Goal: Task Accomplishment & Management: Manage account settings

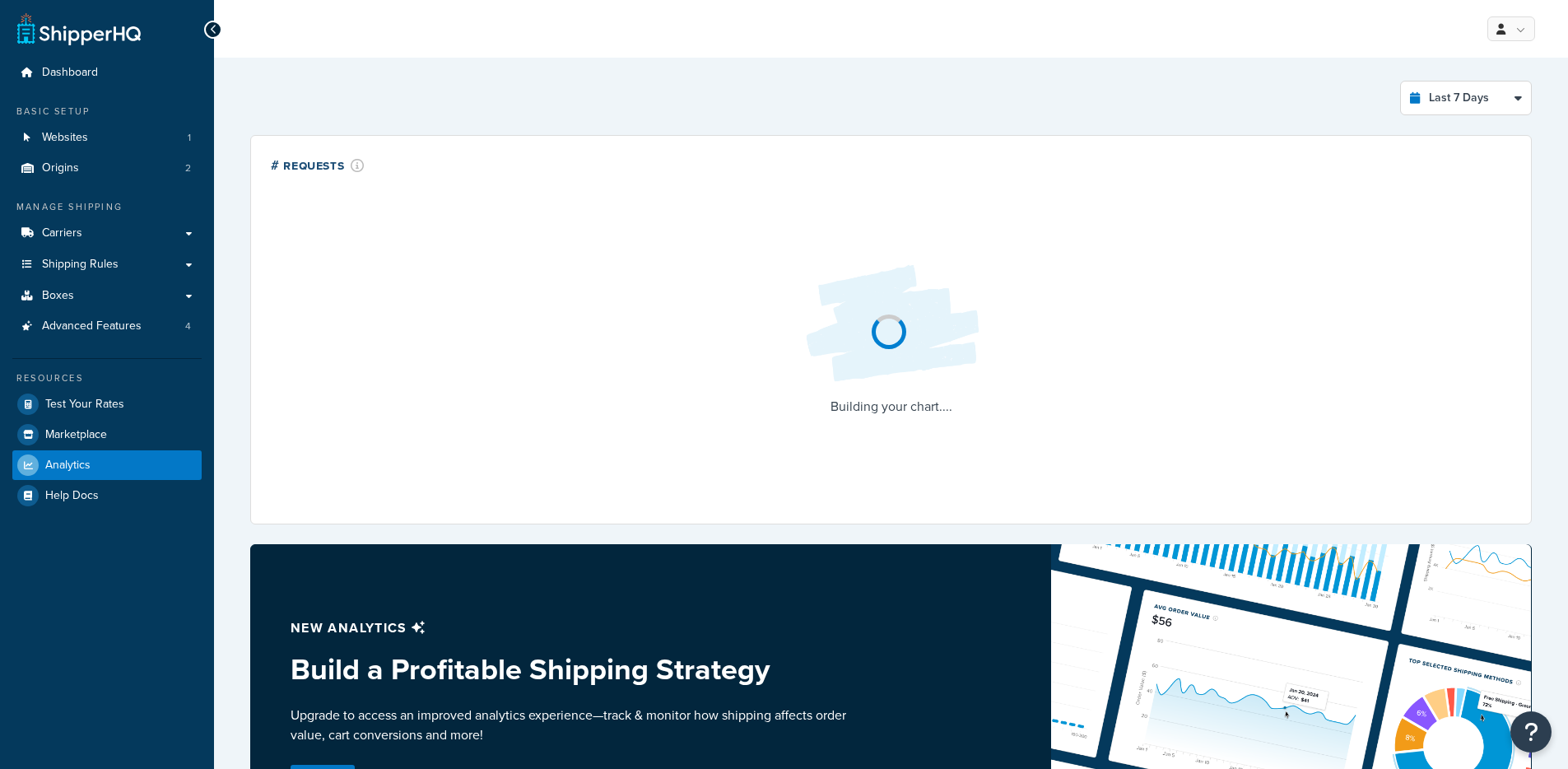
select select "last_7_days"
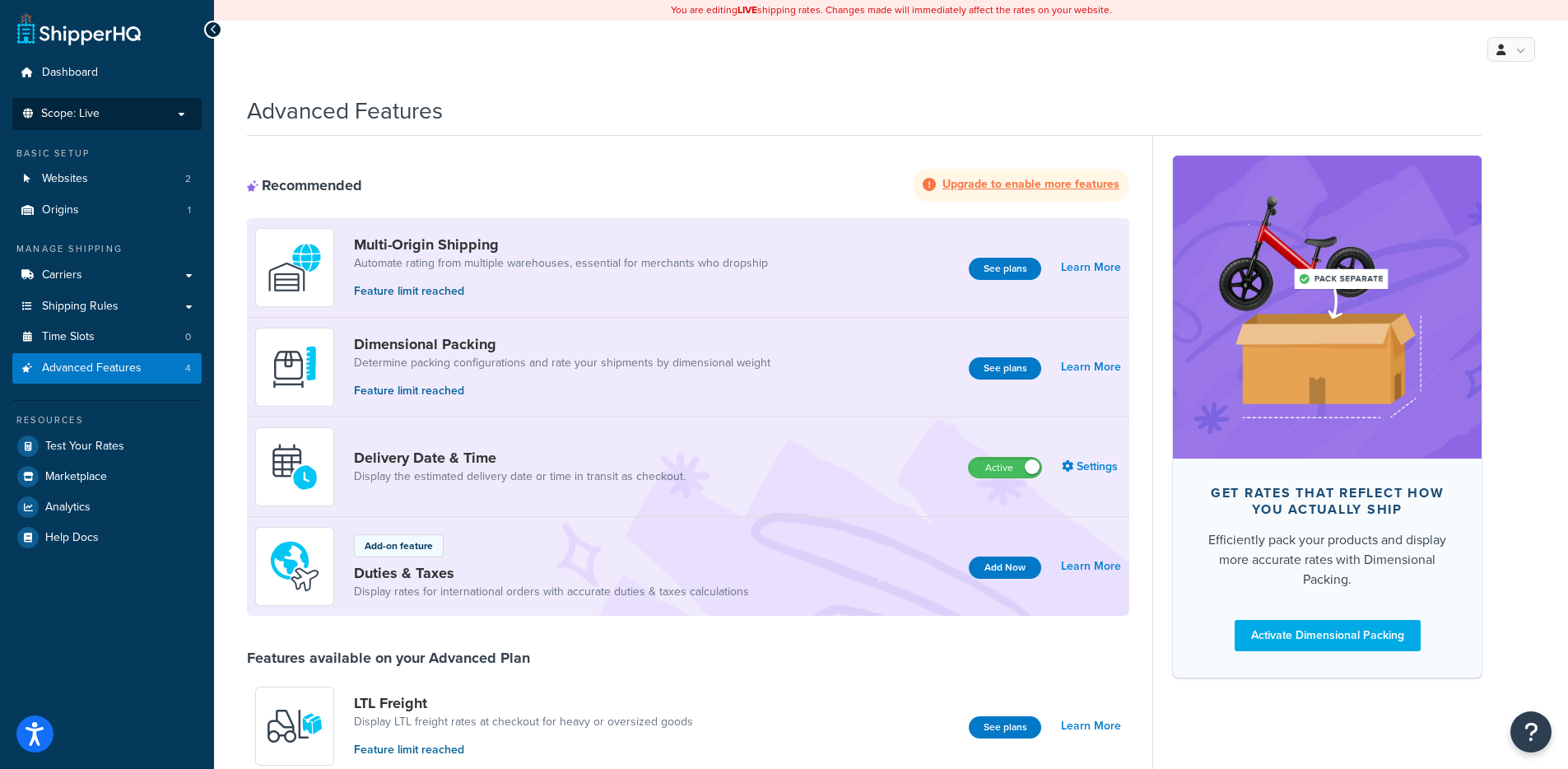
click at [130, 116] on p "Scope: Live" at bounding box center [107, 114] width 174 height 14
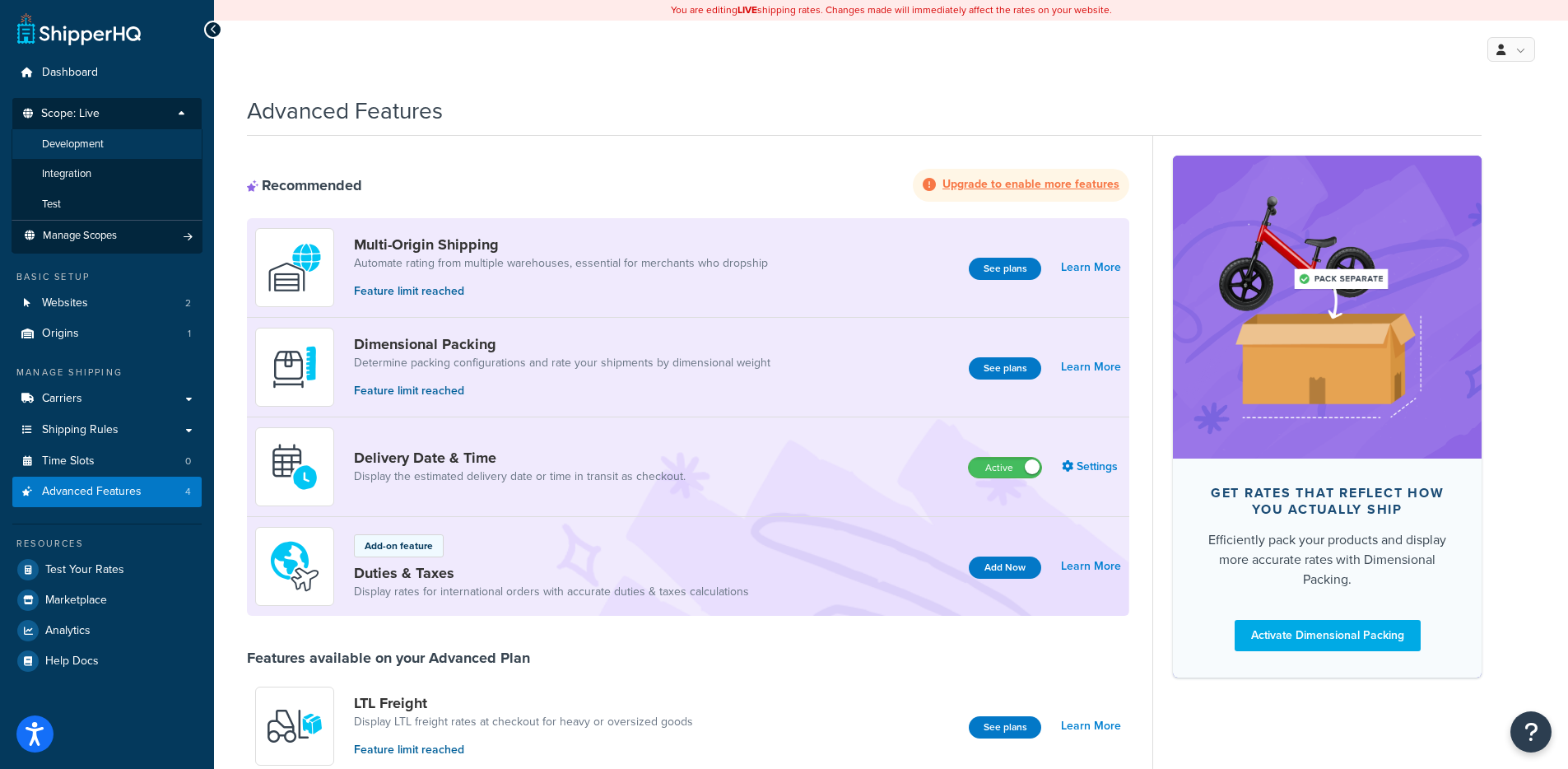
click at [109, 143] on li "Development" at bounding box center [107, 144] width 191 height 31
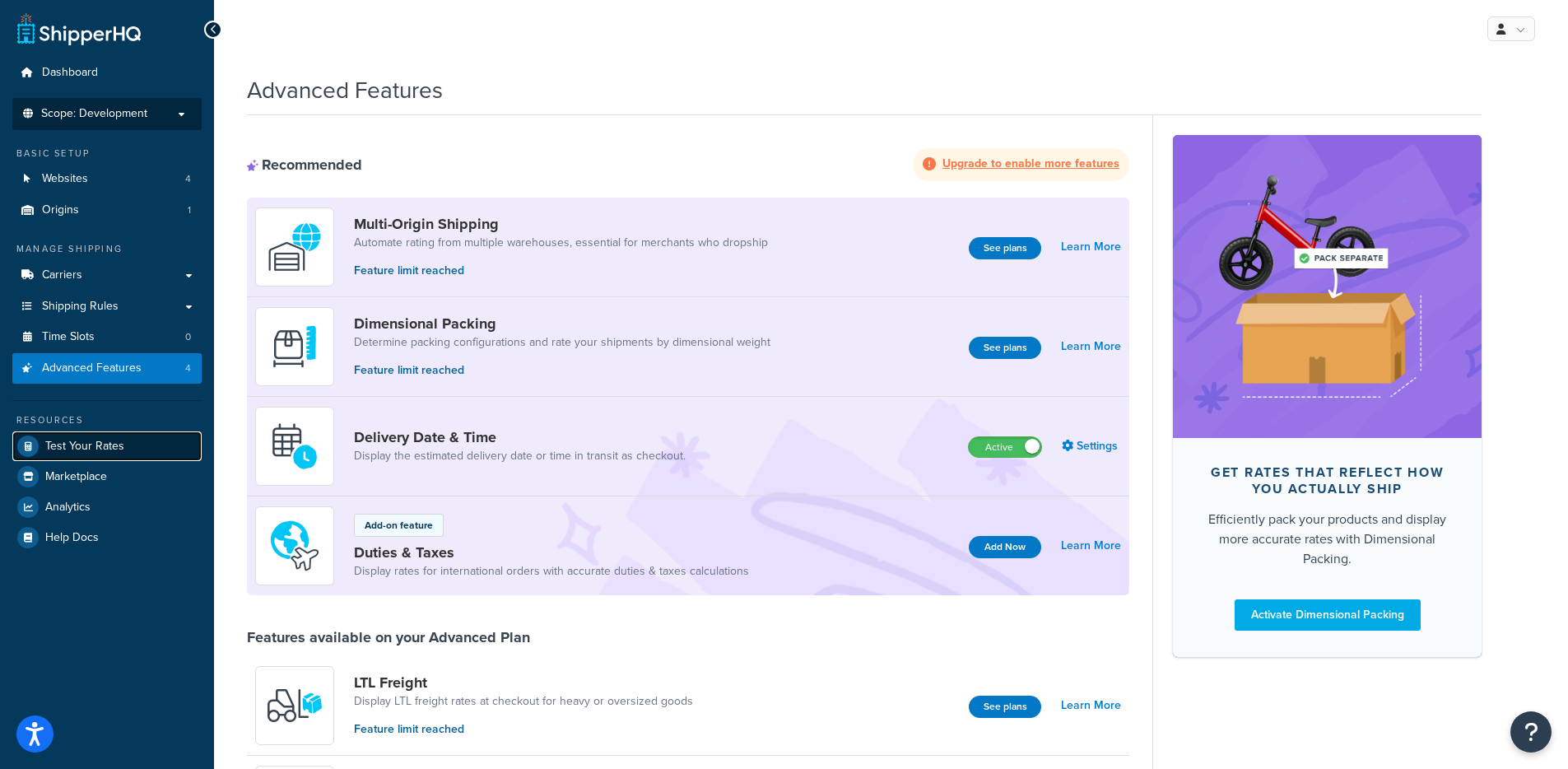
click at [102, 453] on link "Test Your Rates" at bounding box center [107, 446] width 189 height 30
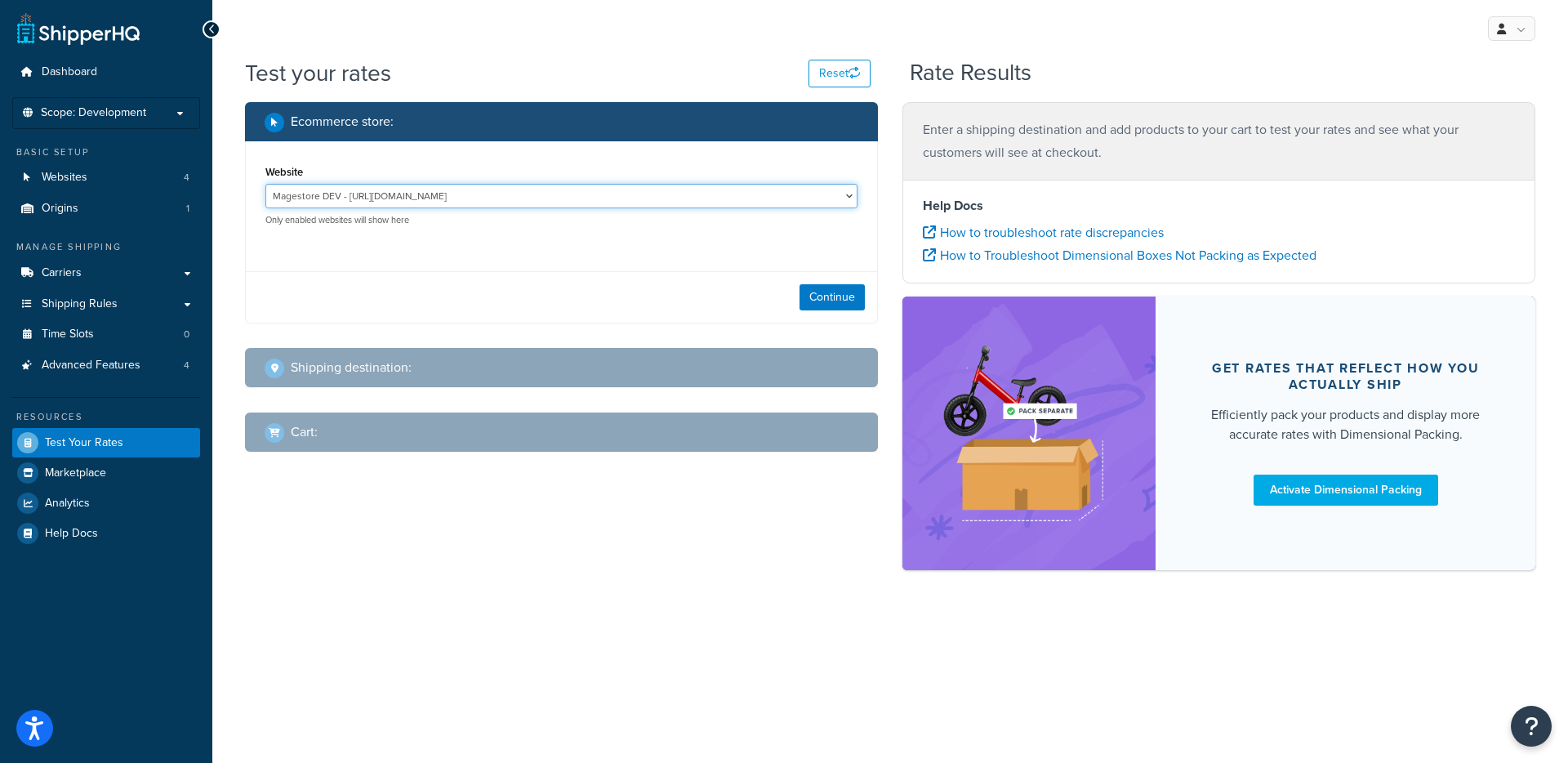
click at [452, 200] on select "Magestore DEV - https://p1054.dev.magestore.com/ MSL - Staging - https://mcstag…" at bounding box center [562, 196] width 592 height 24
select select "bb837055a2efe4766d9f26570ab435fa"
click at [266, 184] on select "Magestore DEV - https://p1054.dev.magestore.com/ MSL - Staging - https://mcstag…" at bounding box center [562, 196] width 592 height 24
click at [818, 294] on button "Continue" at bounding box center [832, 297] width 65 height 26
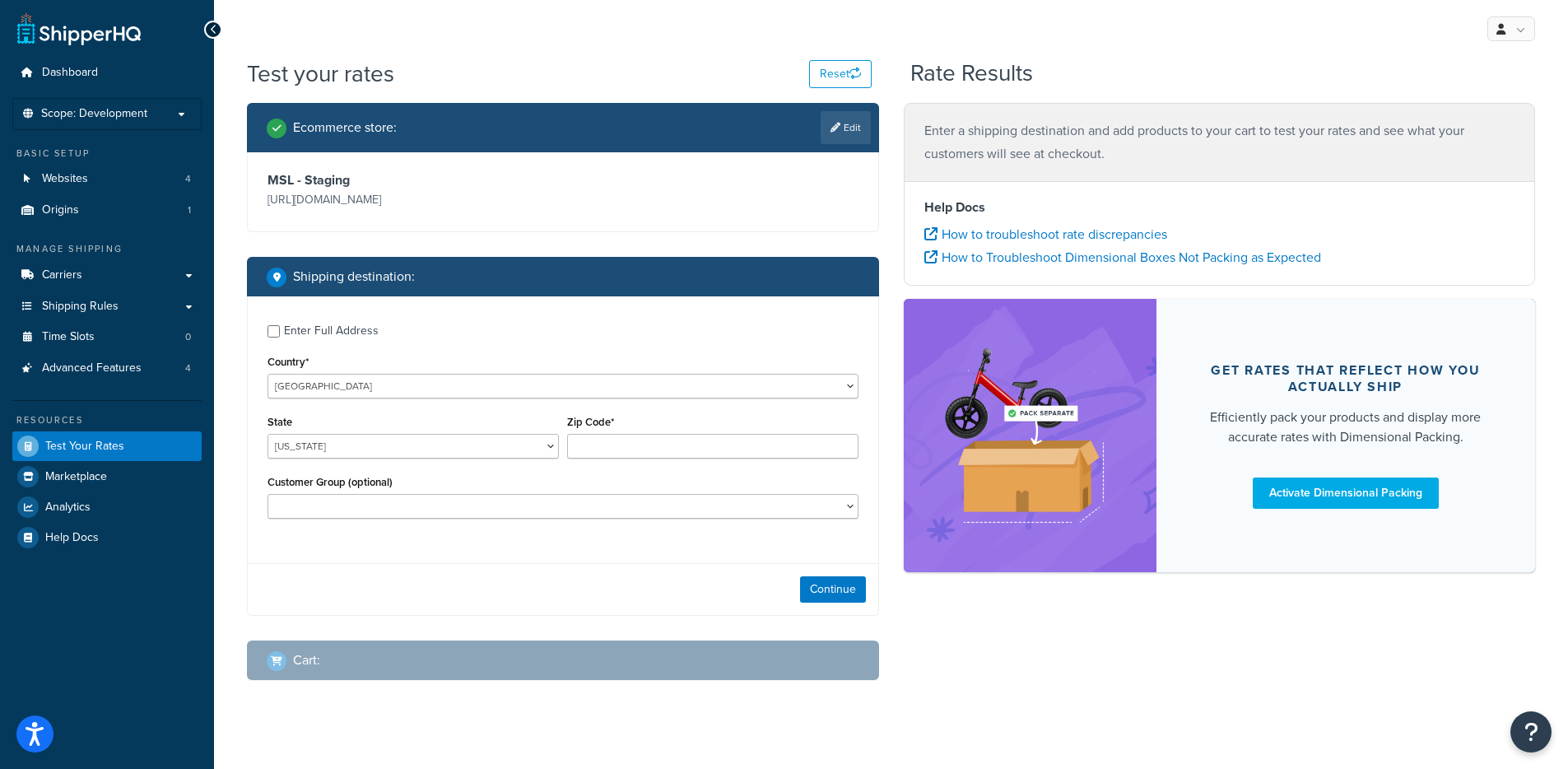
click at [320, 335] on div "Enter Full Address" at bounding box center [332, 331] width 94 height 23
click at [280, 335] on input "Enter Full Address" at bounding box center [274, 332] width 12 height 12
checkbox input "true"
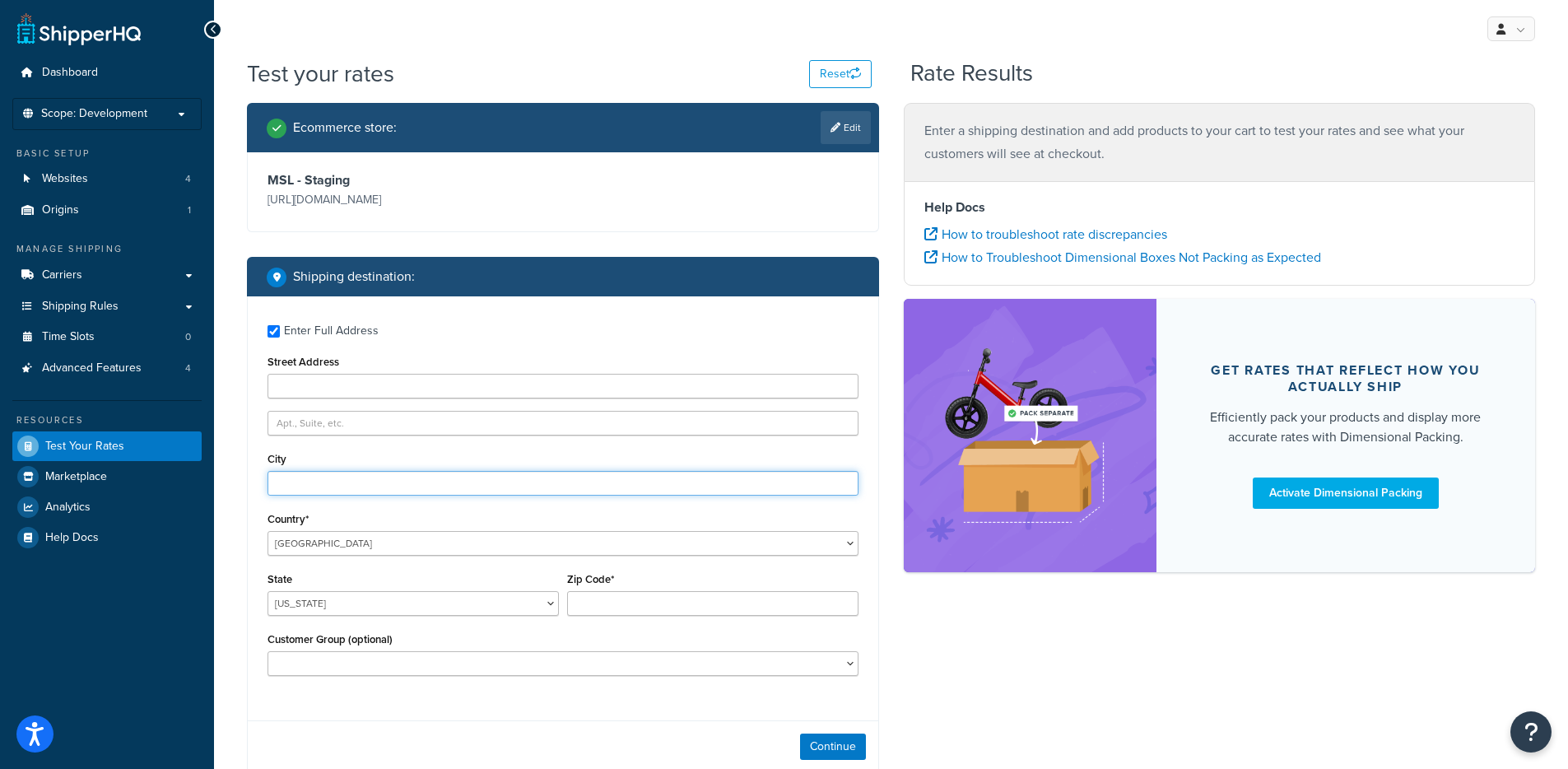
click at [333, 471] on input "City" at bounding box center [563, 483] width 591 height 24
type input "Austin"
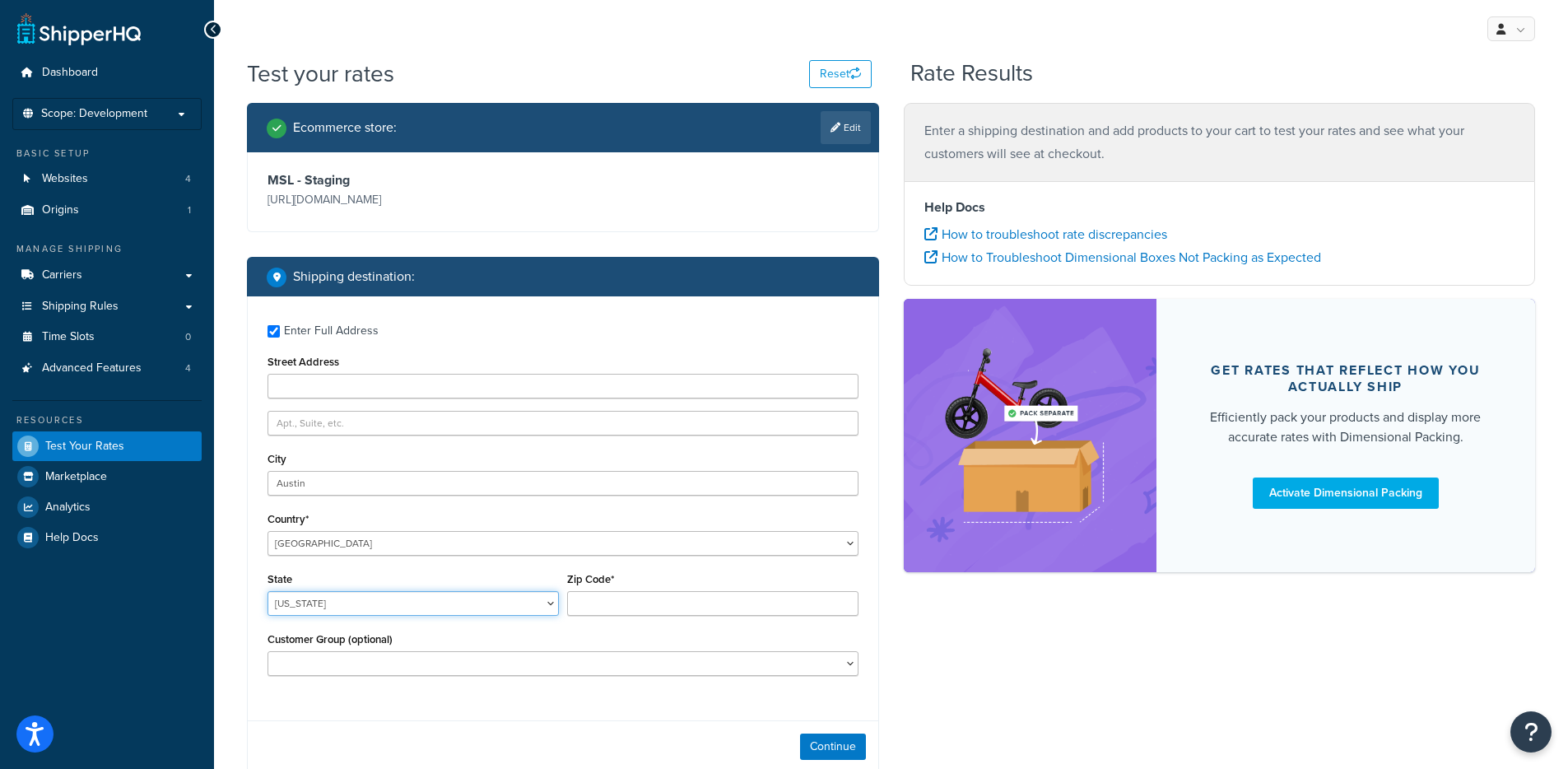
select select "TX"
type input "78759"
click at [839, 741] on button "Continue" at bounding box center [832, 746] width 66 height 26
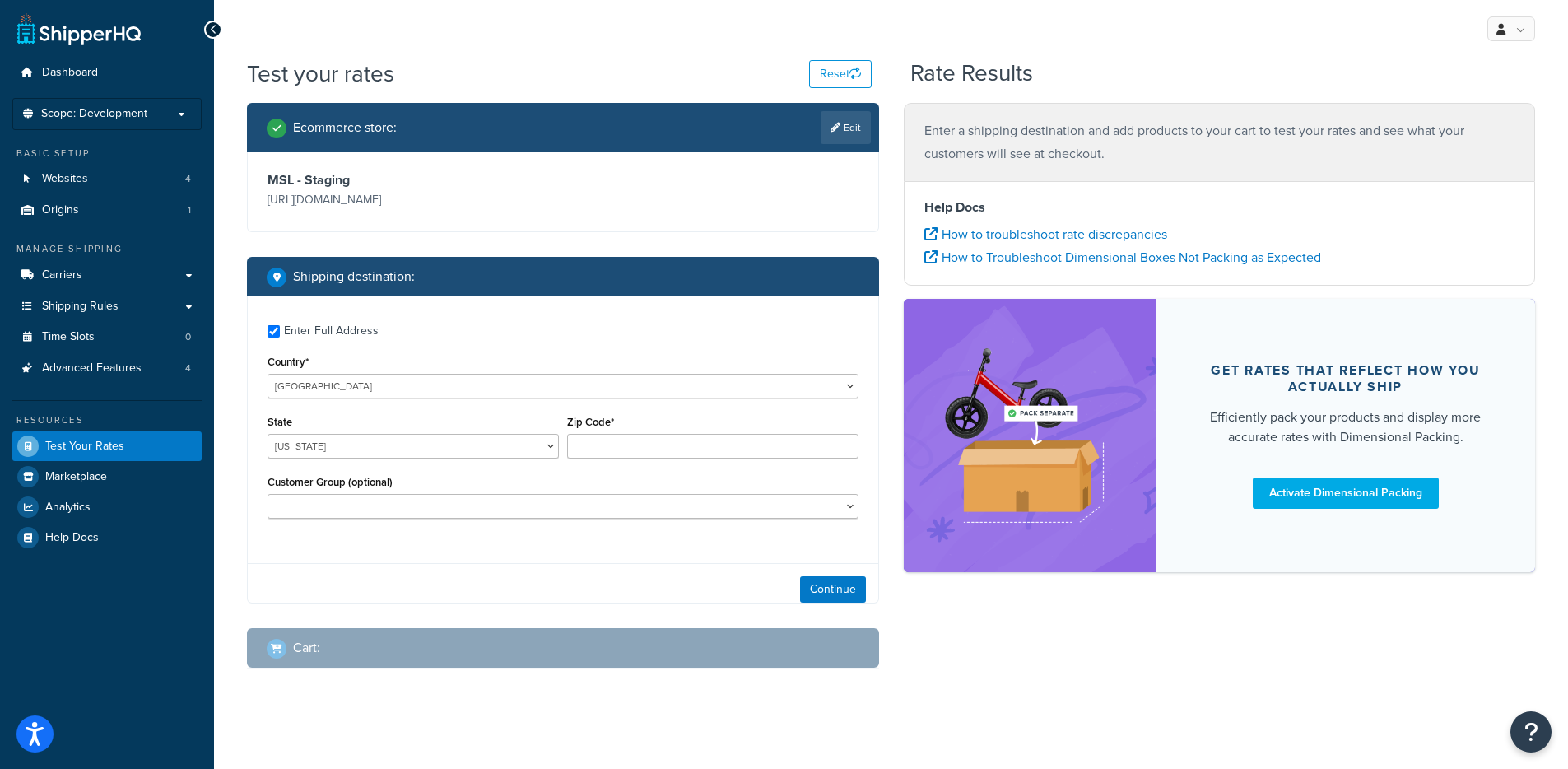
checkbox input "true"
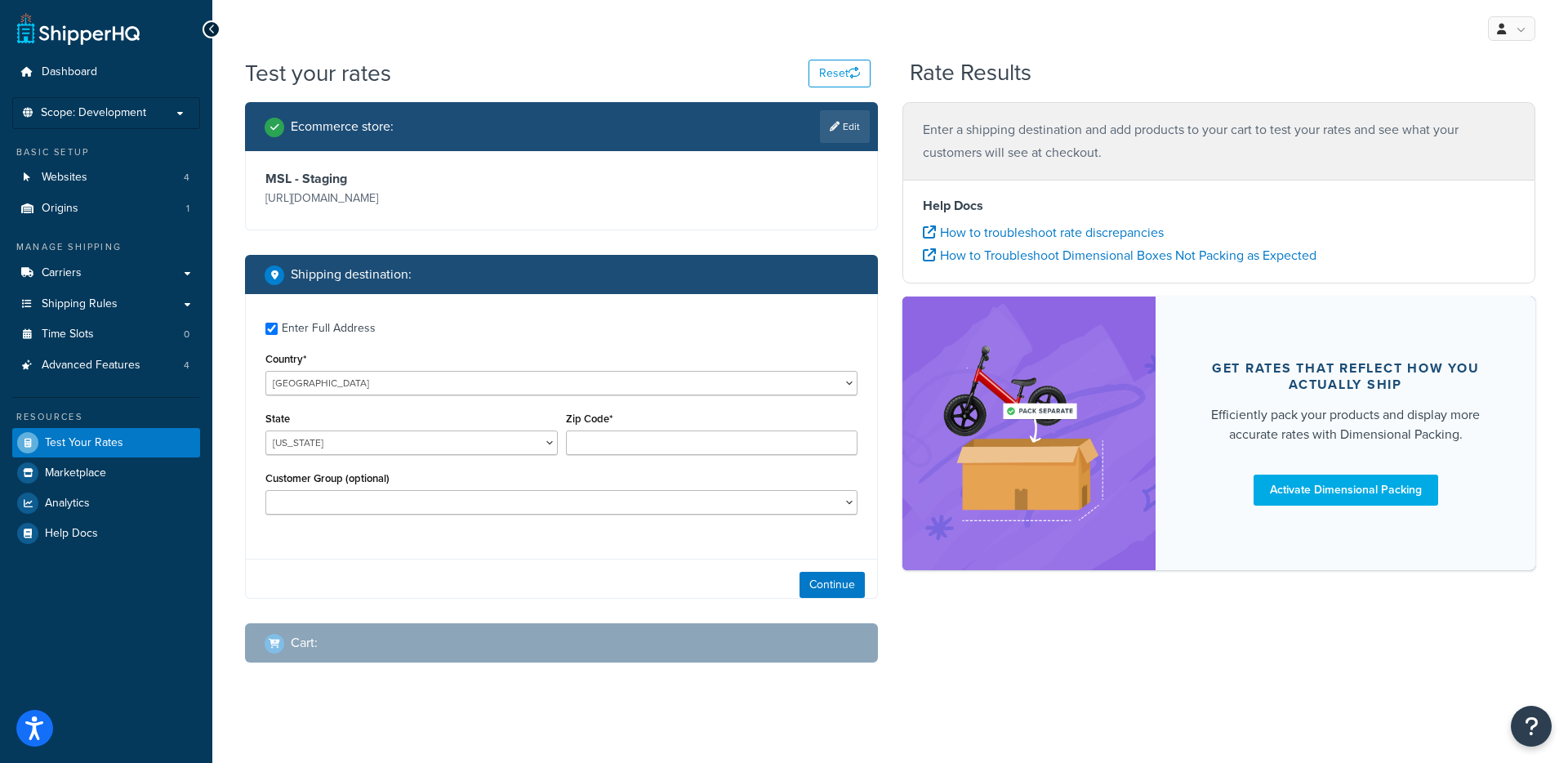
type input "60601"
select select "IL"
select select "Wholesale"
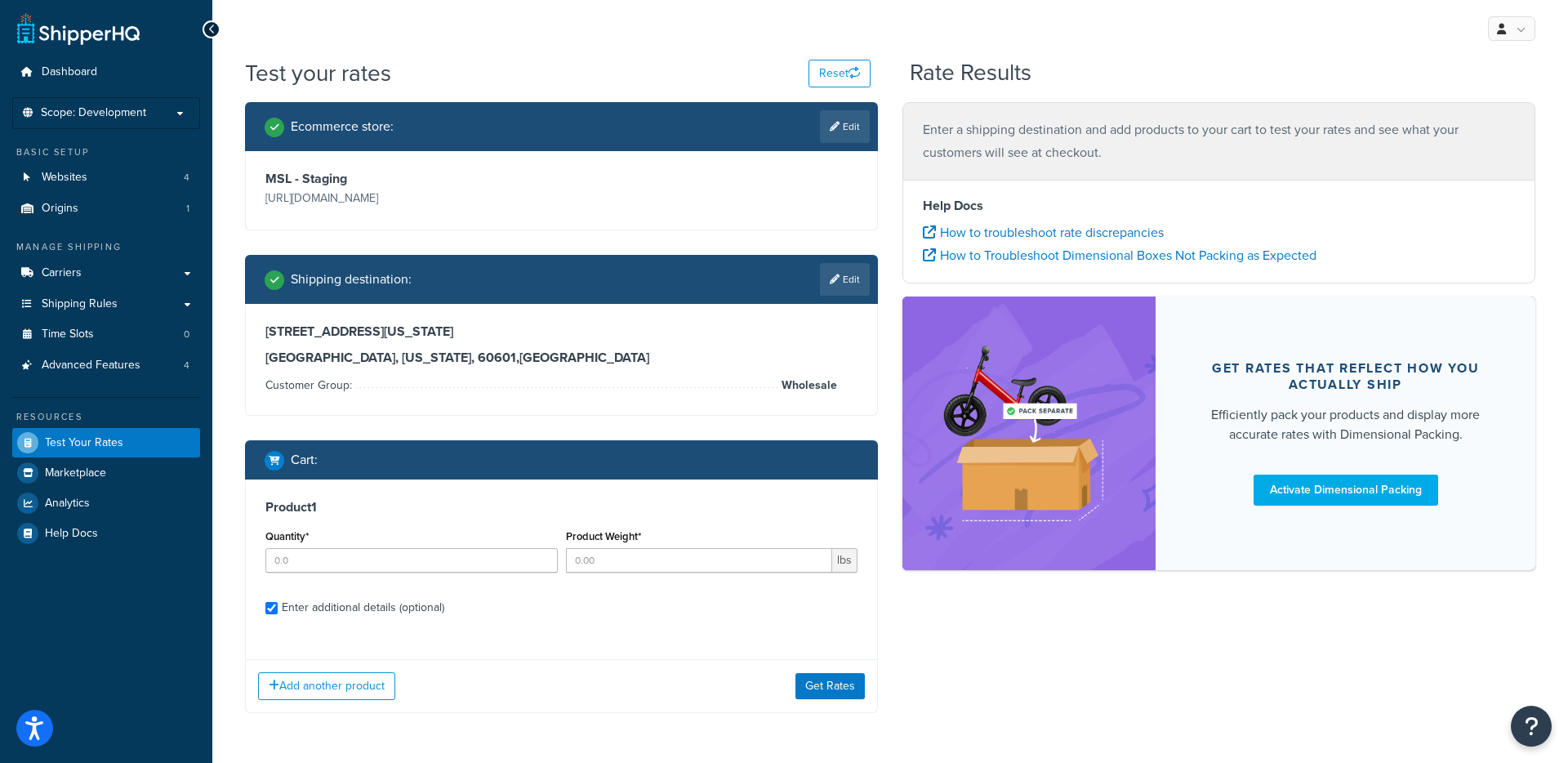
checkbox input "true"
type input "6"
type input "0.700000"
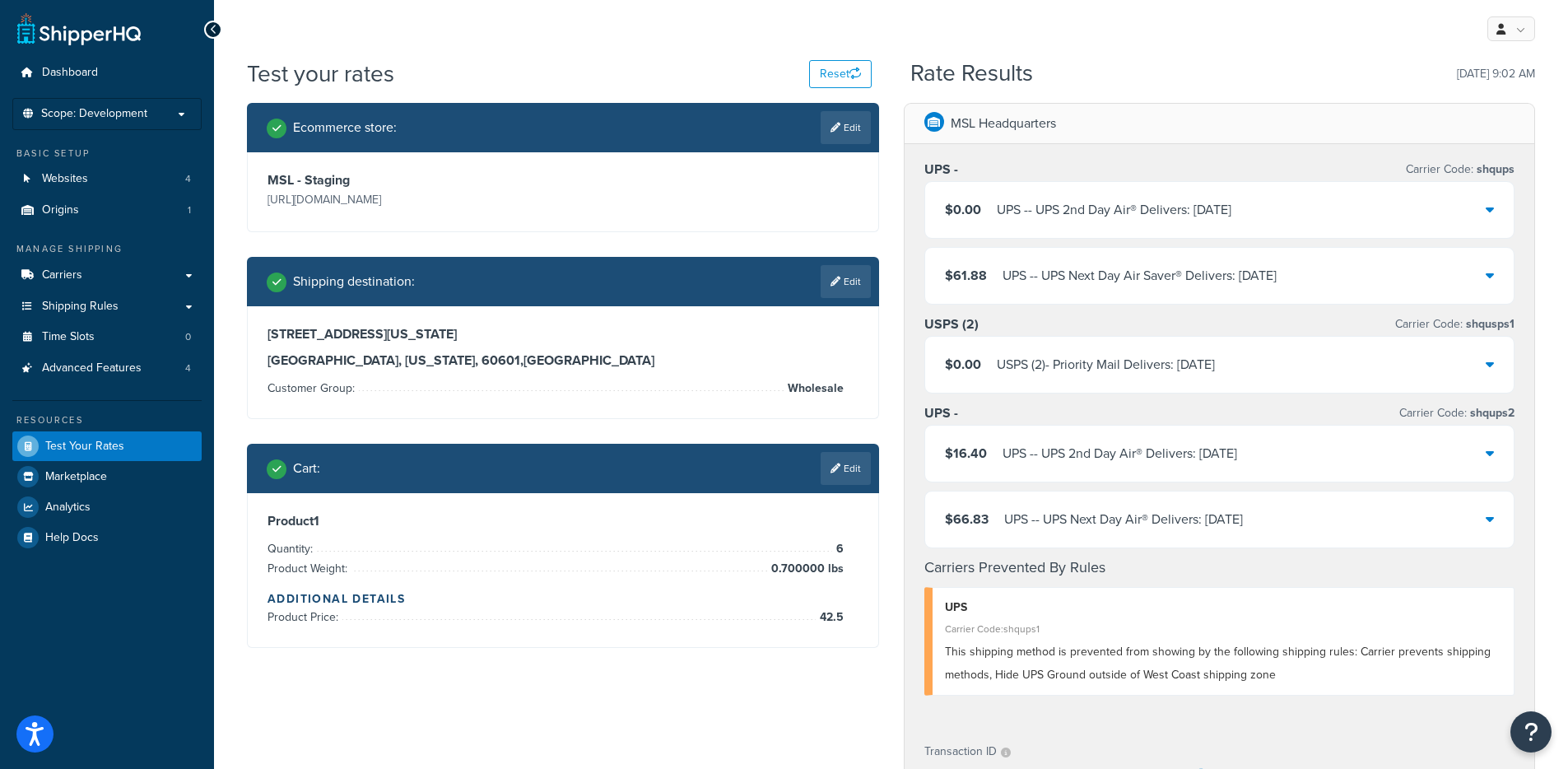
scroll to position [355, 0]
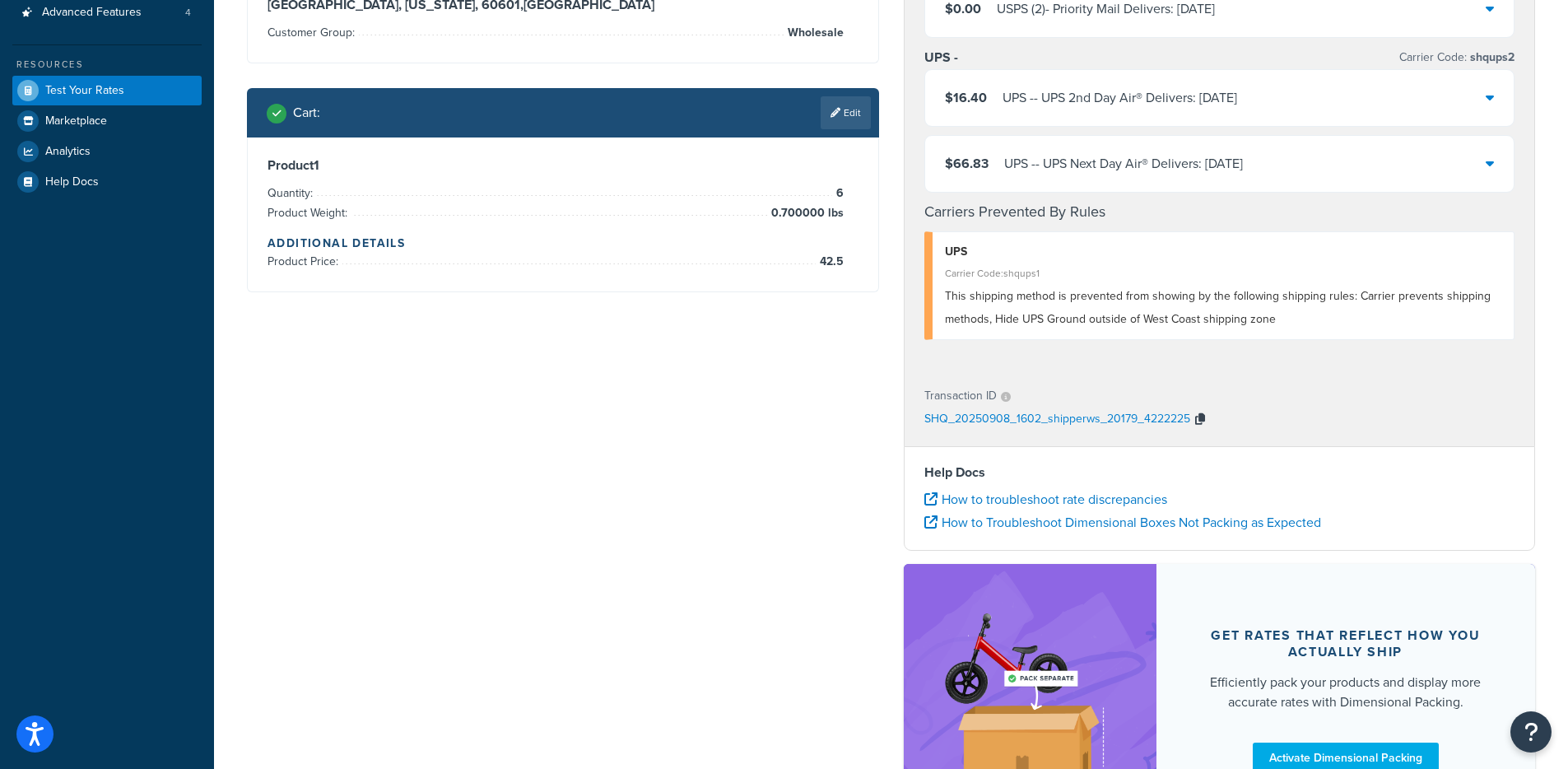
click at [1197, 417] on icon "button" at bounding box center [1200, 418] width 10 height 11
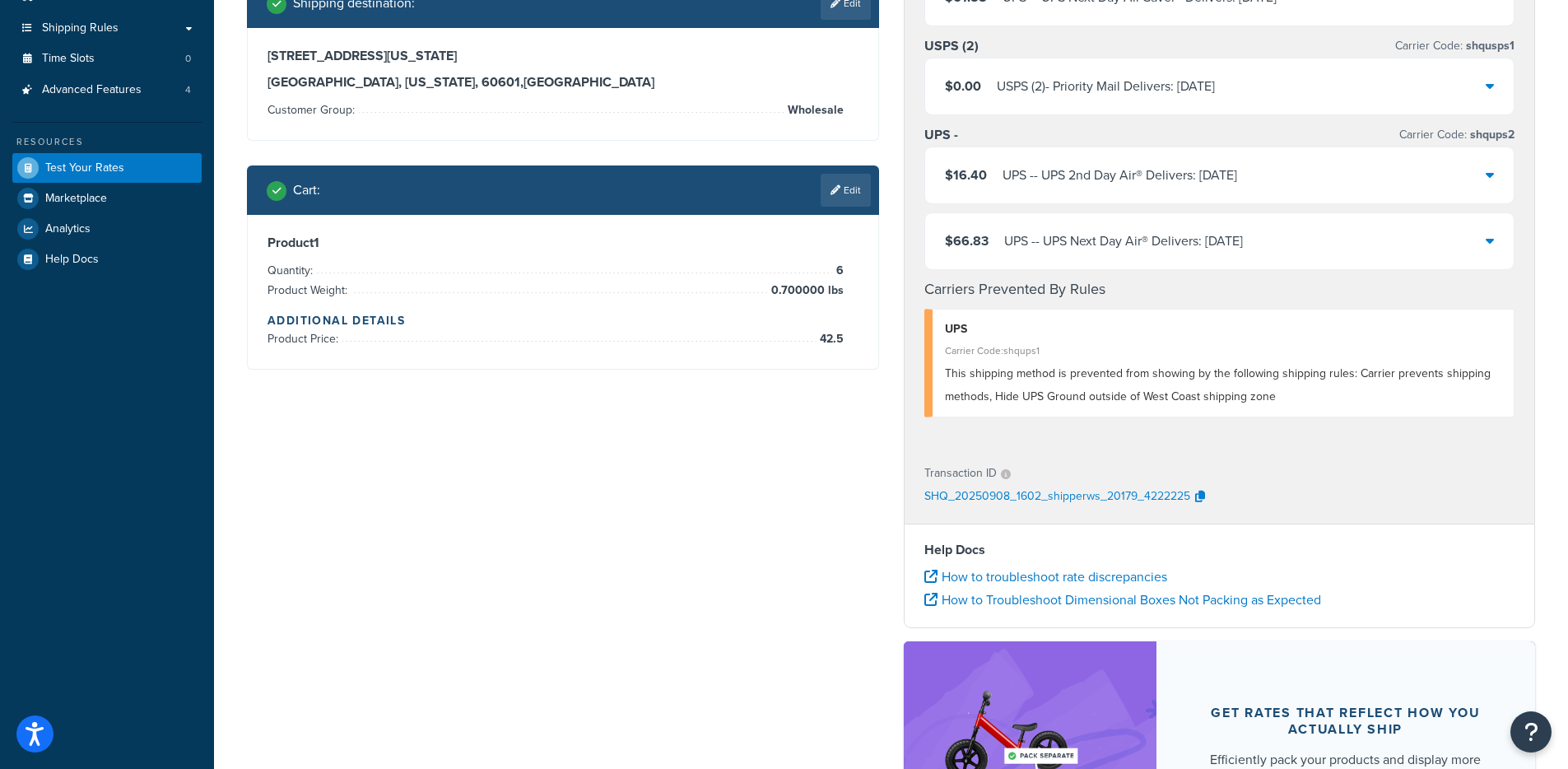
scroll to position [0, 0]
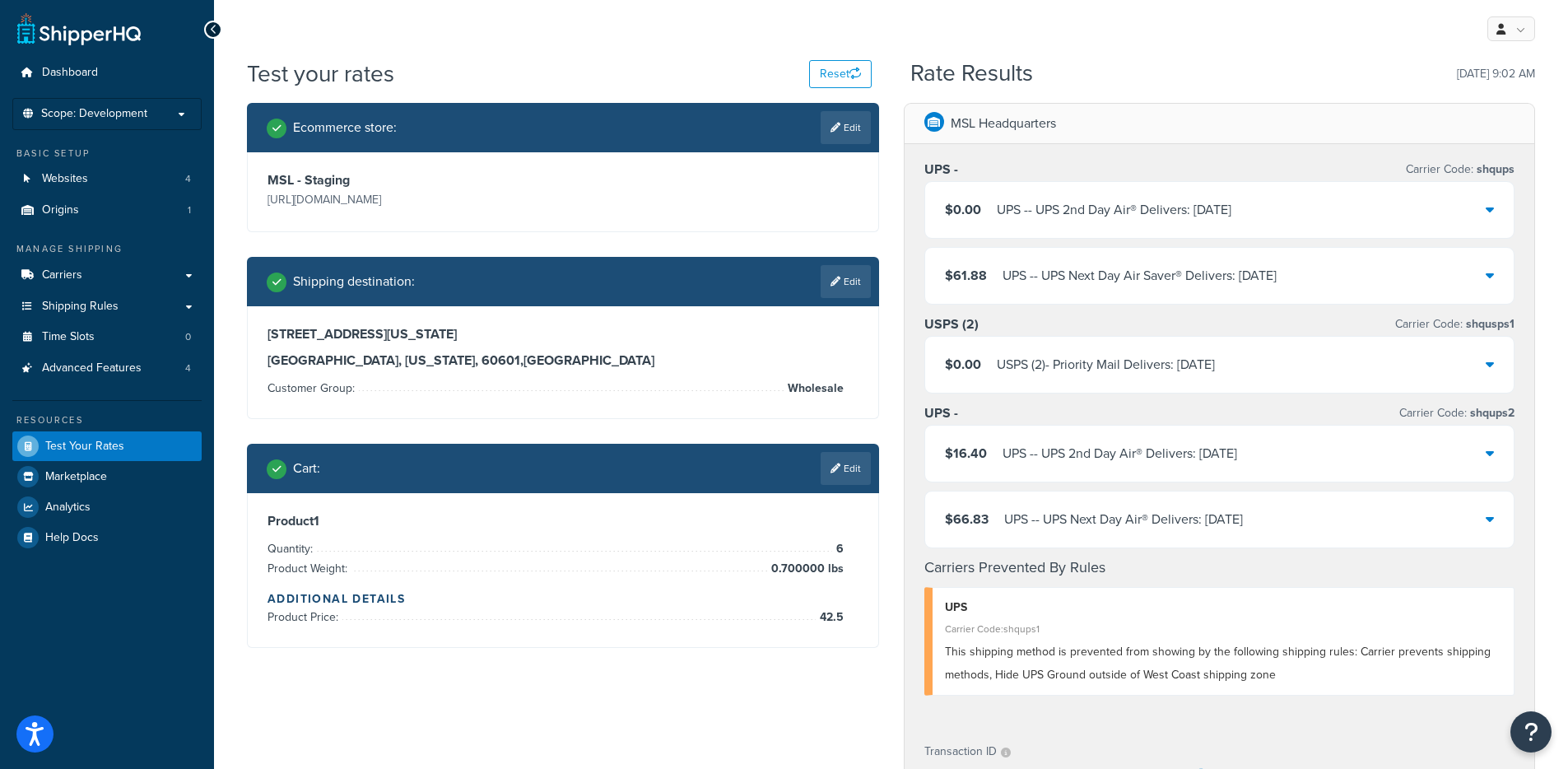
click at [1494, 413] on span "shqups2" at bounding box center [1490, 413] width 48 height 17
copy span "shqups2"
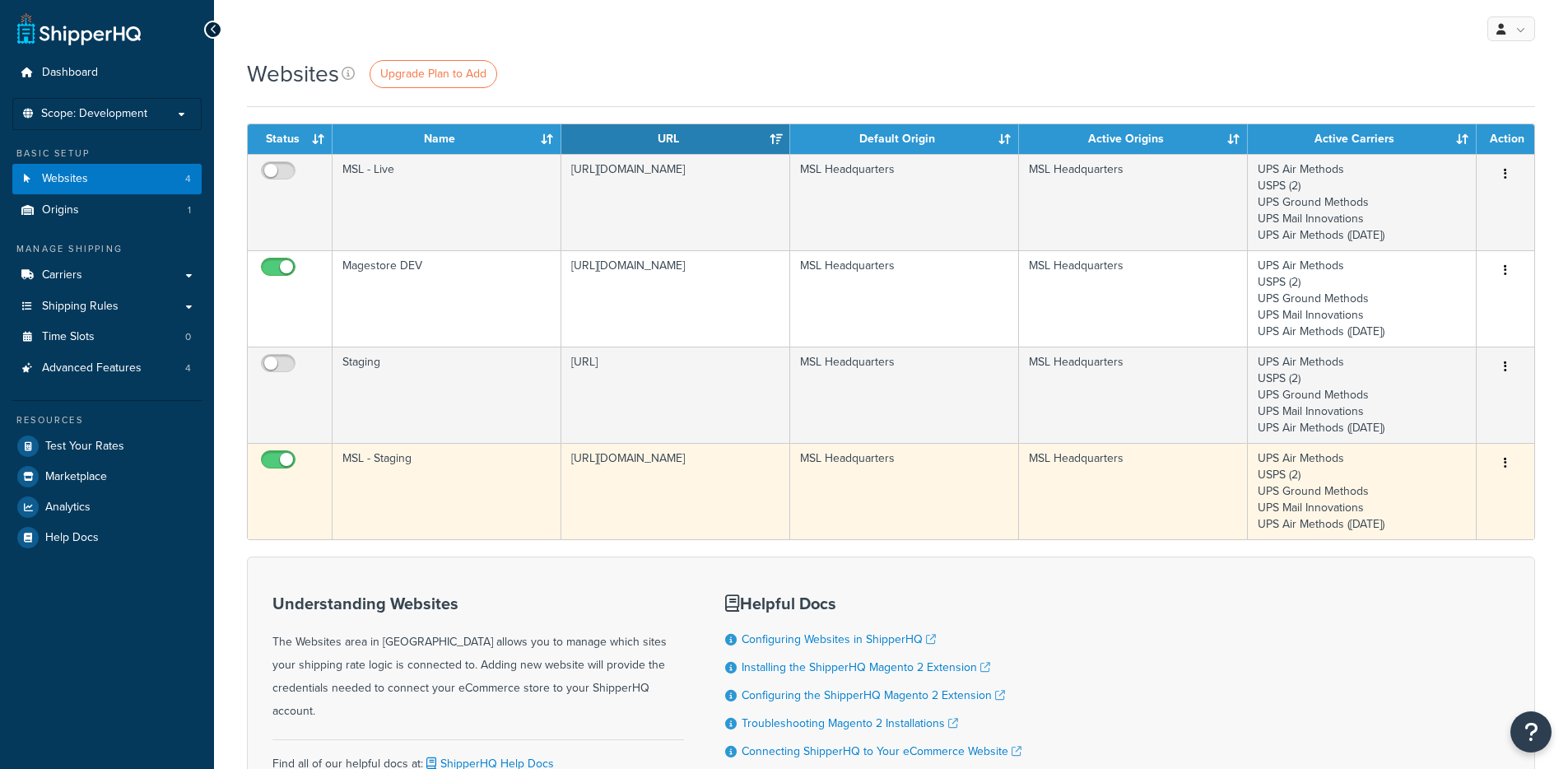
click at [453, 496] on td "MSL - Staging" at bounding box center [447, 491] width 229 height 96
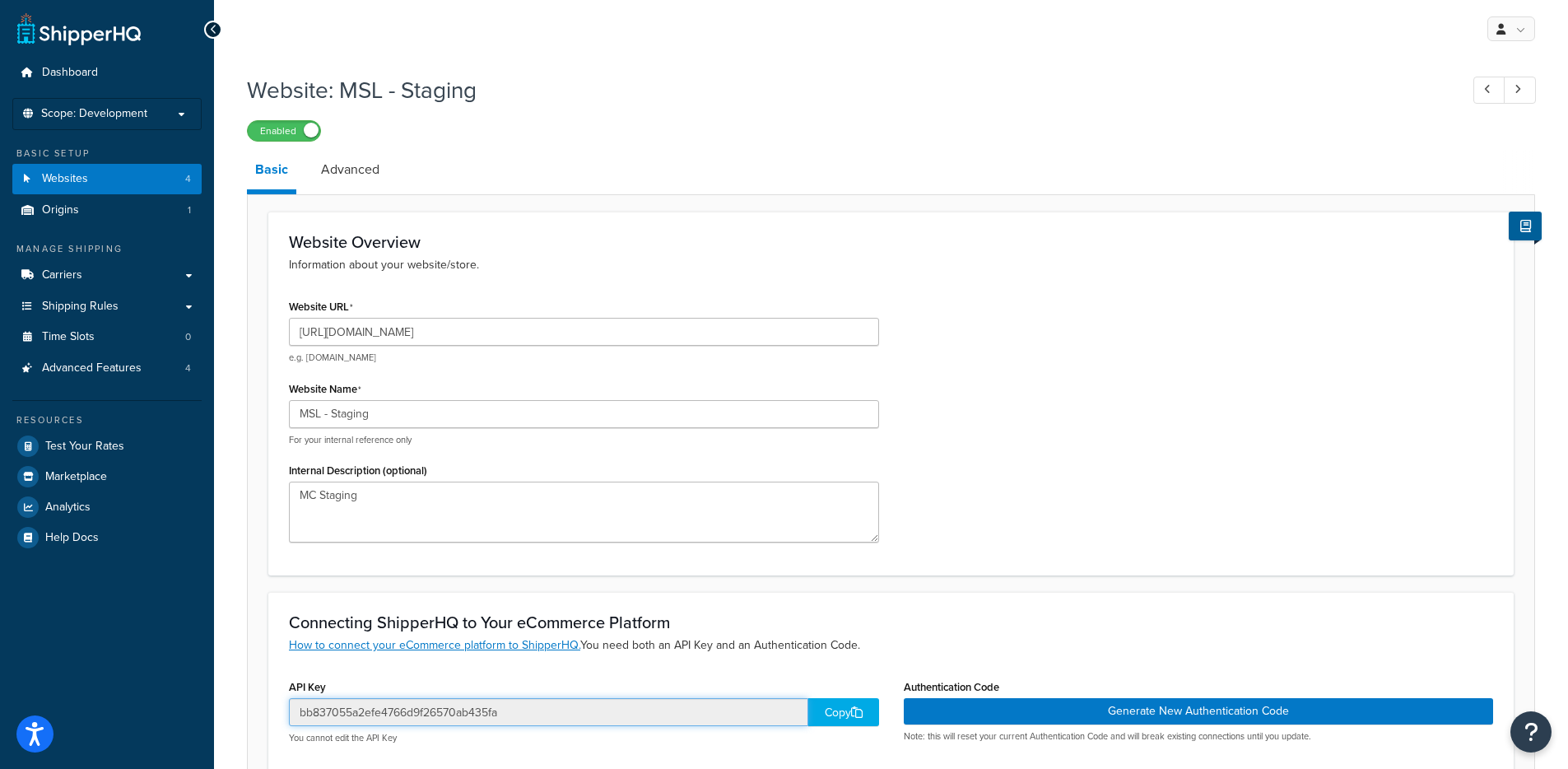
click at [392, 716] on input "bb837055a2efe4766d9f26570ab435fa" at bounding box center [549, 712] width 520 height 28
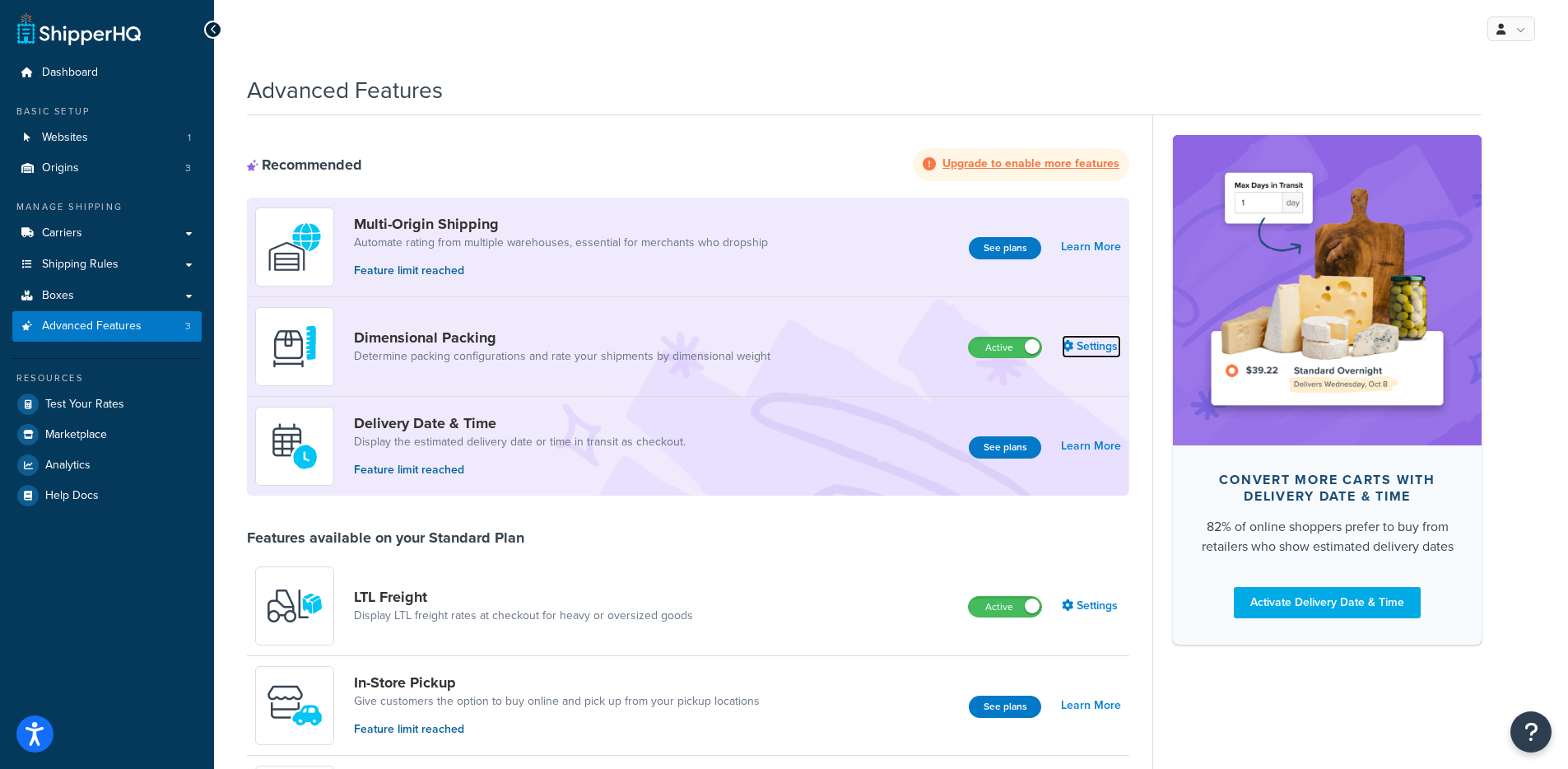
click at [1096, 346] on link "Settings" at bounding box center [1092, 346] width 60 height 23
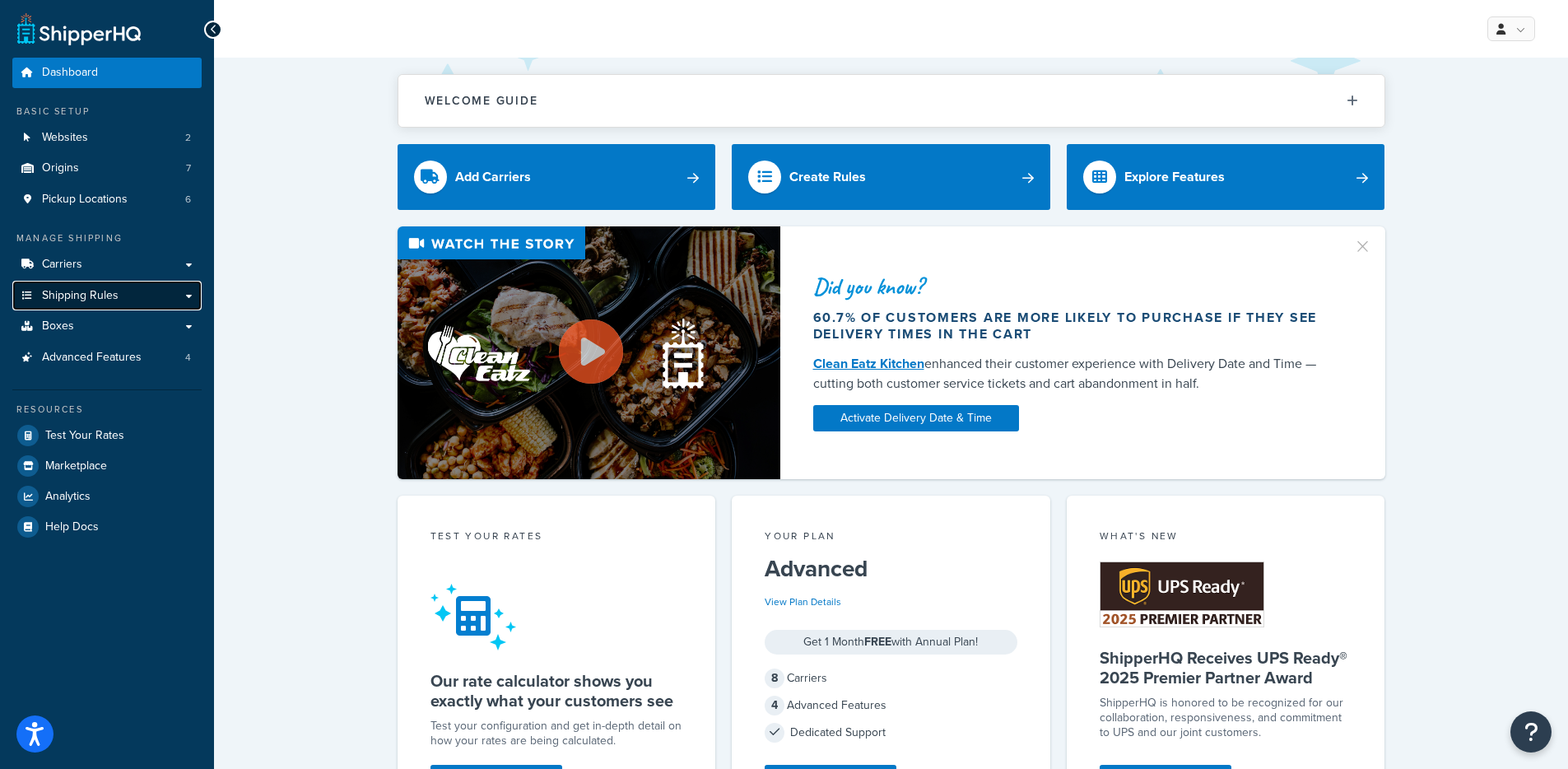
click at [132, 290] on link "Shipping Rules" at bounding box center [107, 296] width 189 height 31
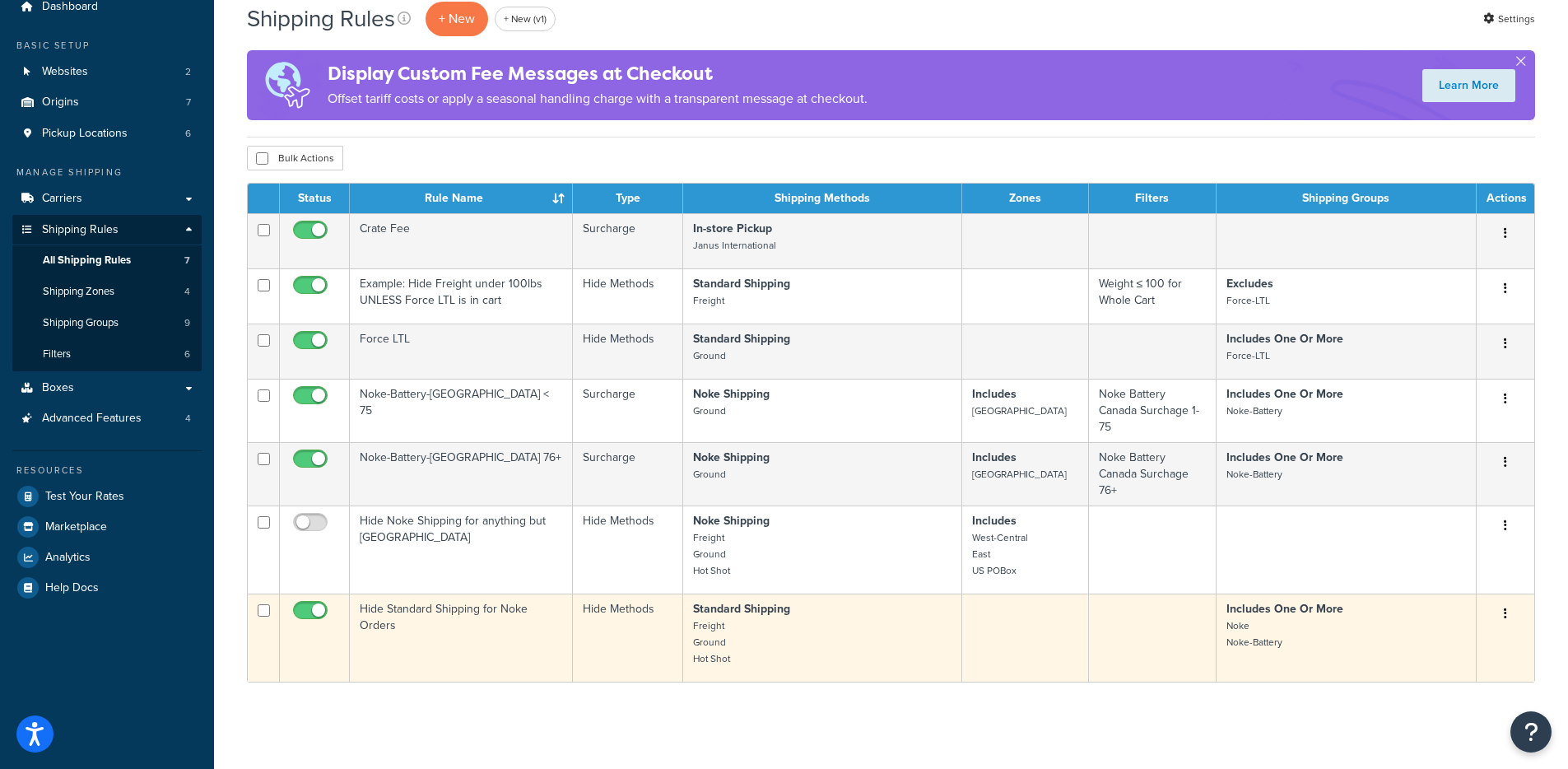
scroll to position [66, 0]
click at [423, 625] on td "Hide Standard Shipping for Noke Orders" at bounding box center [461, 636] width 223 height 88
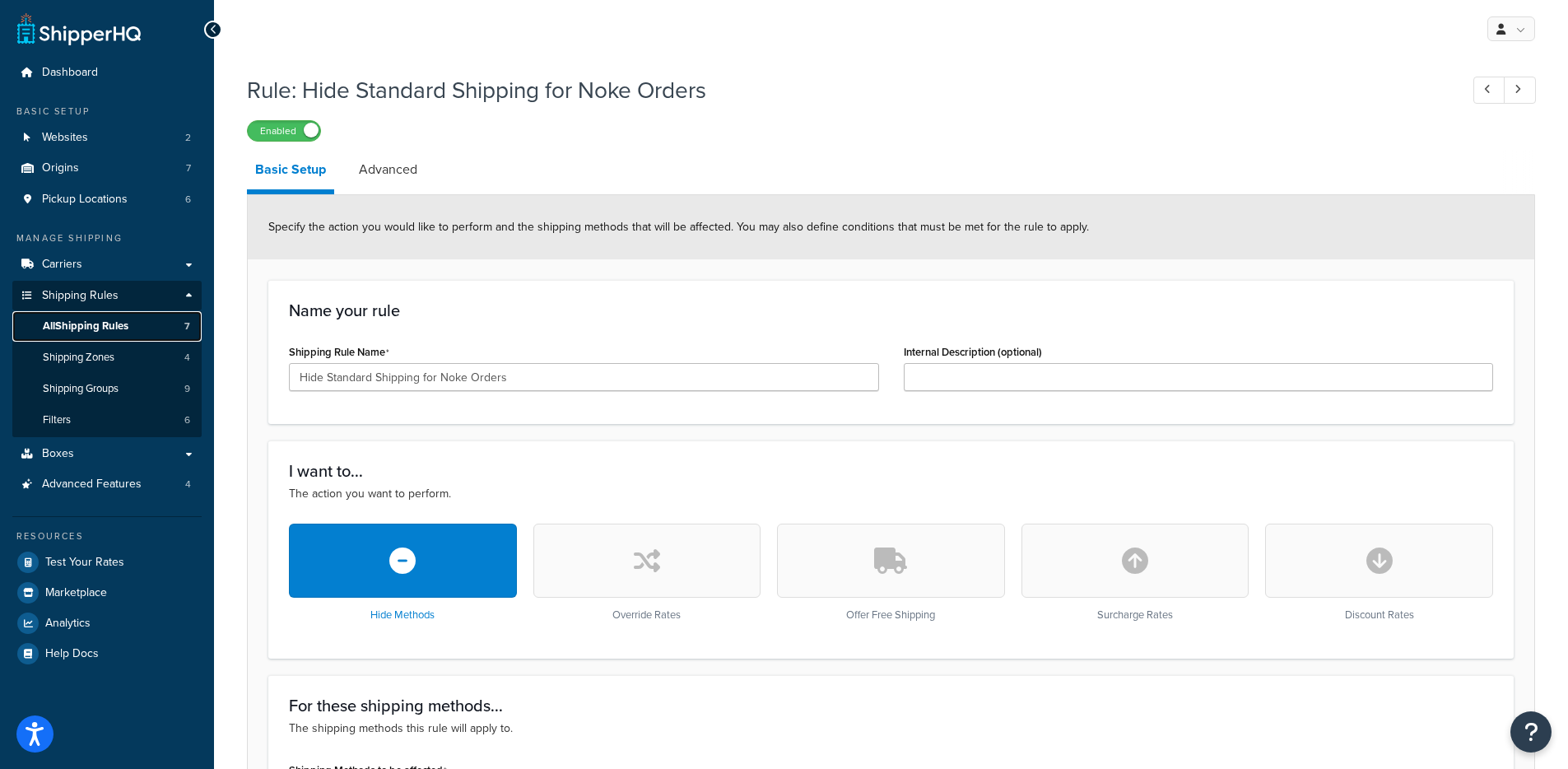
click at [150, 328] on link "All Shipping Rules 7" at bounding box center [107, 326] width 189 height 31
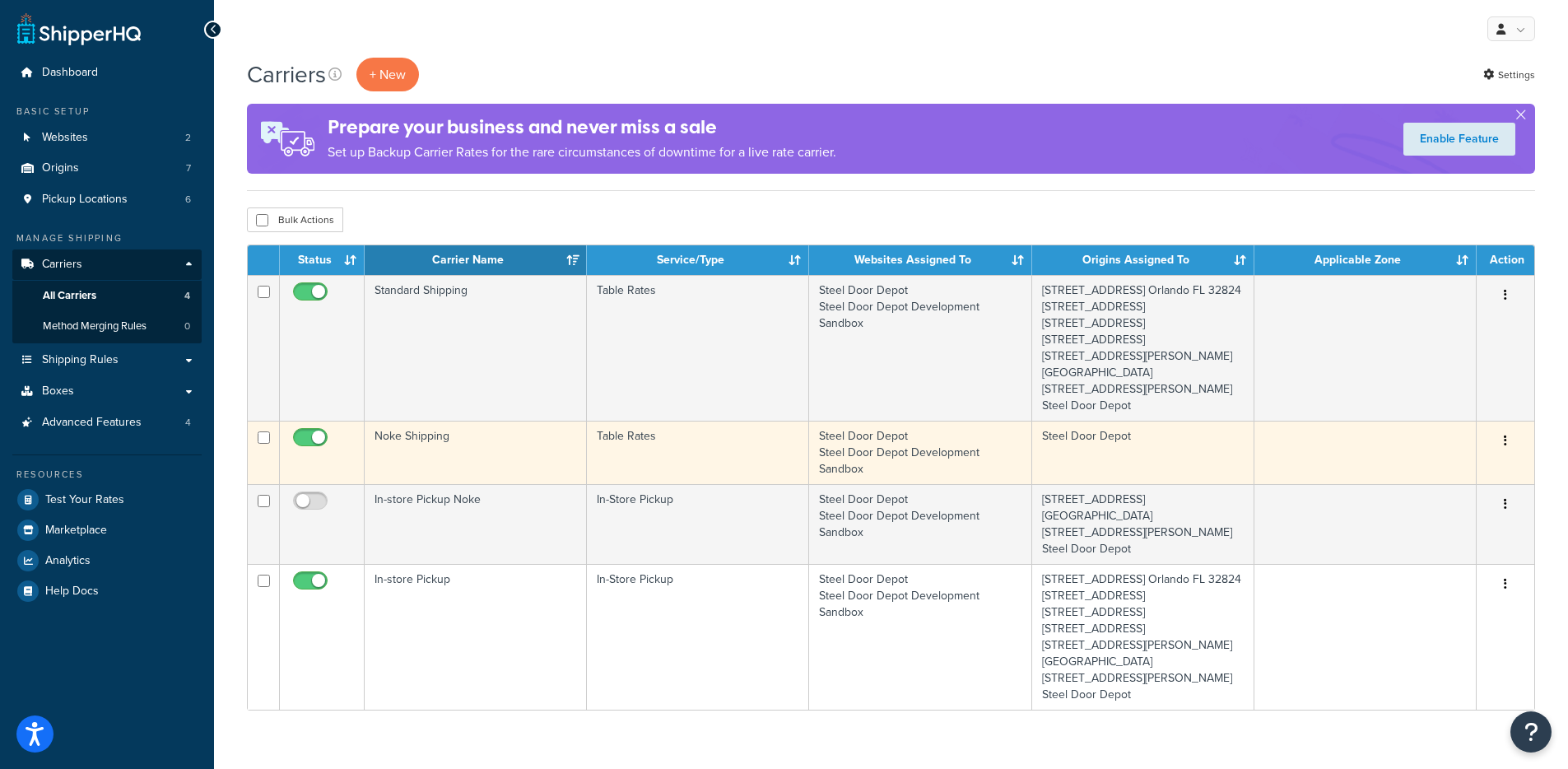
click at [536, 484] on td "Noke Shipping" at bounding box center [476, 452] width 222 height 63
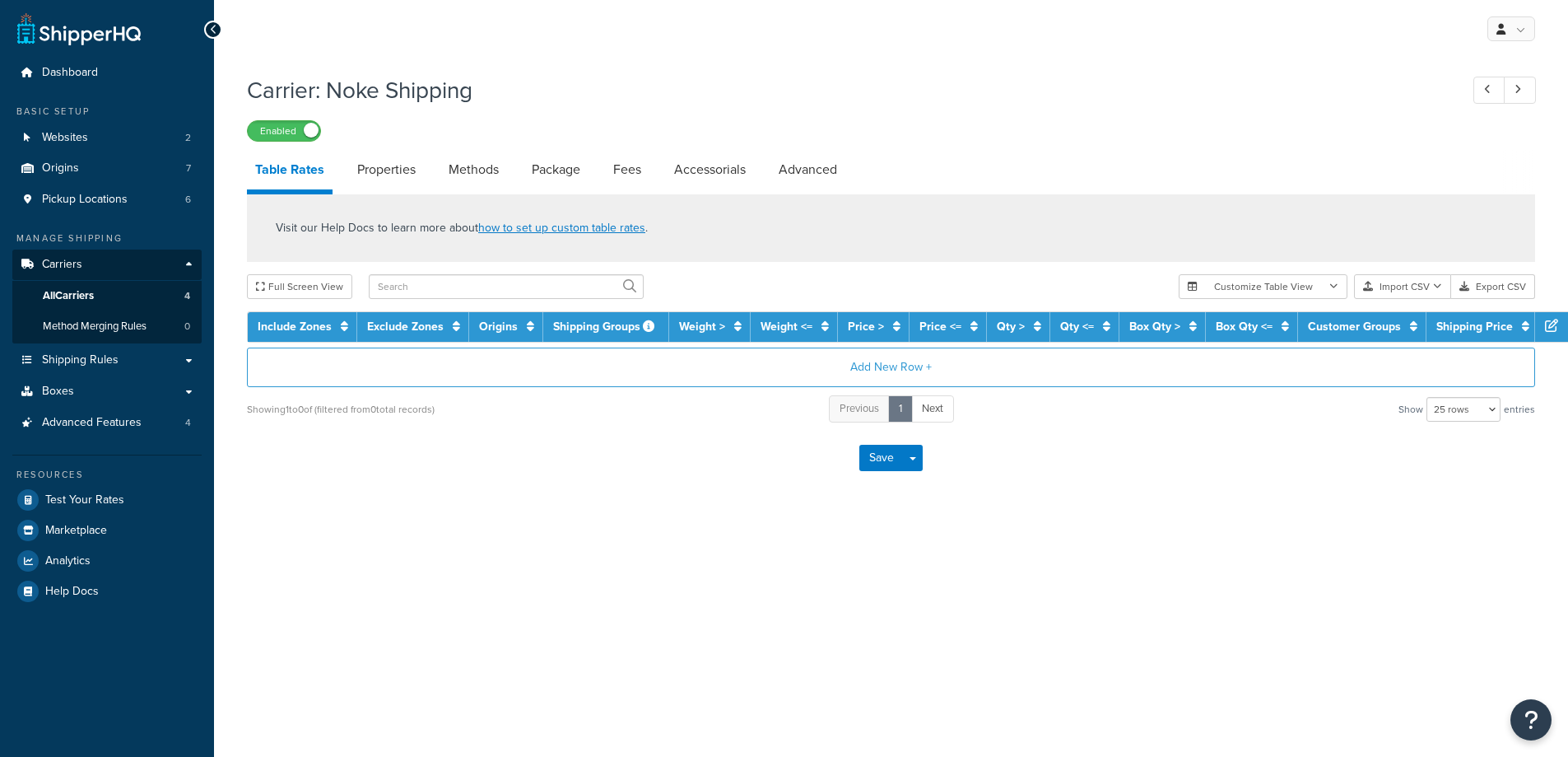
select select "25"
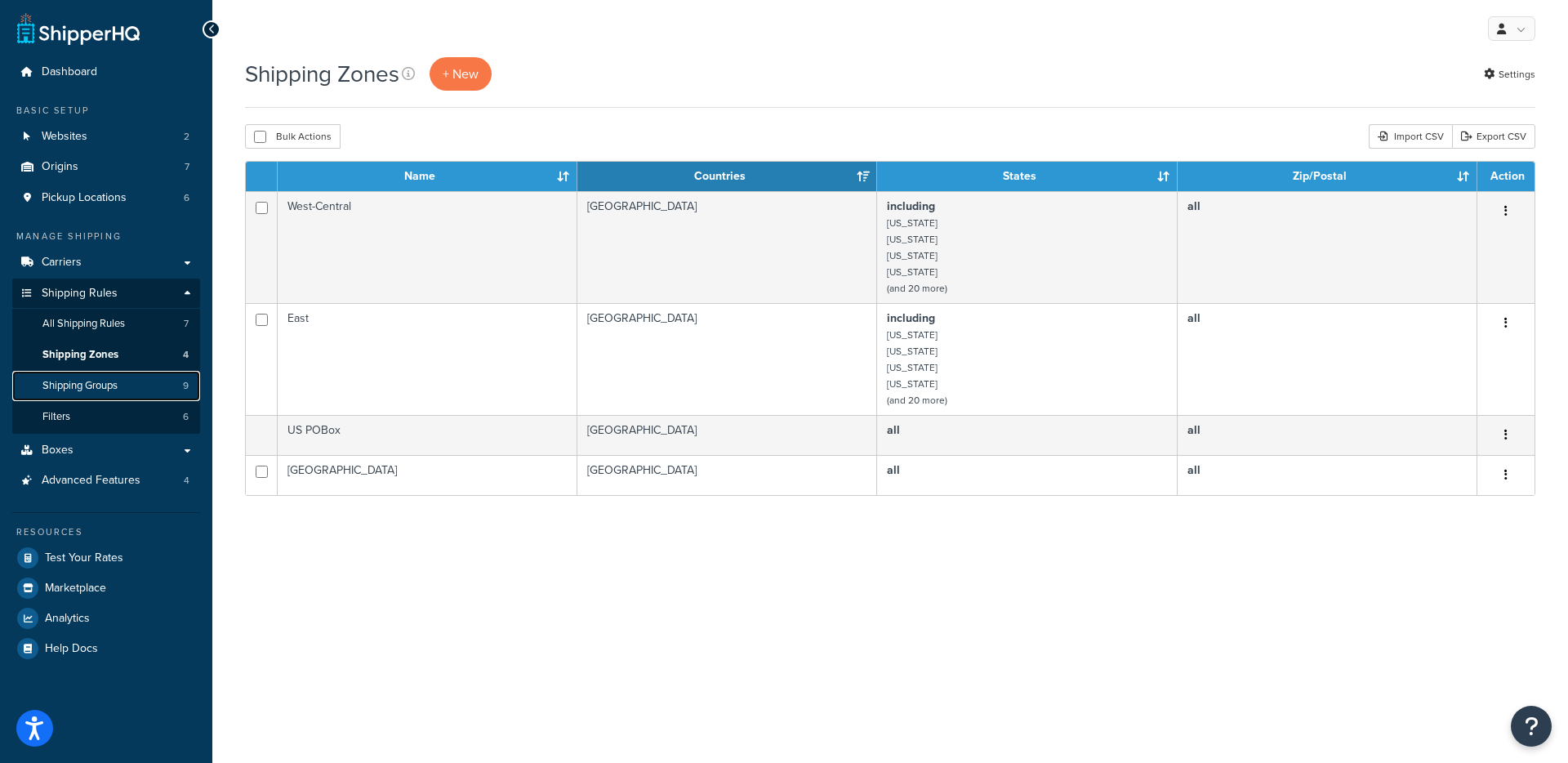
click at [113, 382] on span "Shipping Groups" at bounding box center [80, 386] width 76 height 14
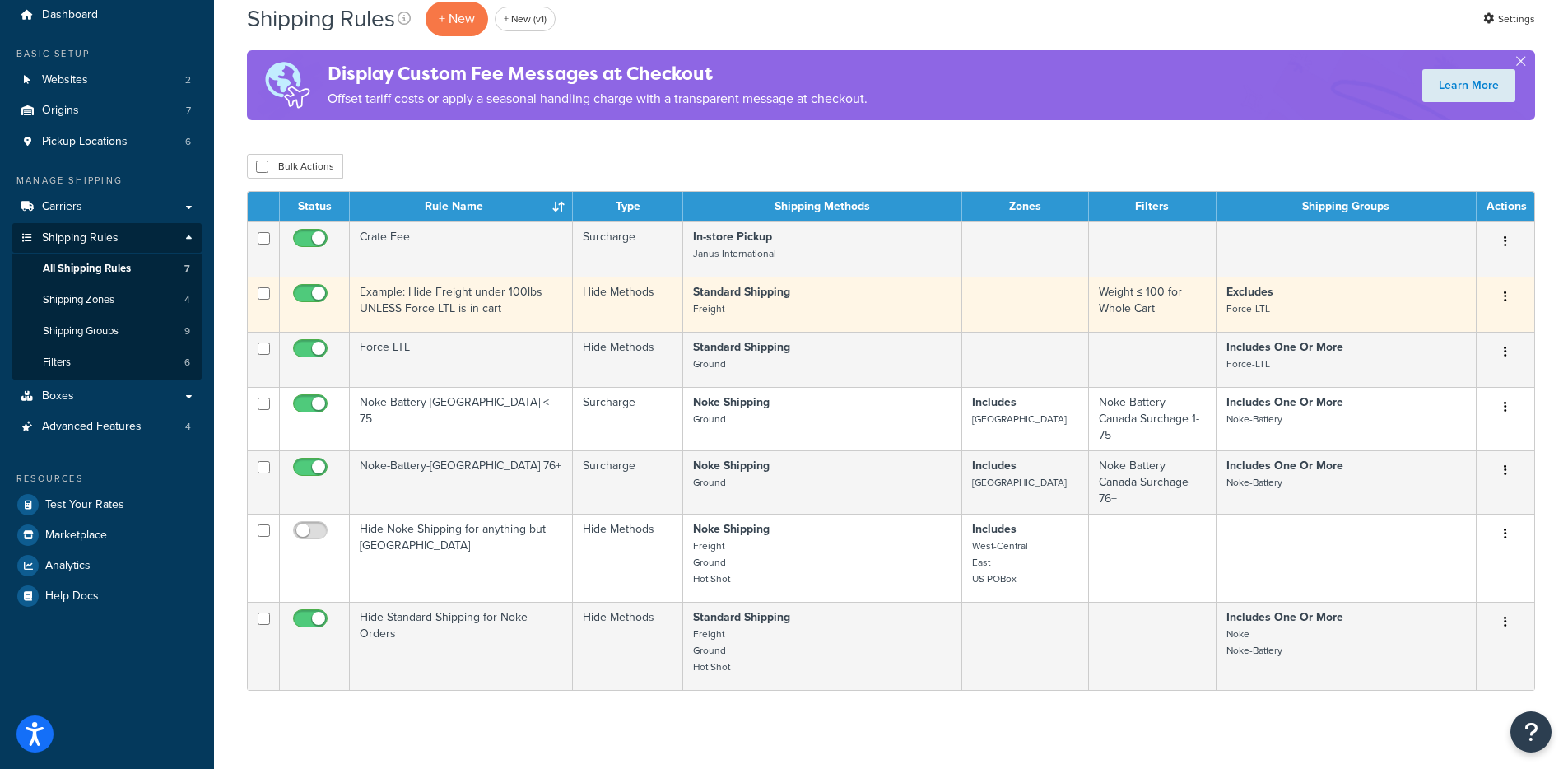
scroll to position [60, 0]
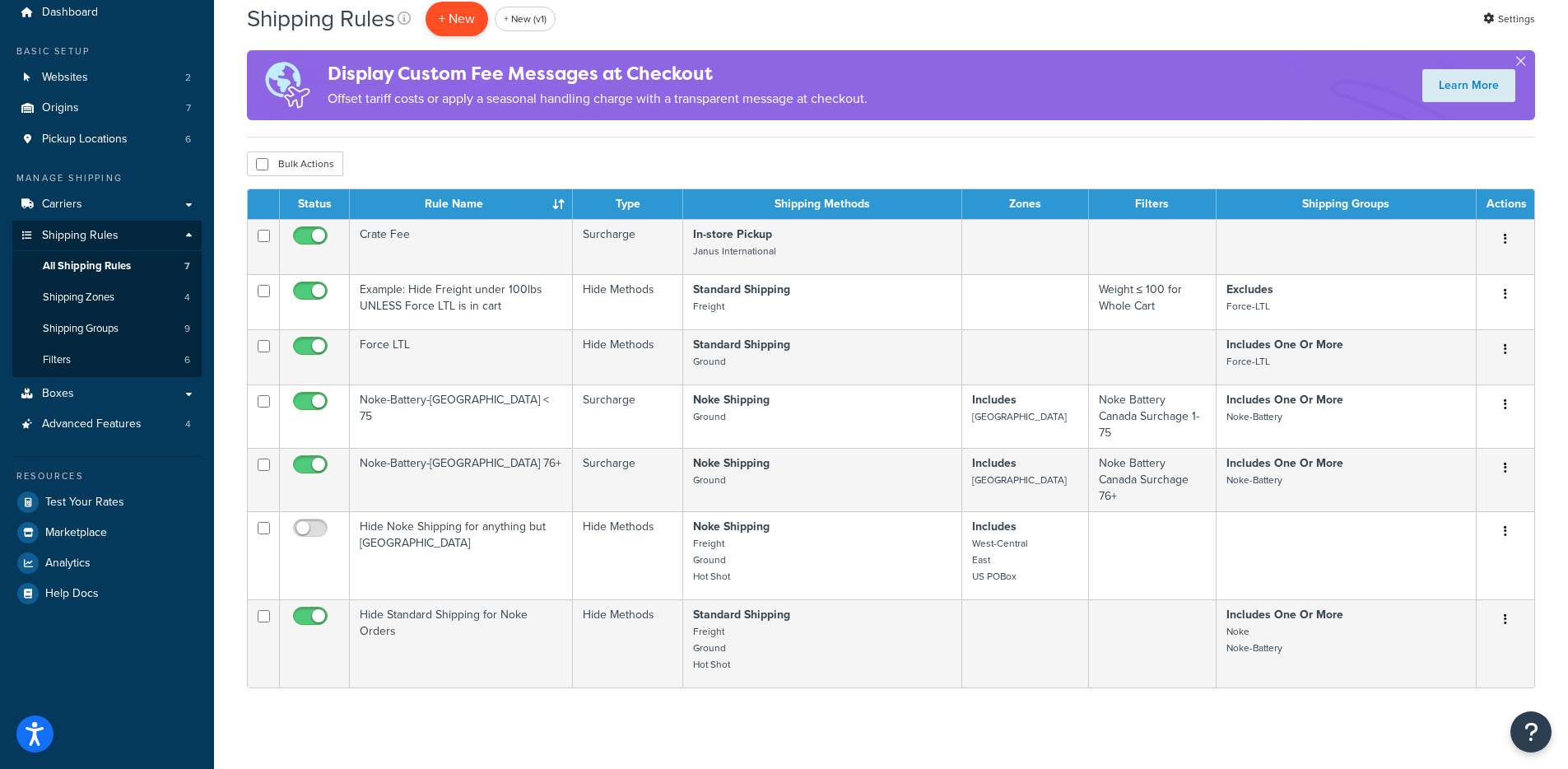
click at [466, 21] on p "+ New" at bounding box center [457, 18] width 63 height 34
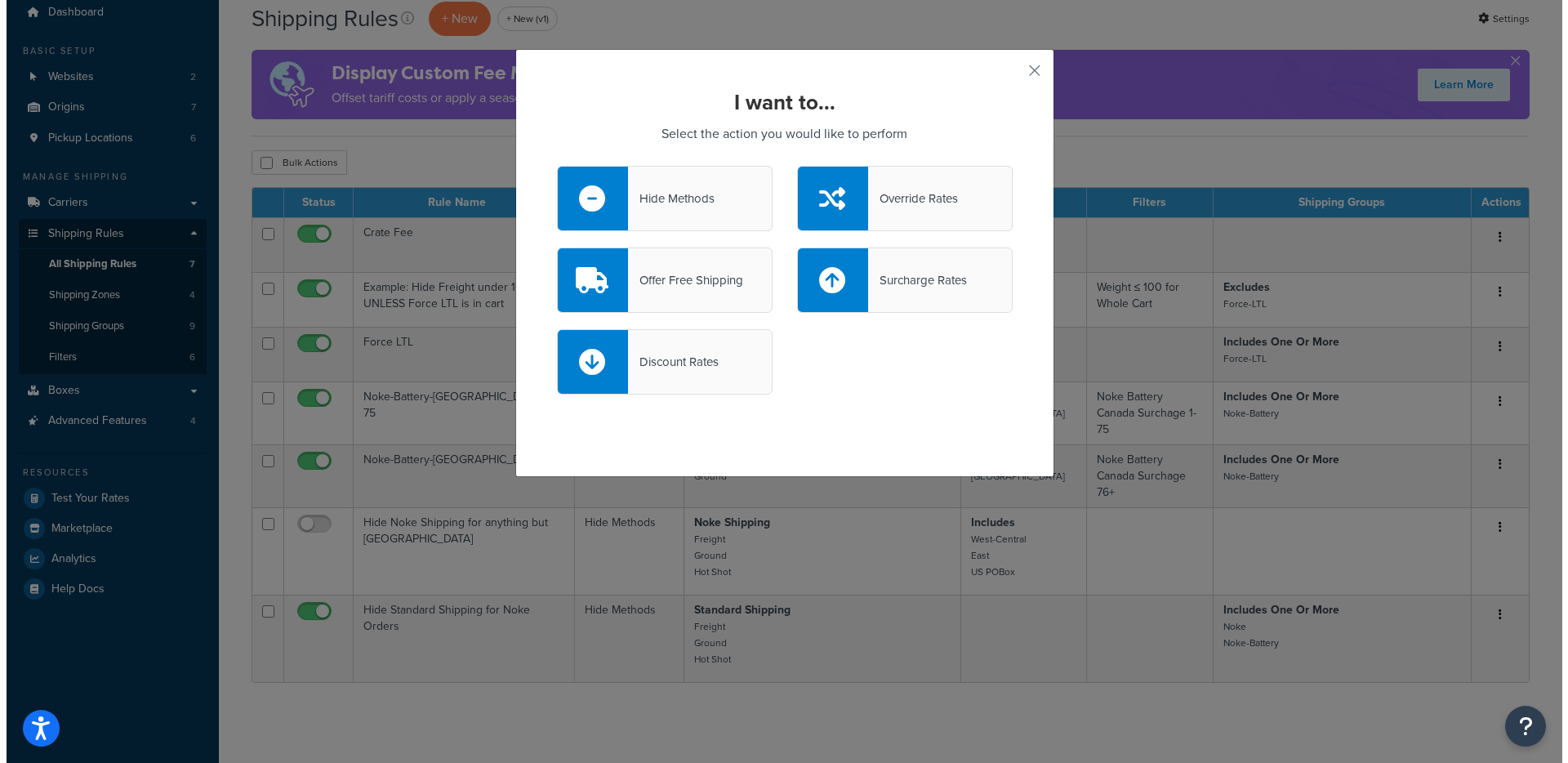
scroll to position [49, 0]
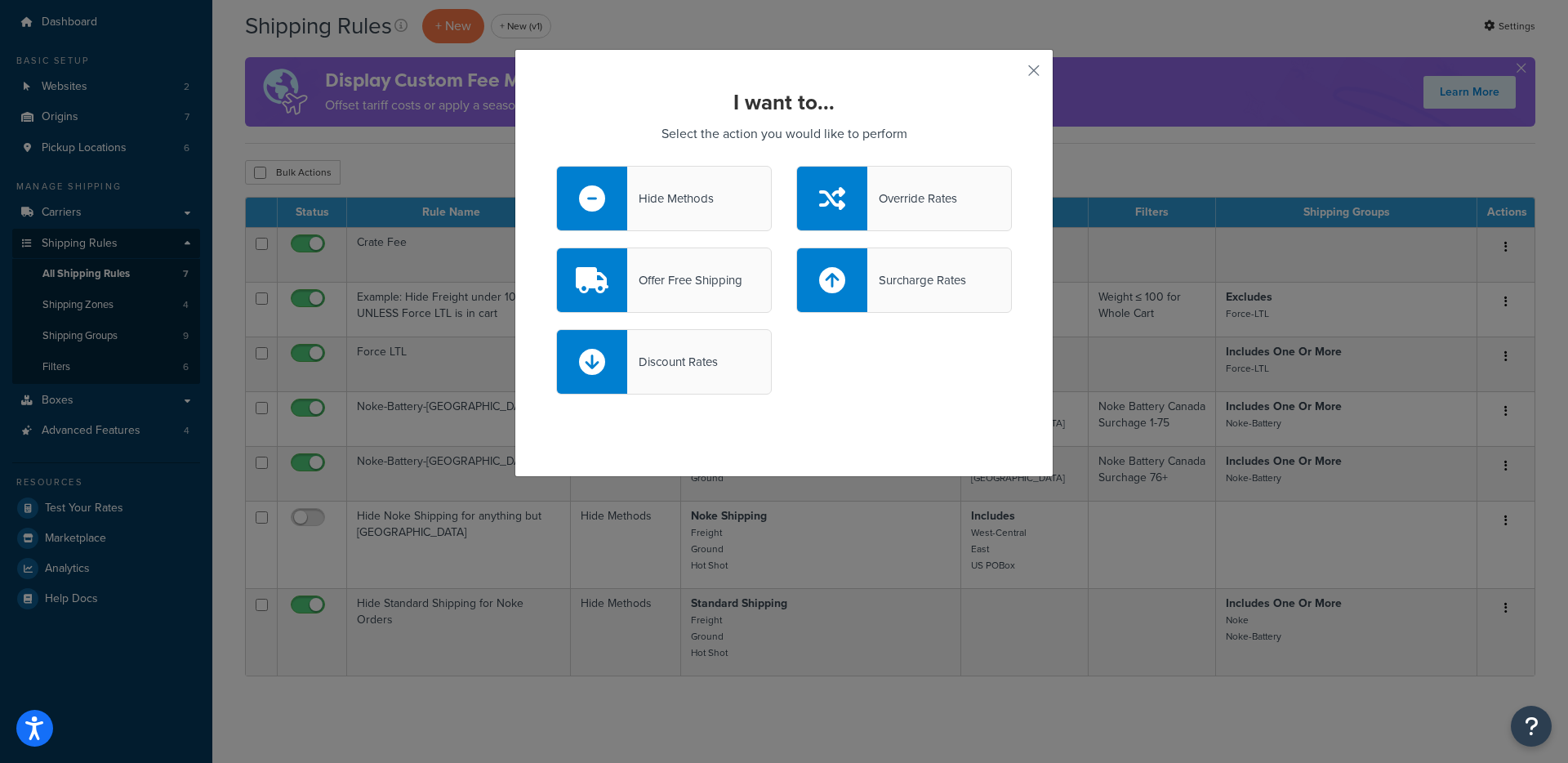
click at [460, 22] on div "I want to... Select the action you would like to perform Hide Methods Override …" at bounding box center [784, 381] width 1568 height 763
click at [665, 190] on div "Hide Methods" at bounding box center [671, 198] width 87 height 23
click at [0, 0] on input "Hide Methods" at bounding box center [0, 0] width 0 height 0
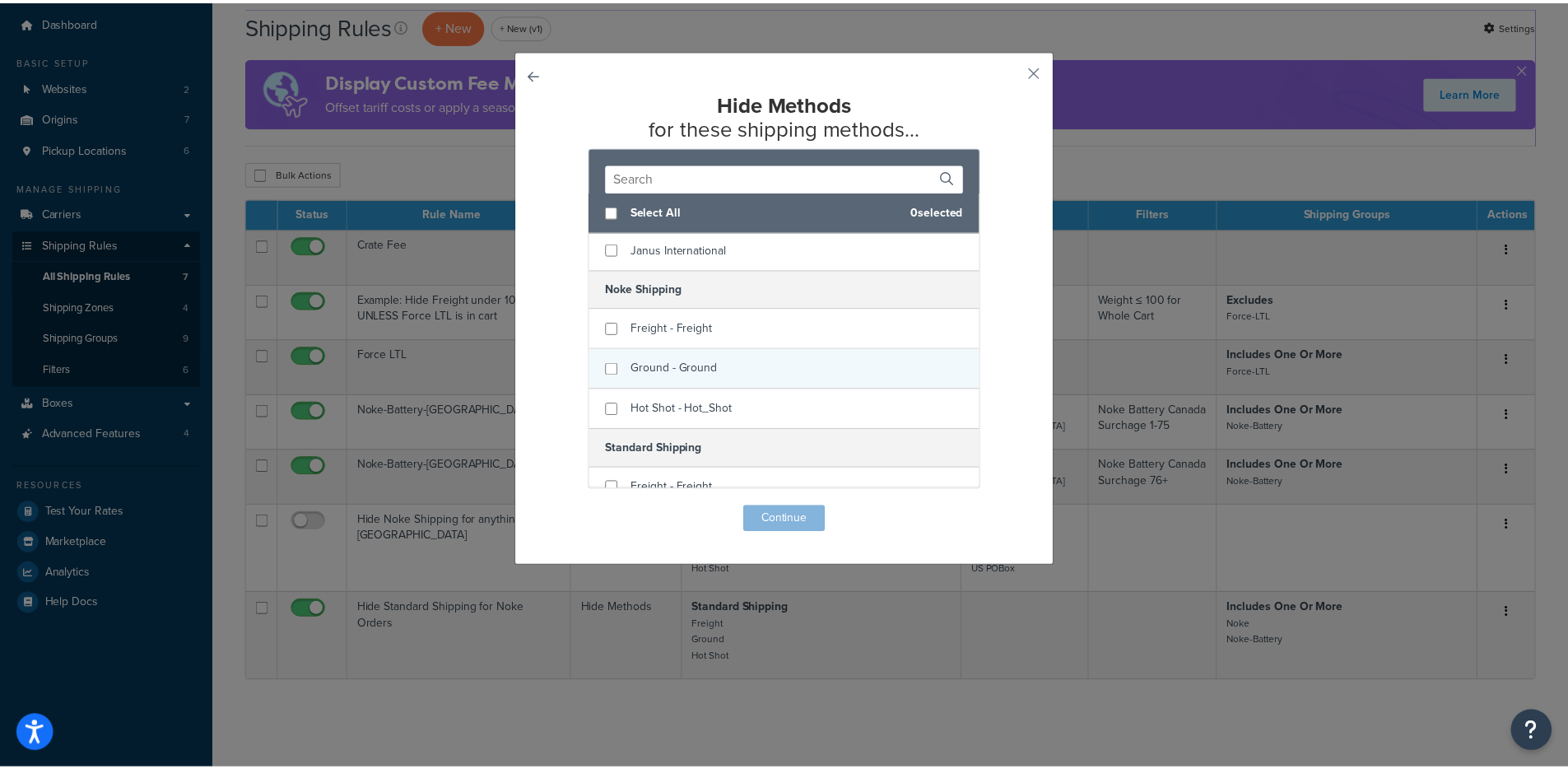
scroll to position [129, 0]
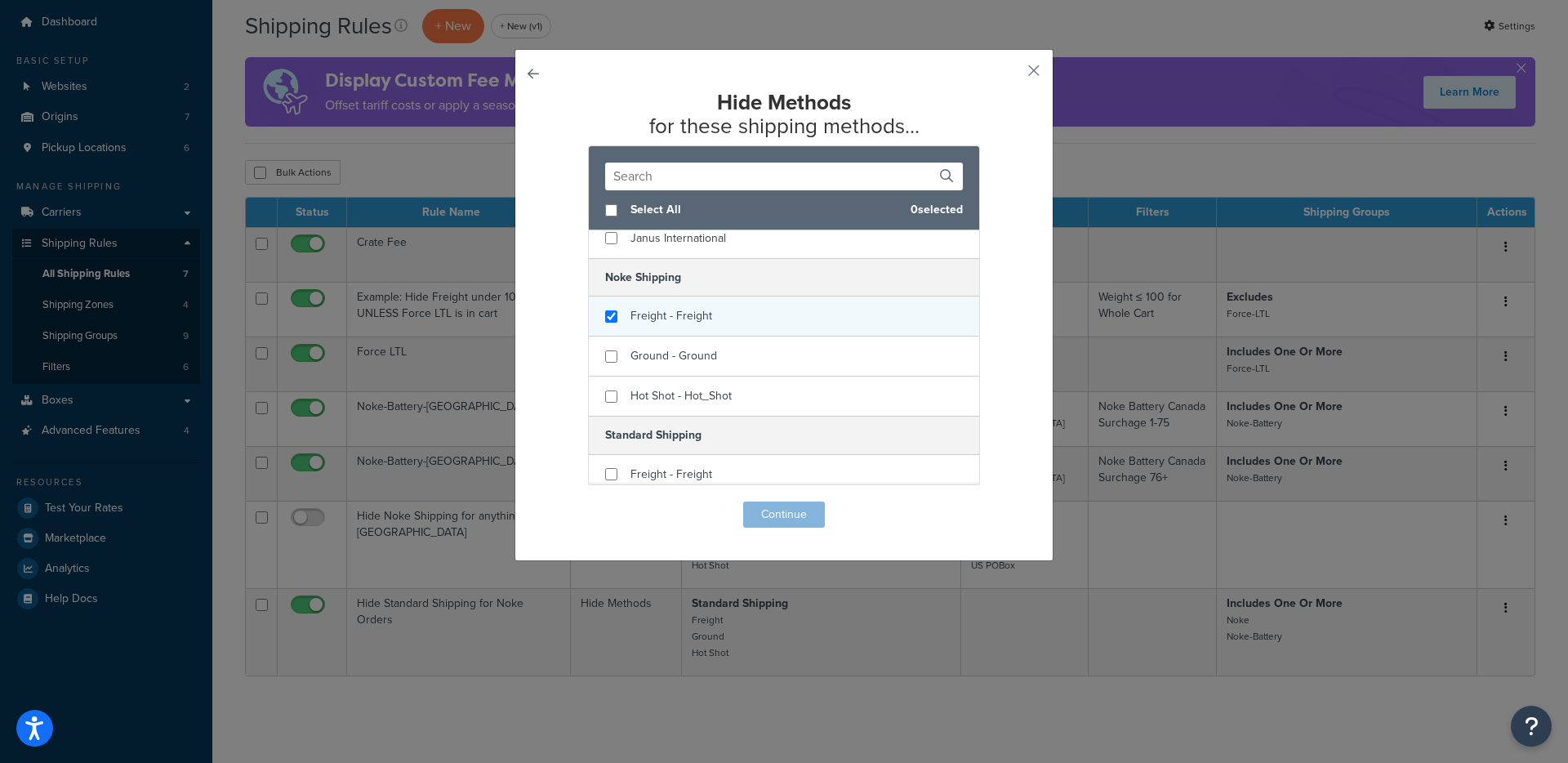
checkbox input "true"
click at [685, 322] on span "Freight - Freight" at bounding box center [671, 316] width 82 height 17
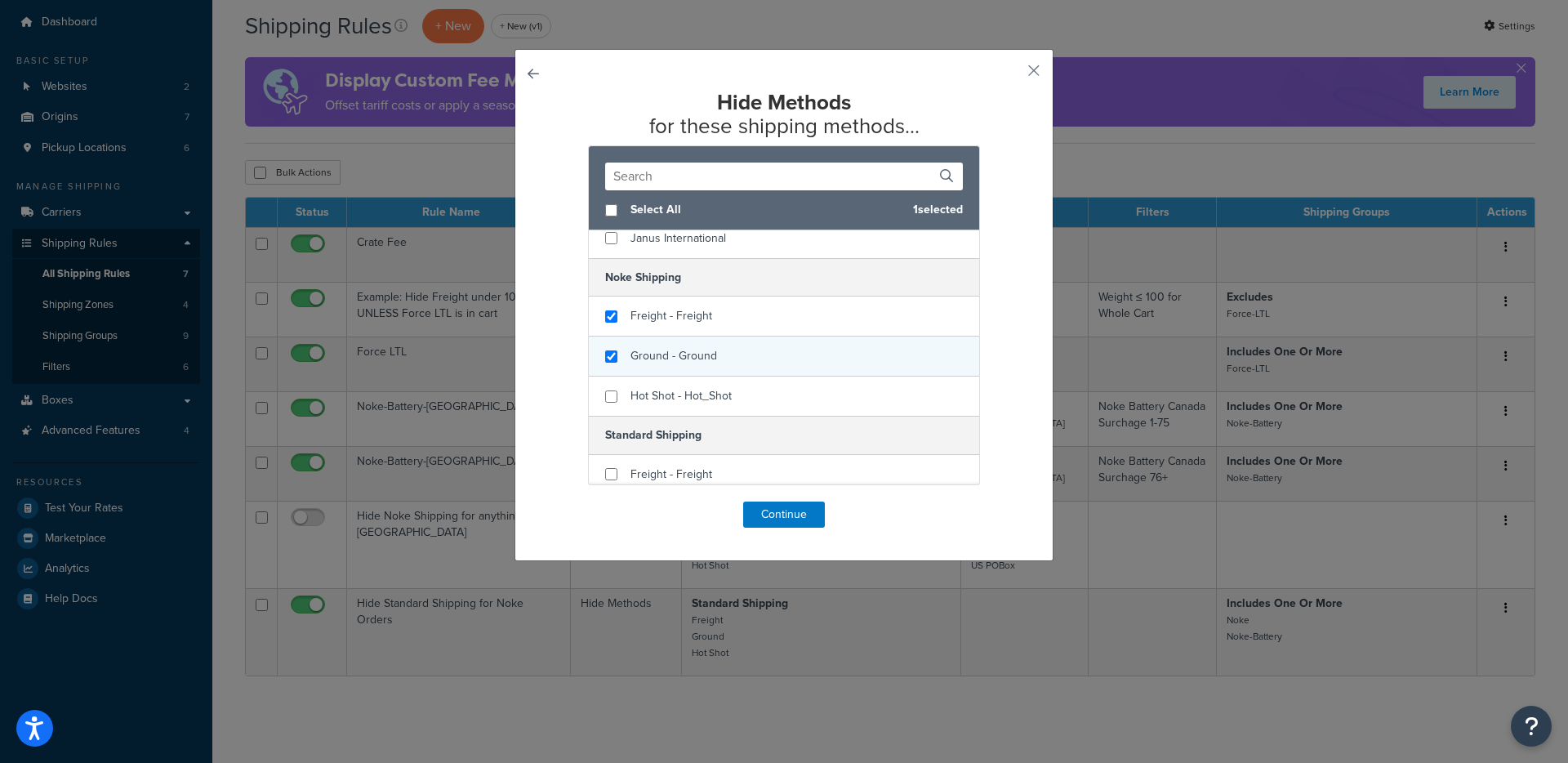
checkbox input "true"
click at [683, 342] on div "Ground - Ground" at bounding box center [784, 357] width 391 height 40
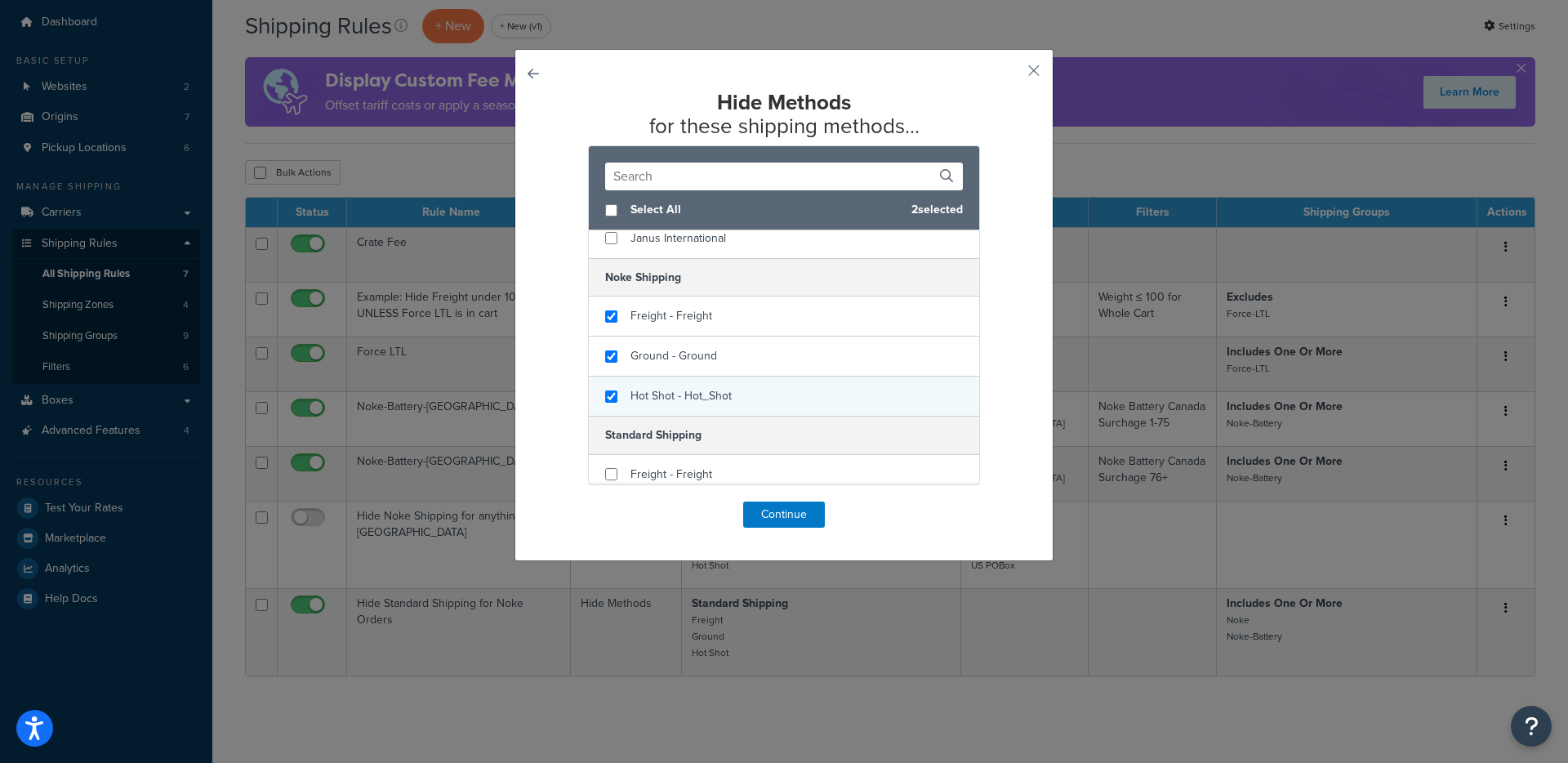
checkbox input "true"
click at [683, 380] on div "Hot Shot - Hot_Shot" at bounding box center [784, 396] width 391 height 39
click at [775, 516] on button "Continue" at bounding box center [784, 515] width 82 height 26
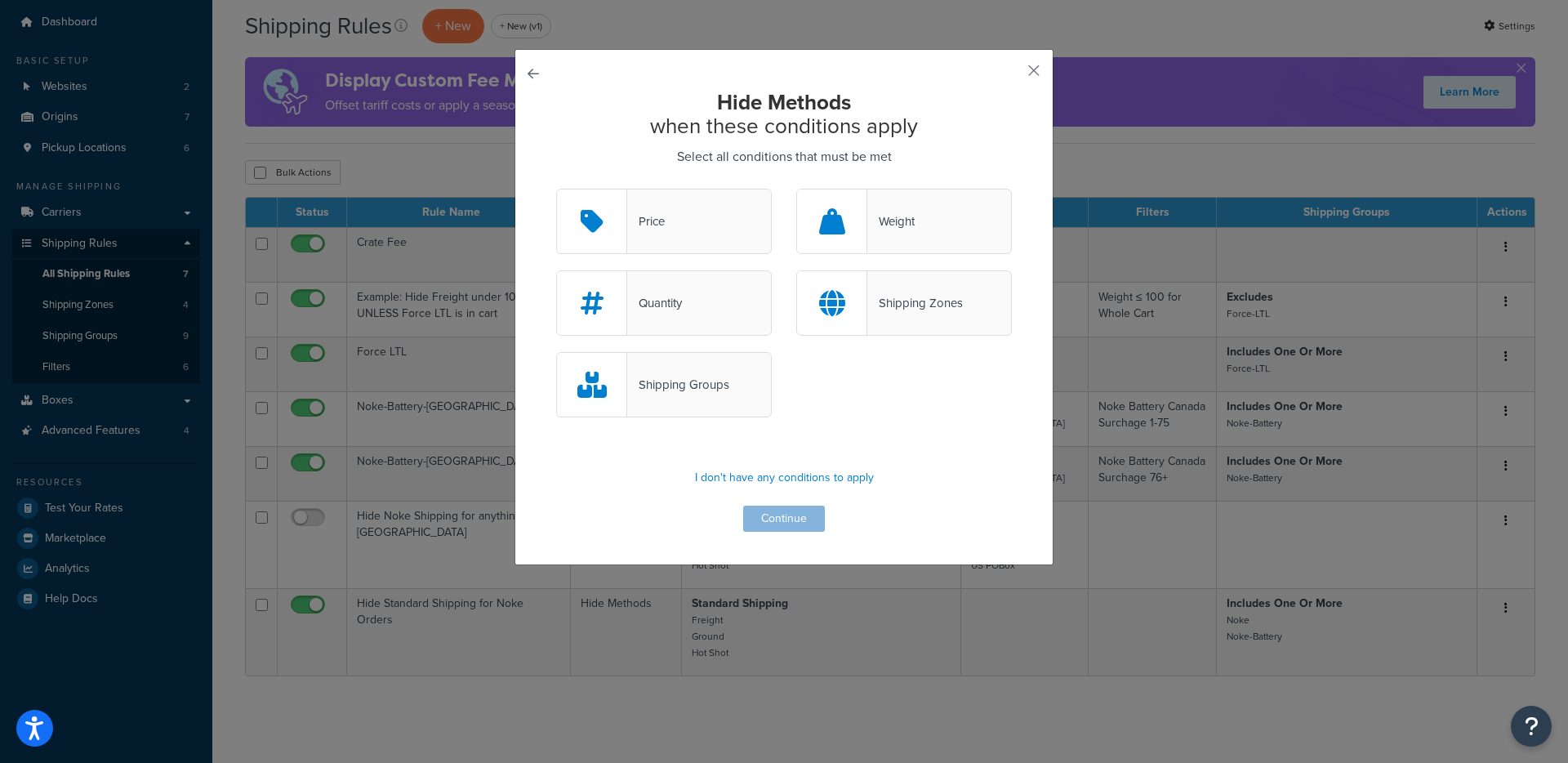
click at [696, 397] on div "Shipping Groups" at bounding box center [664, 384] width 215 height 65
click at [0, 0] on input "Shipping Groups" at bounding box center [0, 0] width 0 height 0
click at [759, 517] on button "Continue" at bounding box center [784, 518] width 82 height 26
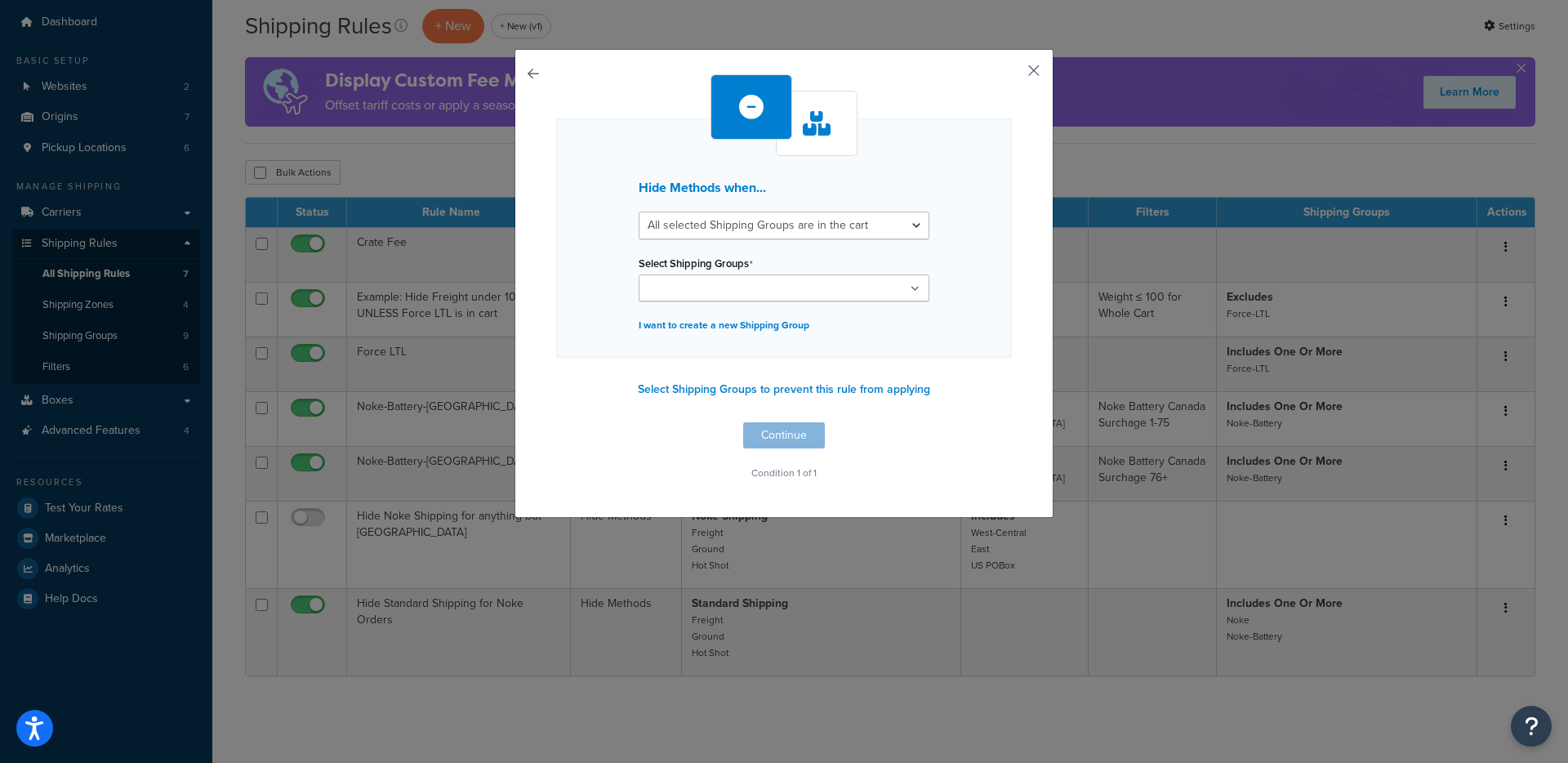
click at [1012, 75] on button "button" at bounding box center [1010, 76] width 4 height 4
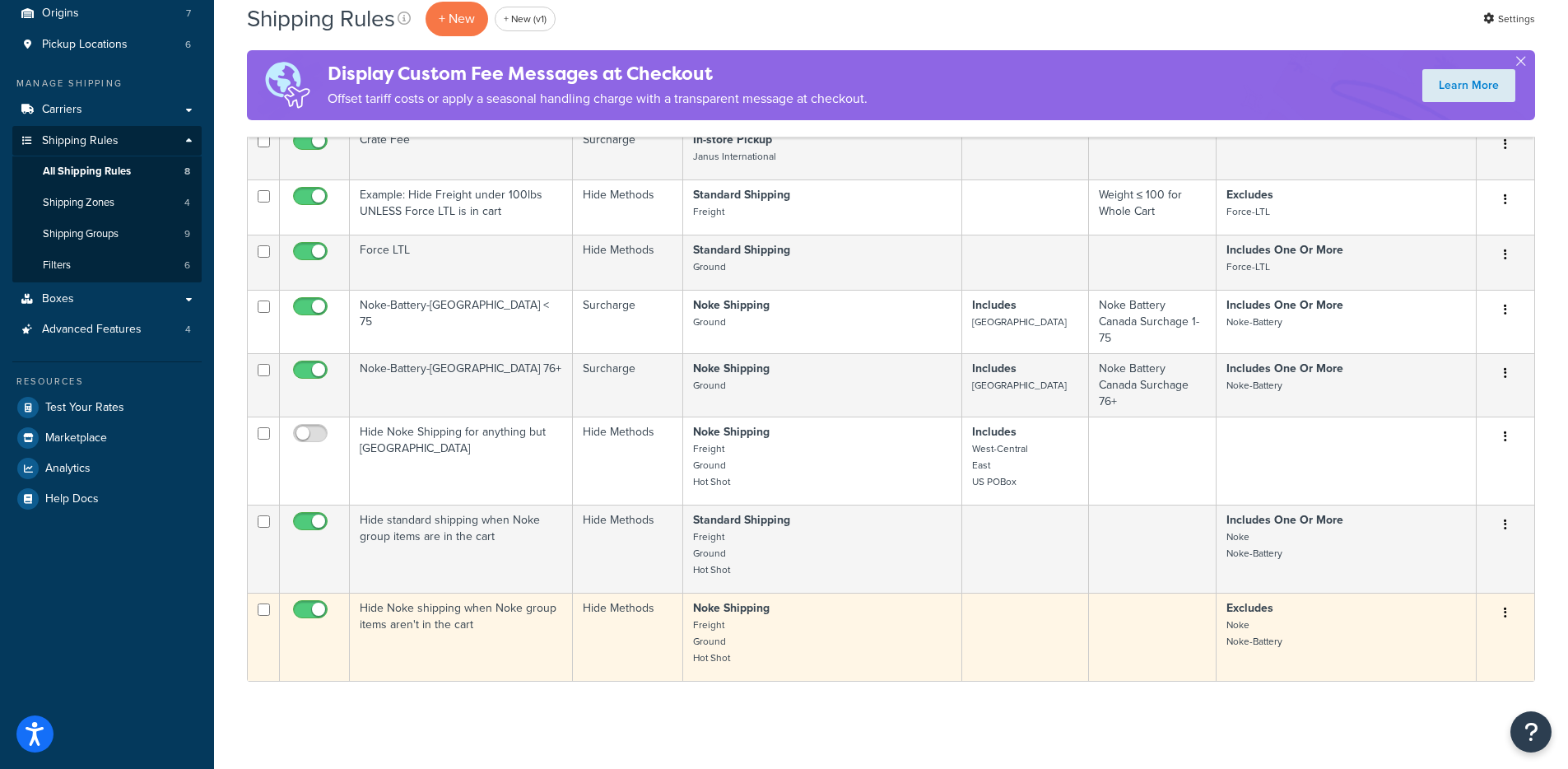
click at [475, 638] on td "Hide Noke shipping when Noke group items aren't in the cart" at bounding box center [461, 636] width 223 height 88
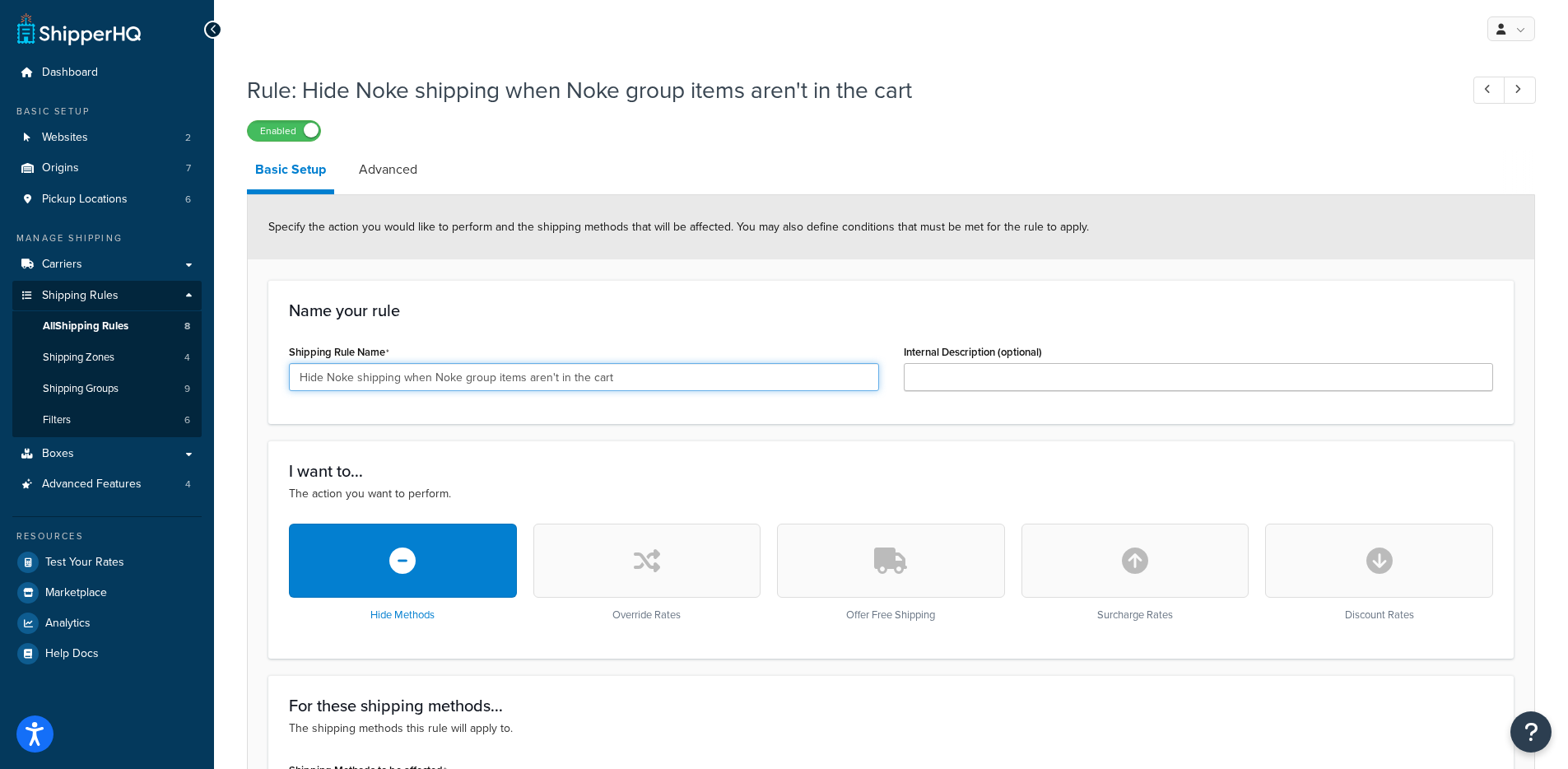
click at [444, 372] on input "Hide Noke shipping when Noke group items aren't in the cart" at bounding box center [584, 377] width 591 height 28
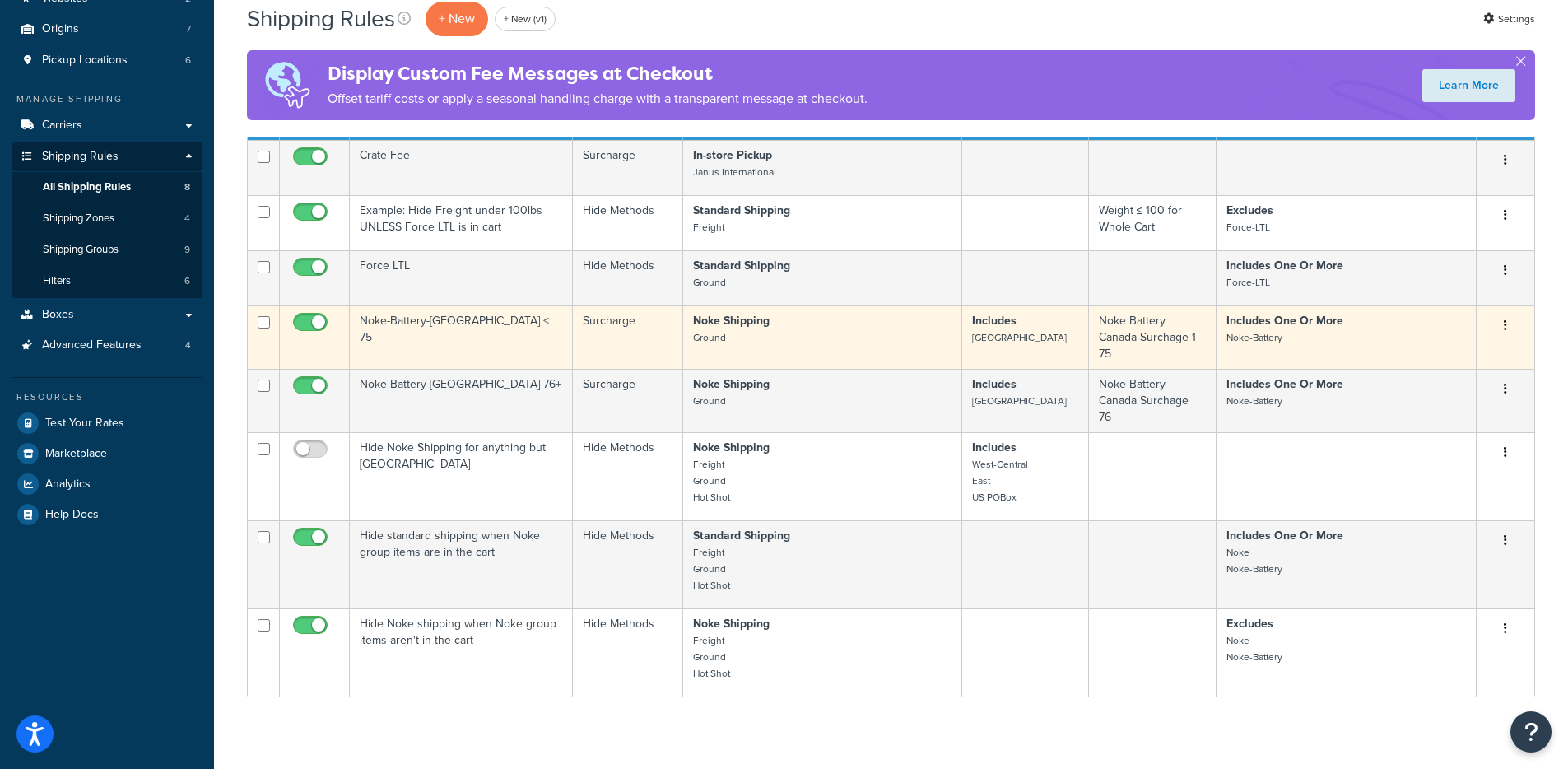
scroll to position [155, 0]
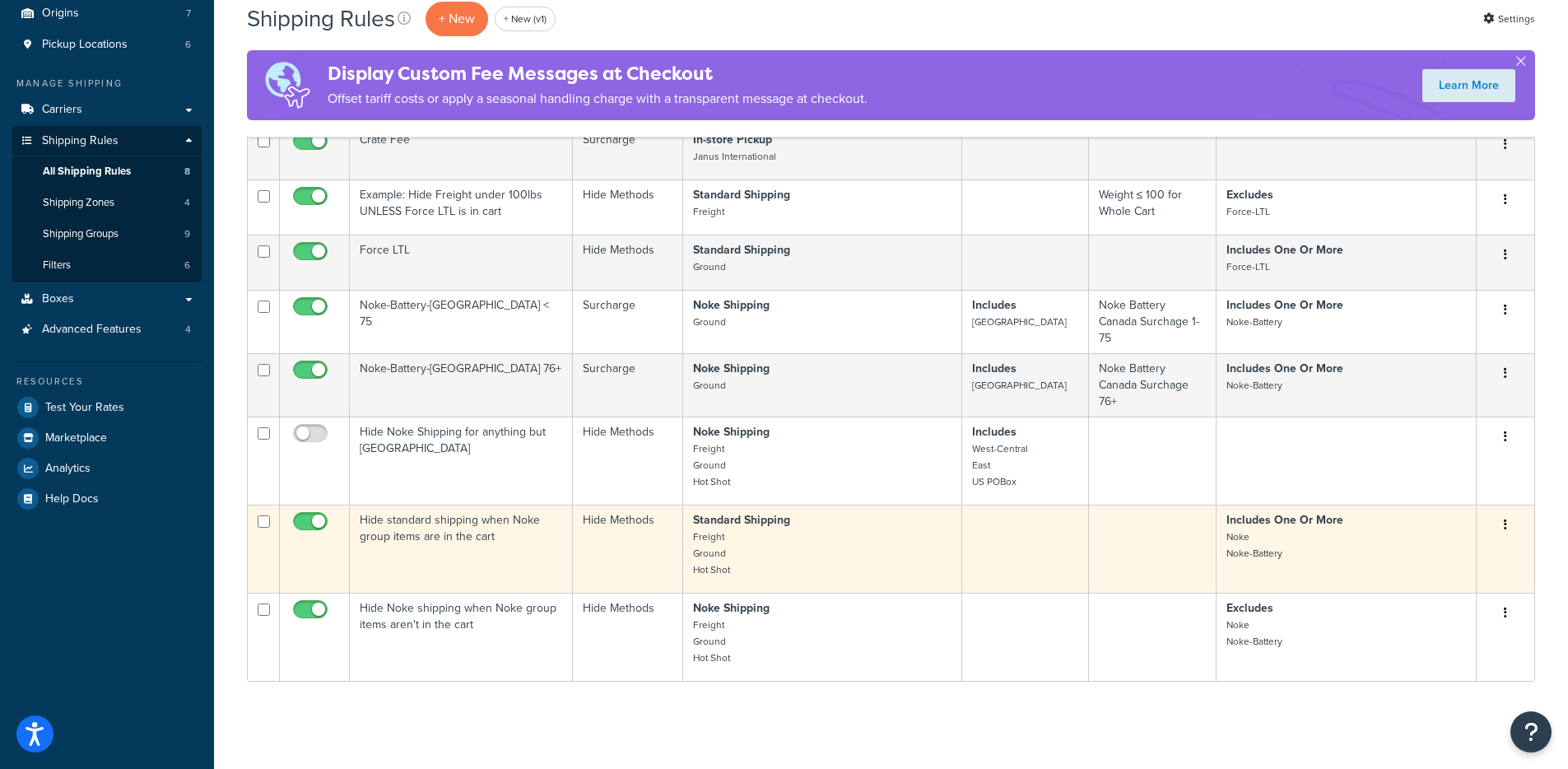
click at [427, 549] on td "Hide standard shipping when Noke group items are in the cart" at bounding box center [461, 549] width 223 height 88
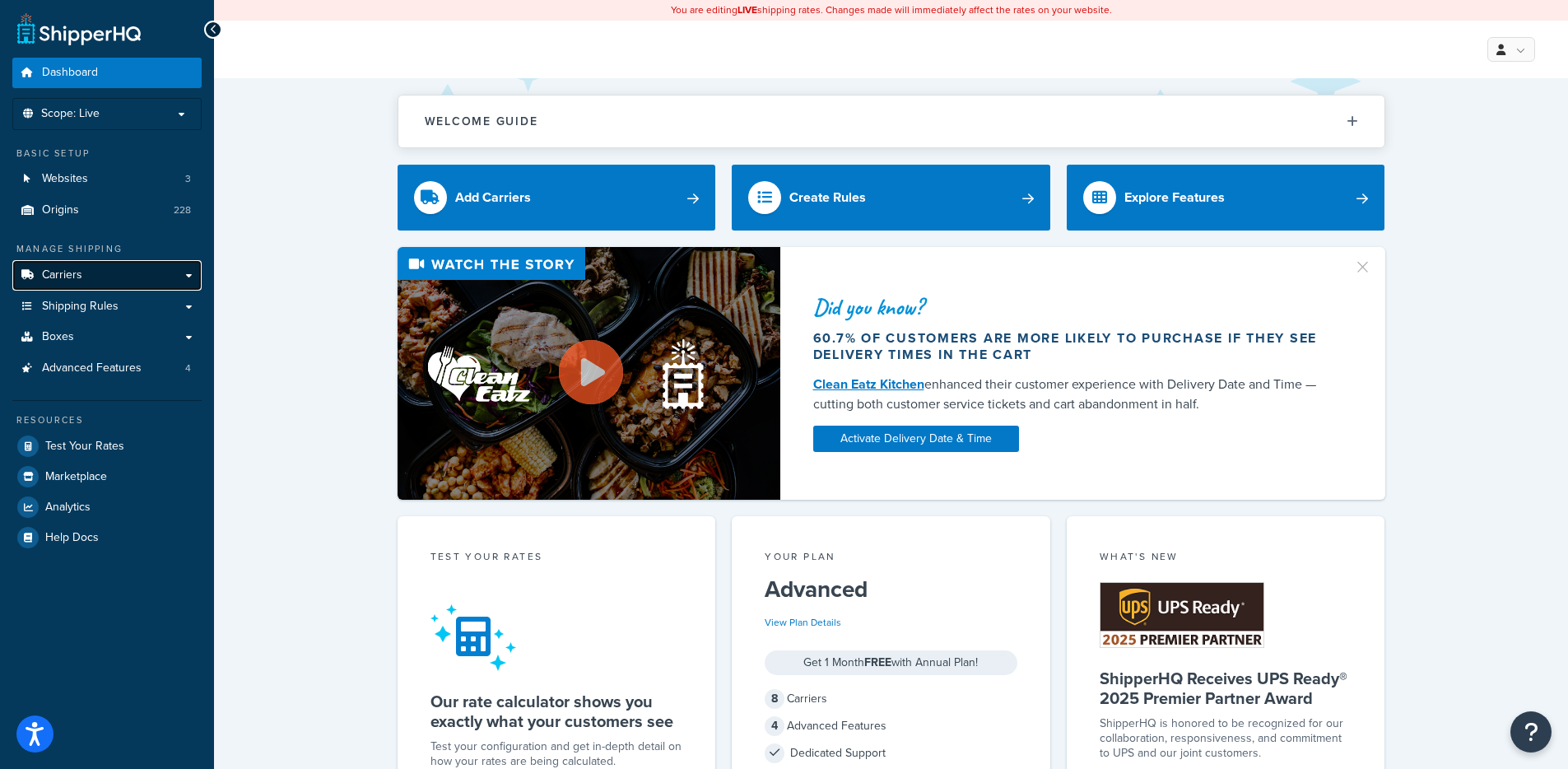
click at [134, 274] on link "Carriers" at bounding box center [107, 275] width 189 height 31
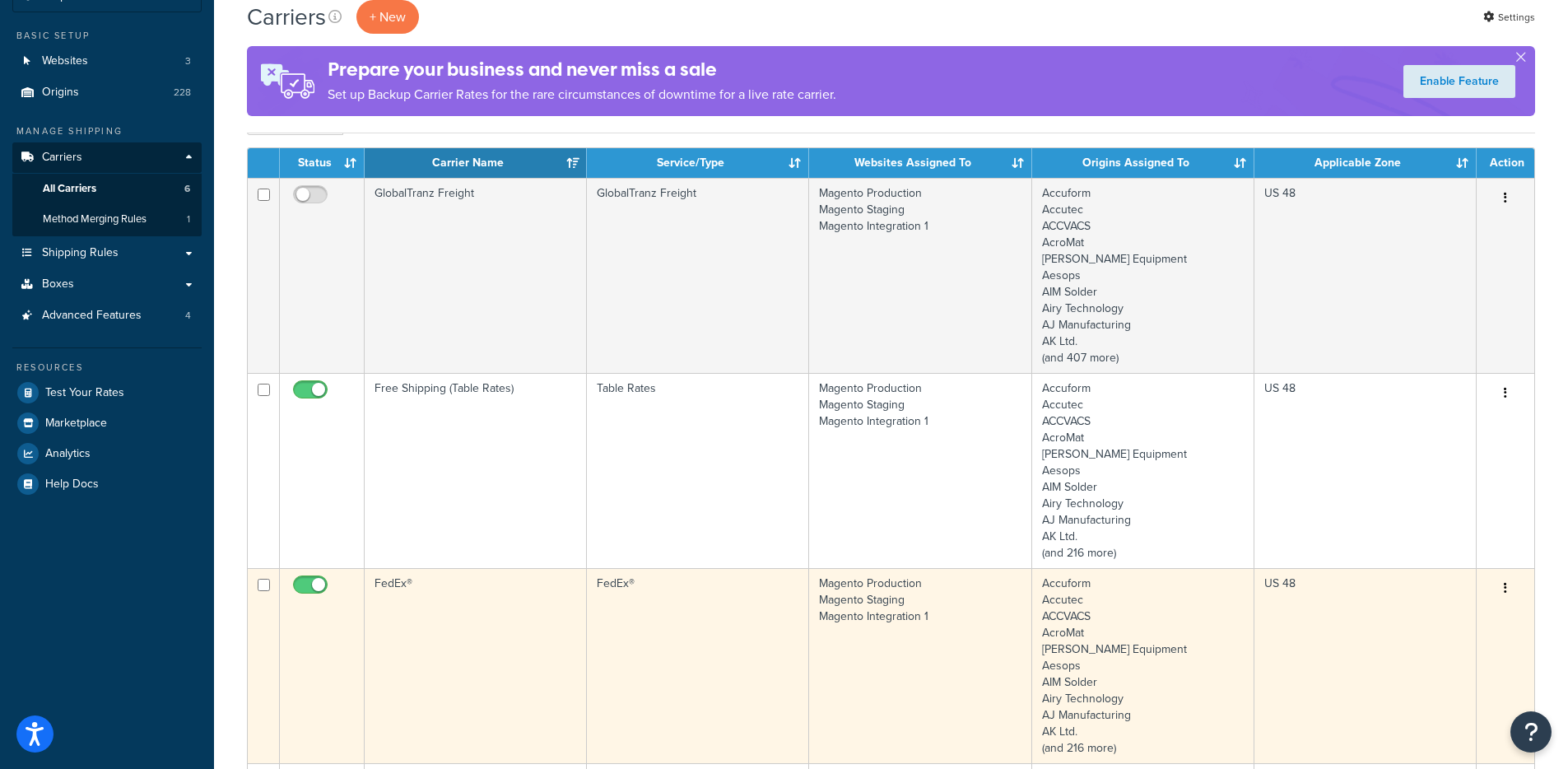
scroll to position [486, 0]
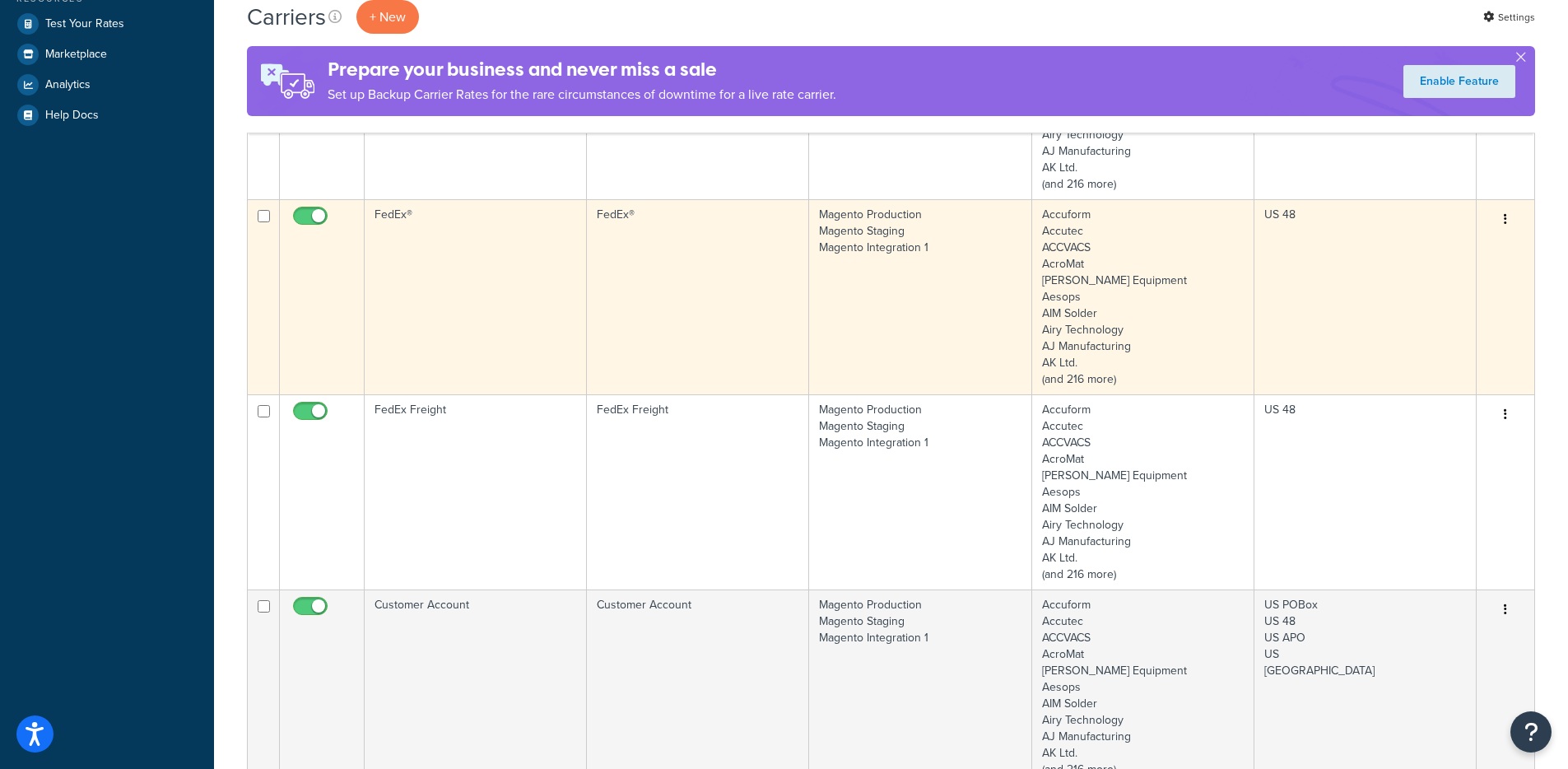
click at [479, 316] on td "FedEx®" at bounding box center [476, 297] width 222 height 195
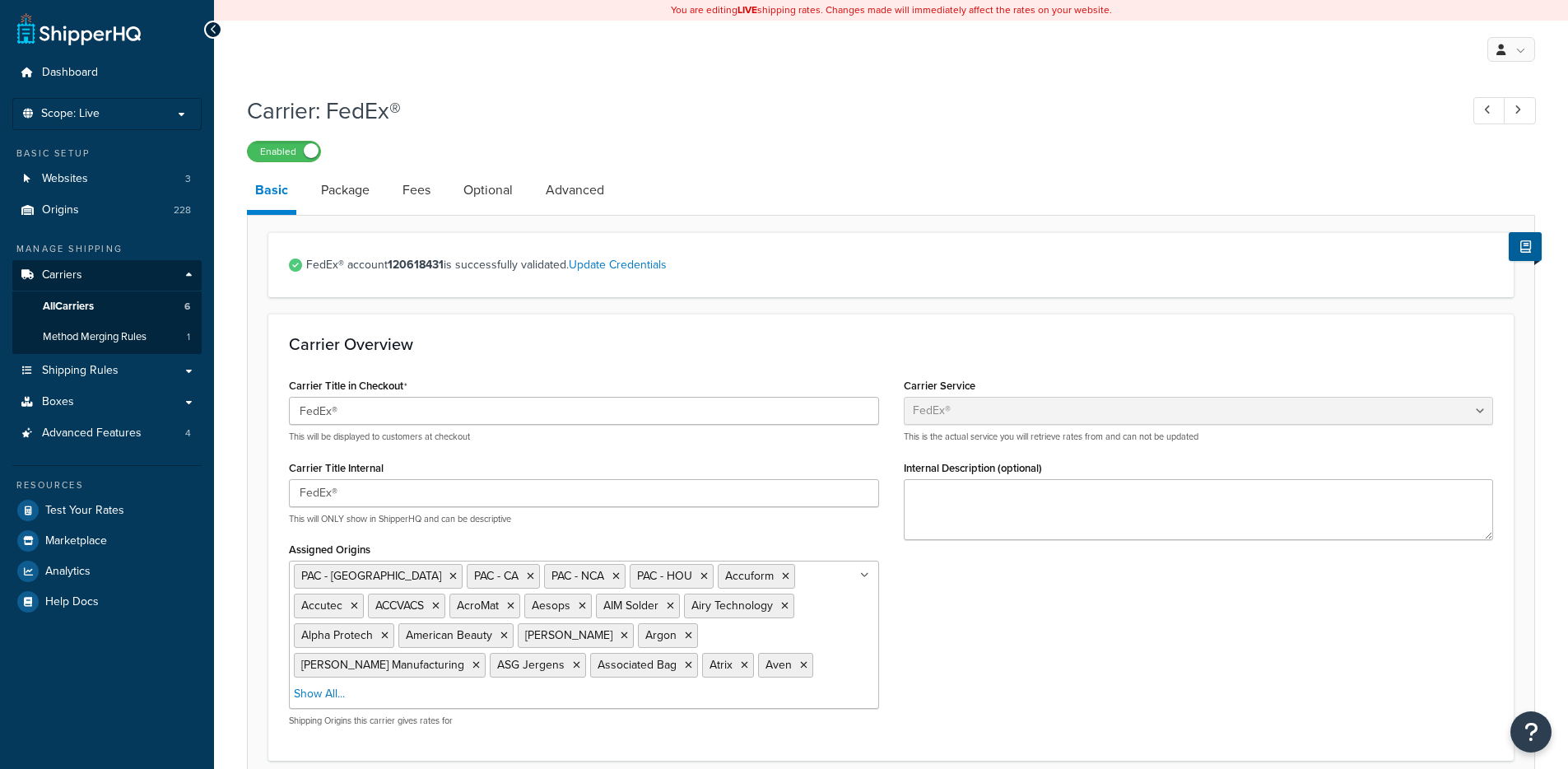
select select "fedEx"
select select "REGULAR_PICKUP"
select select "YOUR_PACKAGING"
click at [364, 192] on link "Package" at bounding box center [346, 190] width 65 height 39
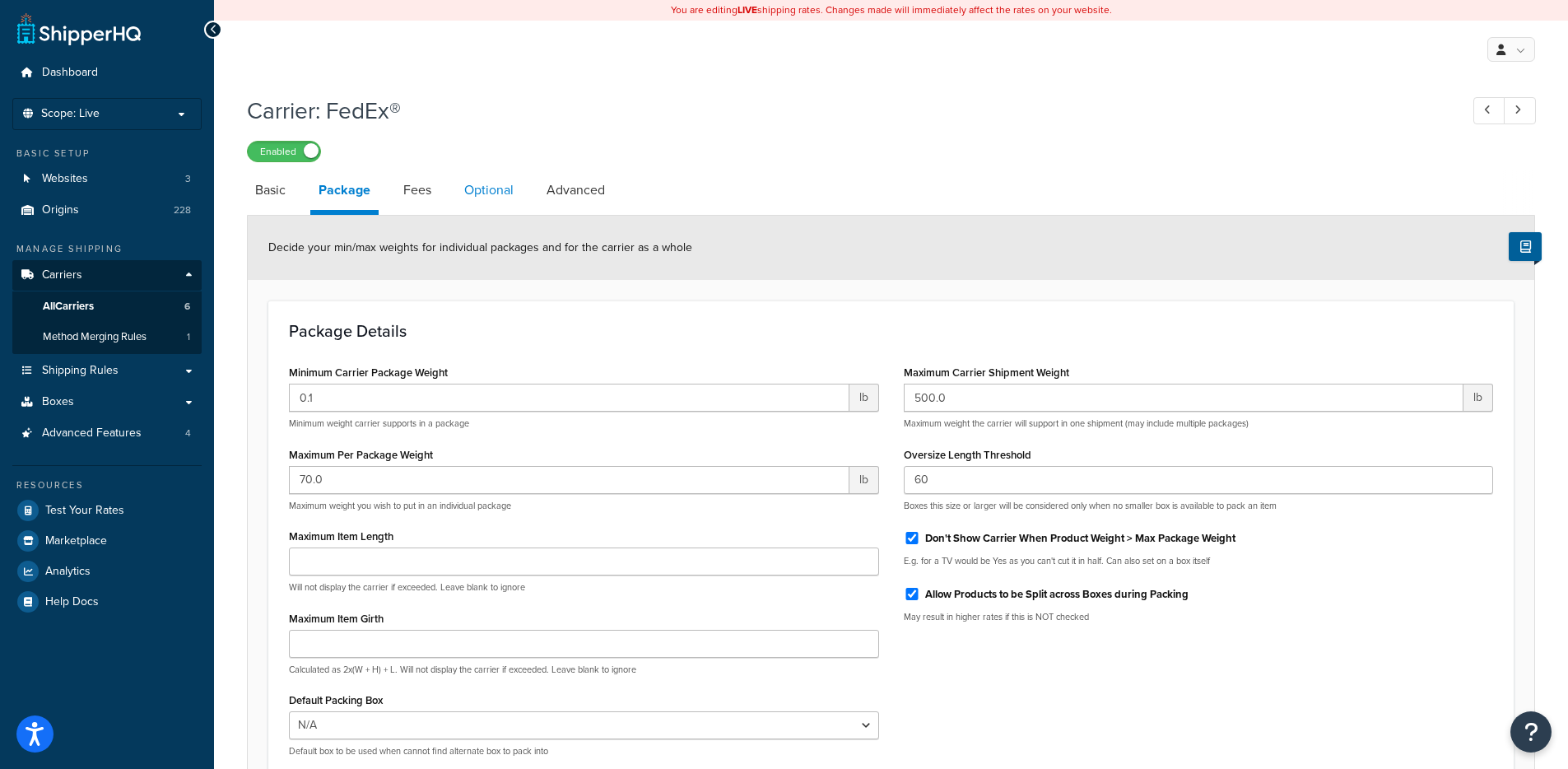
click at [476, 192] on link "Optional" at bounding box center [488, 190] width 66 height 39
select select "business"
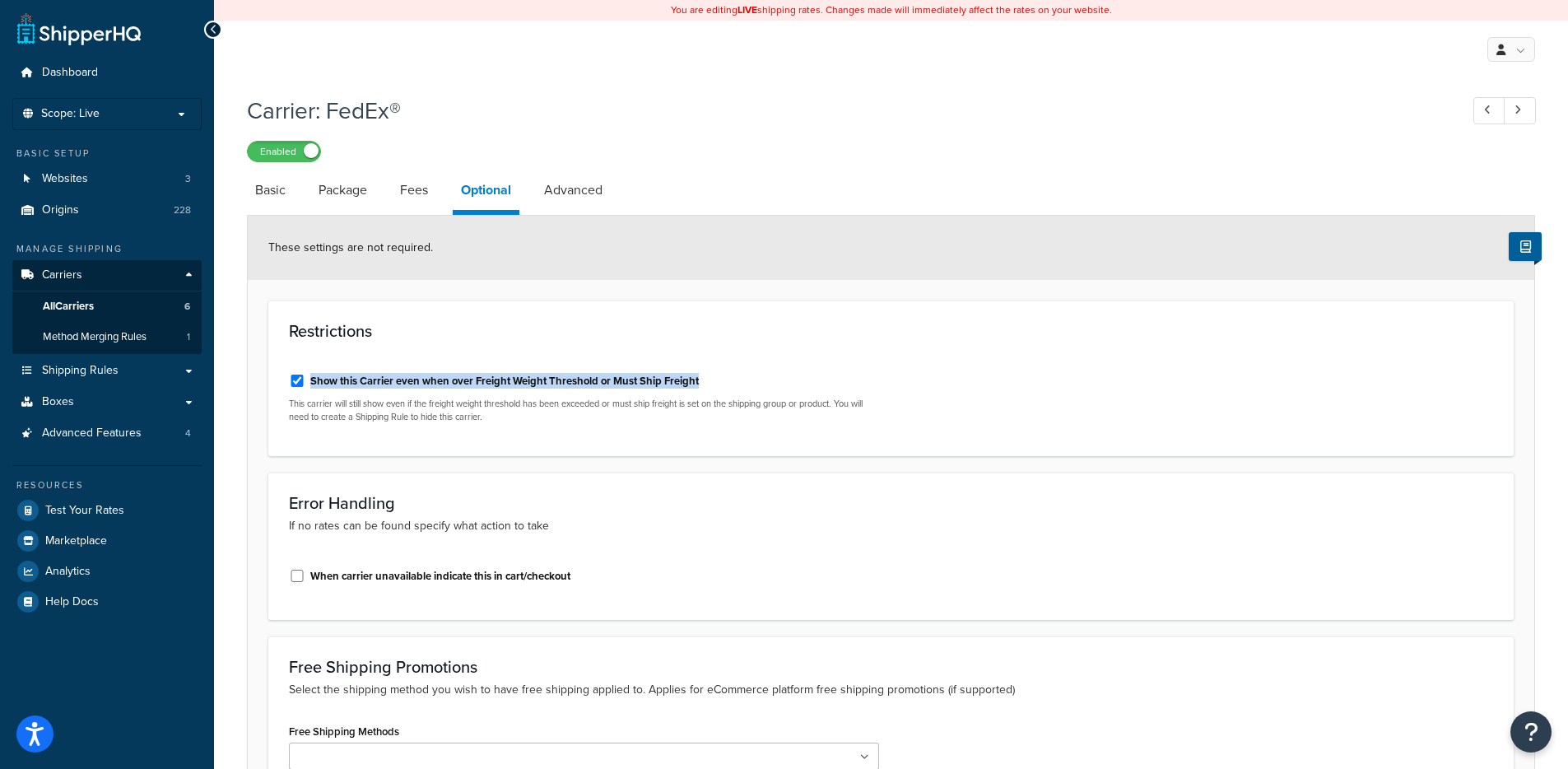
drag, startPoint x: 729, startPoint y: 388, endPoint x: 312, endPoint y: 381, distance: 417.1
click at [312, 381] on div "Show this Carrier even when over Freight Weight Threshold or Must Ship Freight" at bounding box center [584, 380] width 591 height 24
copy label "Show this Carrier even when over Freight Weight Threshold or Must Ship Freight"
click at [840, 117] on h1 "Carrier: FedEx®" at bounding box center [844, 110] width 1196 height 32
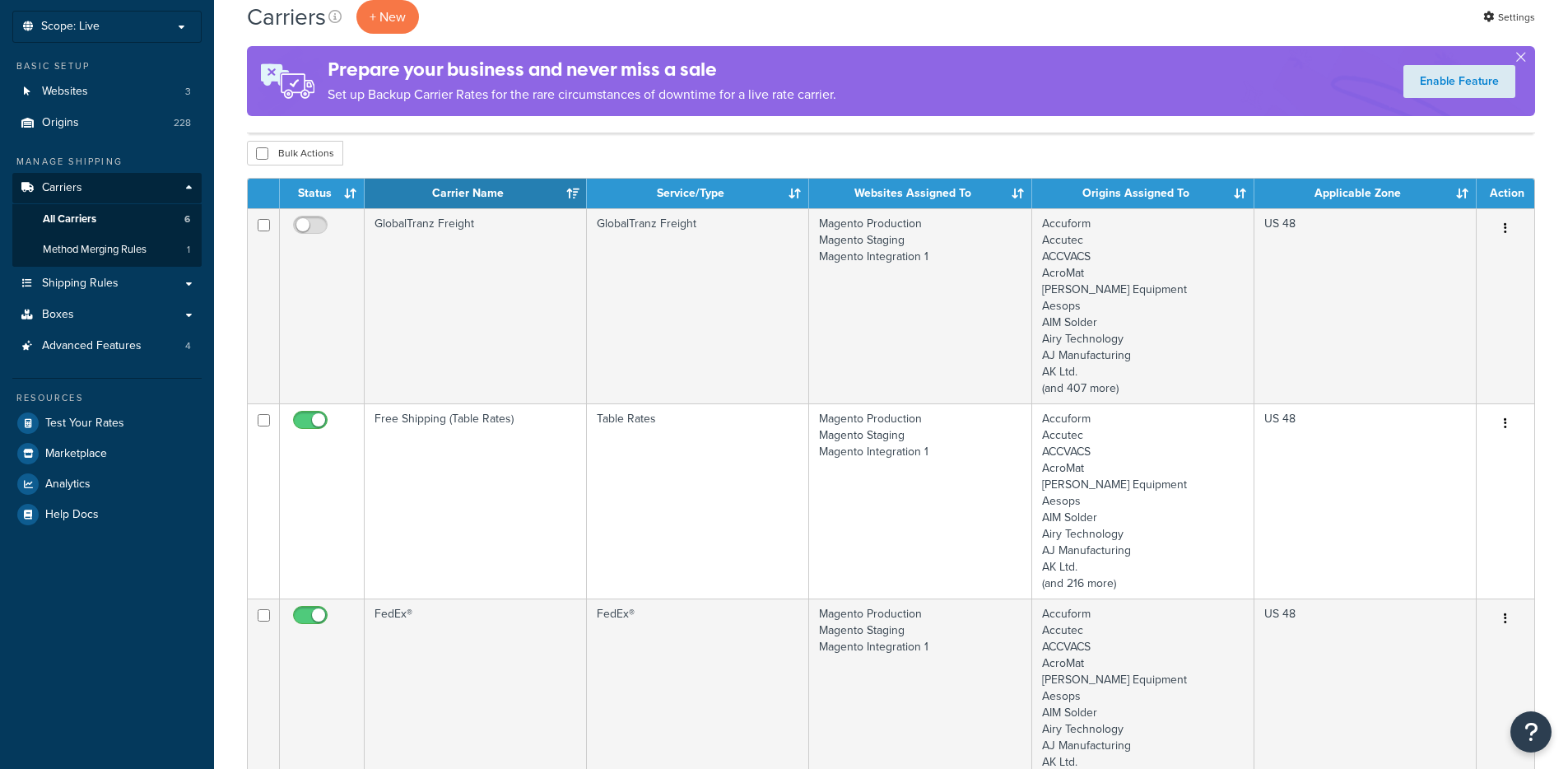
scroll to position [359, 0]
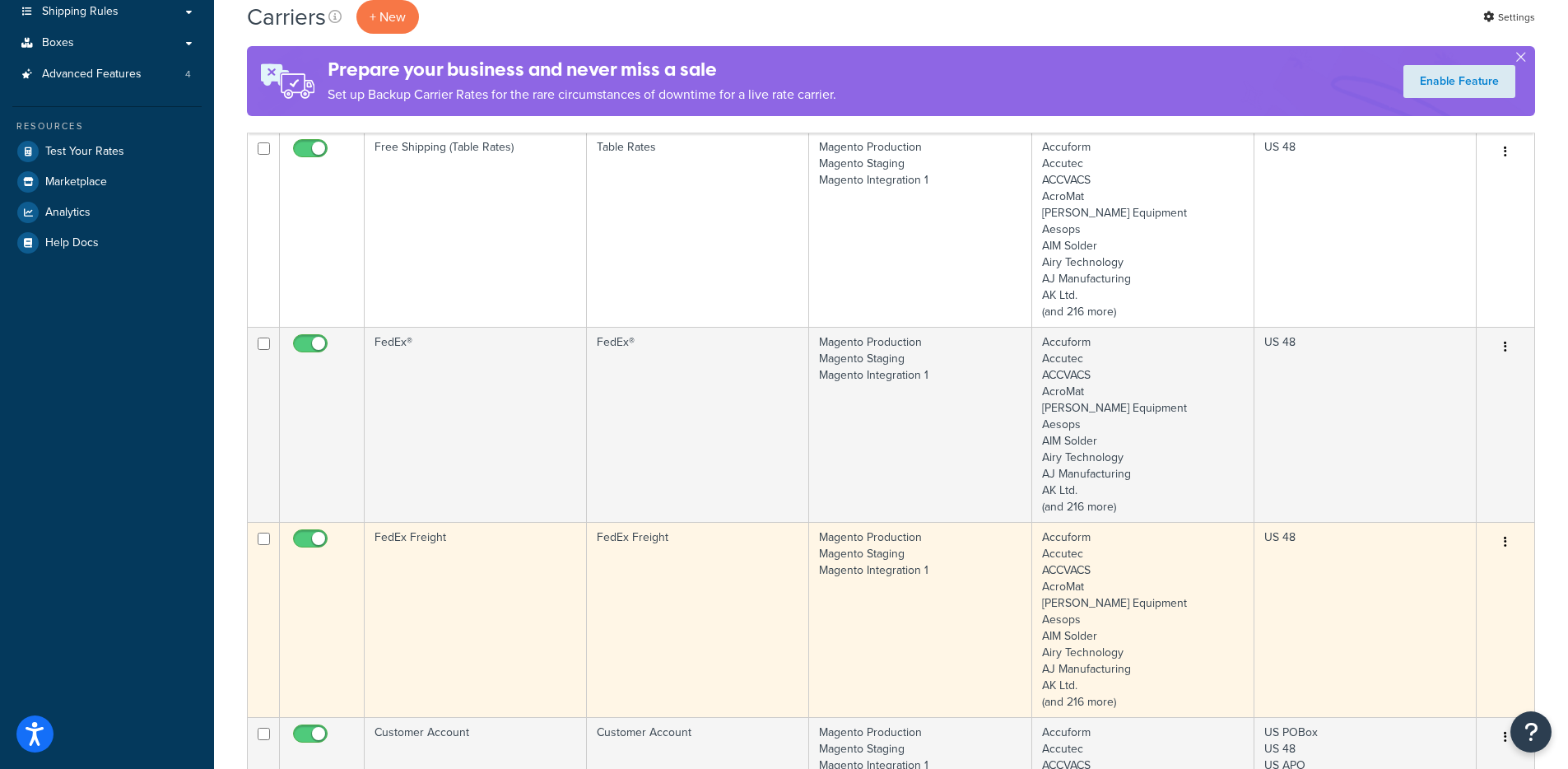
click at [419, 613] on td "FedEx Freight" at bounding box center [476, 619] width 222 height 195
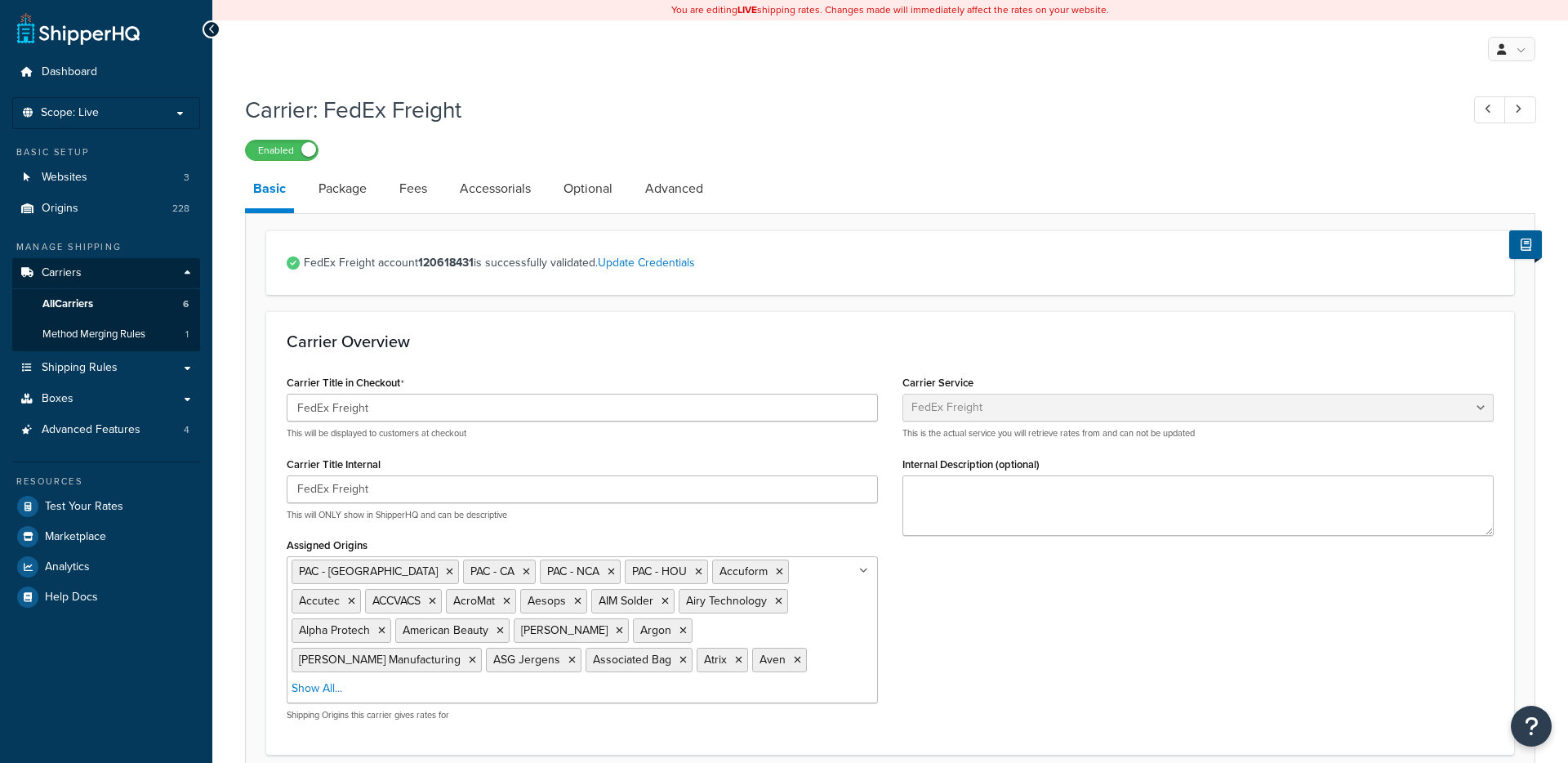
select select "fedExFreight"
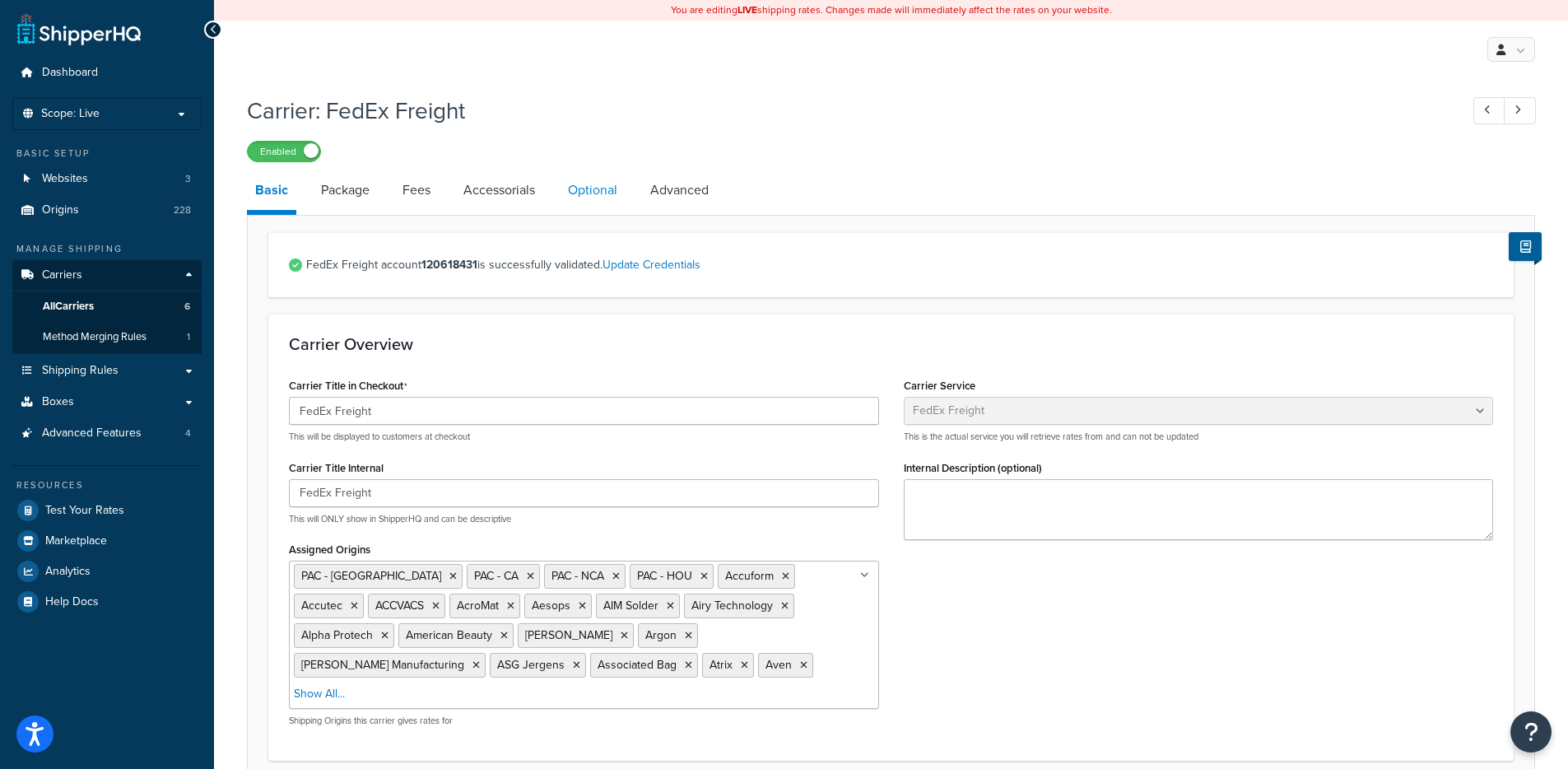
click at [605, 192] on link "Optional" at bounding box center [592, 190] width 66 height 39
select select "175"
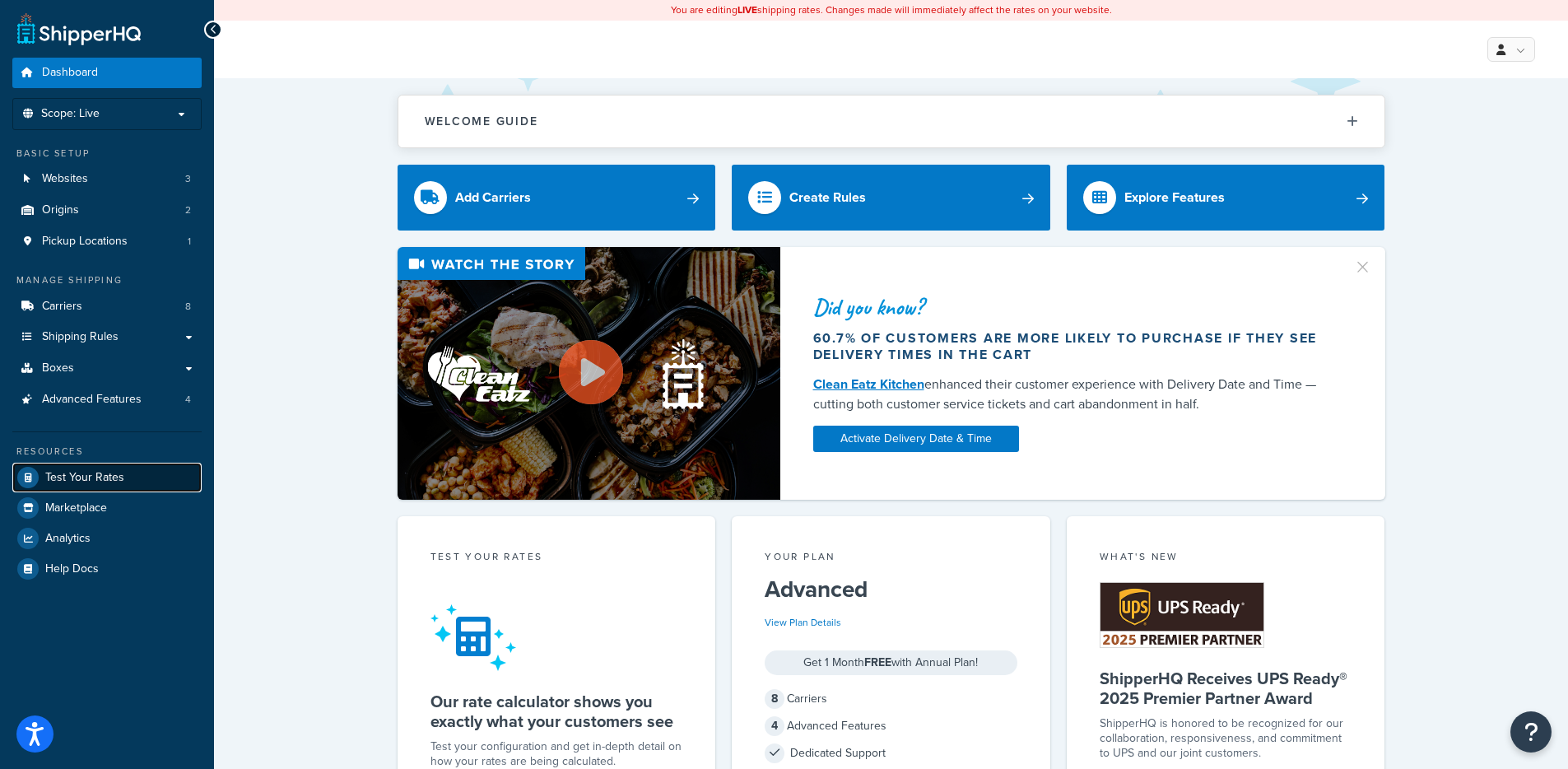
click at [73, 477] on span "Test Your Rates" at bounding box center [85, 478] width 79 height 14
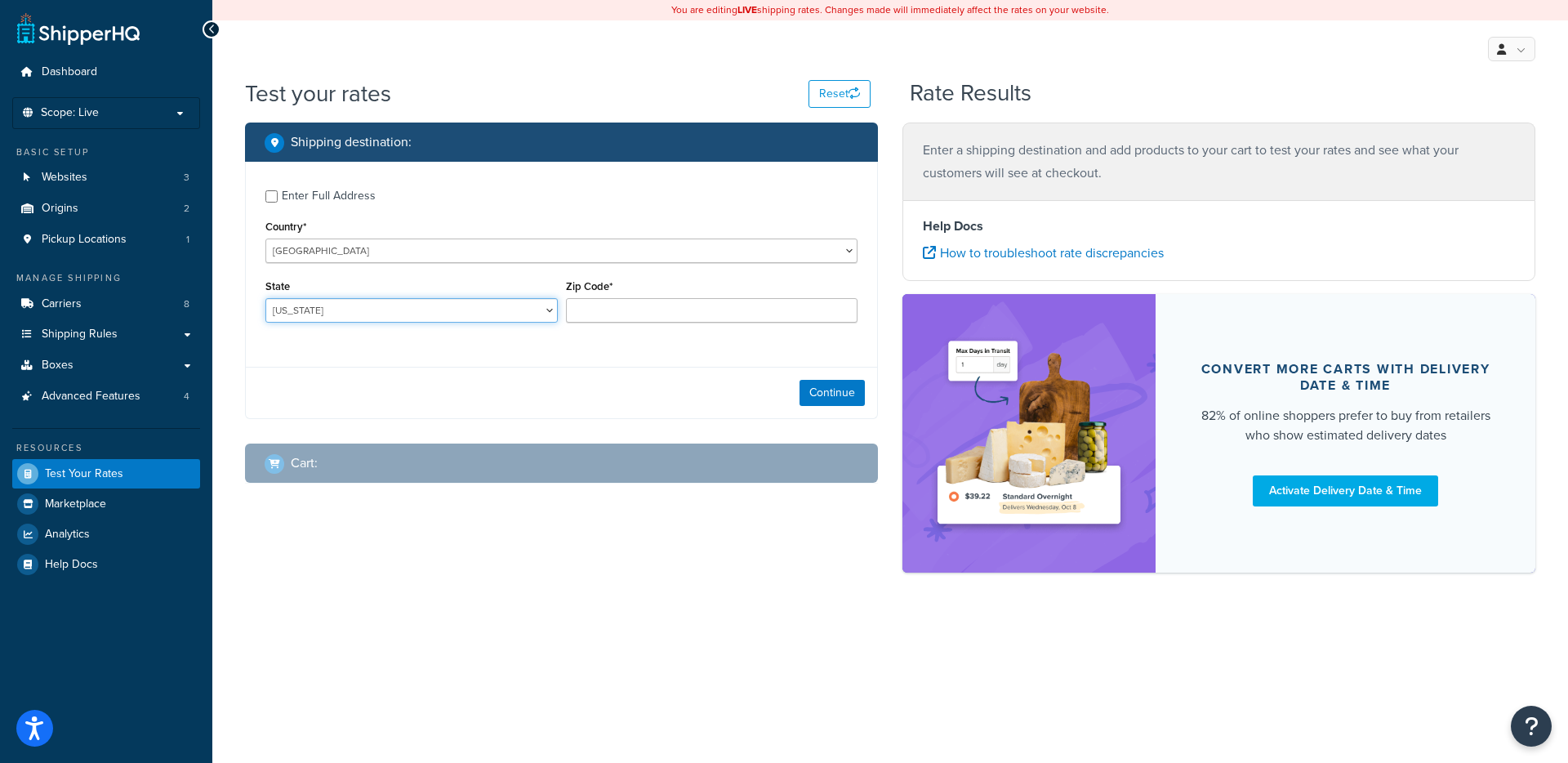
click at [393, 319] on select "Alabama Alaska American Samoa Arizona Arkansas Armed Forces Americas Armed Forc…" at bounding box center [412, 310] width 293 height 24
click at [266, 298] on select "Alabama Alaska American Samoa Arizona Arkansas Armed Forces Americas Armed Forc…" at bounding box center [412, 310] width 293 height 24
select select "OH"
click at [636, 306] on input "Zip Code*" at bounding box center [712, 310] width 293 height 24
type input "45405"
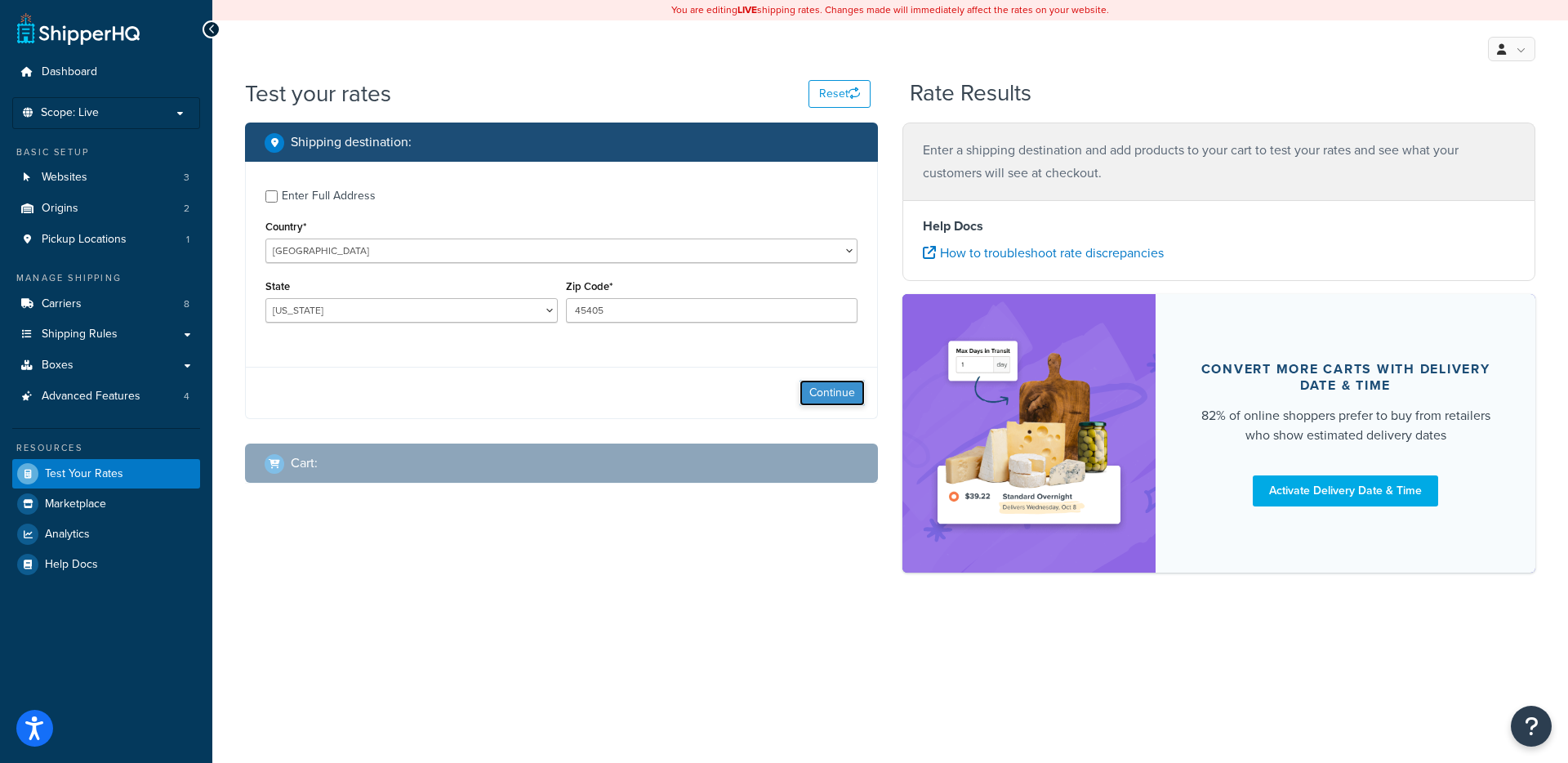
click at [831, 402] on button "Continue" at bounding box center [832, 392] width 65 height 26
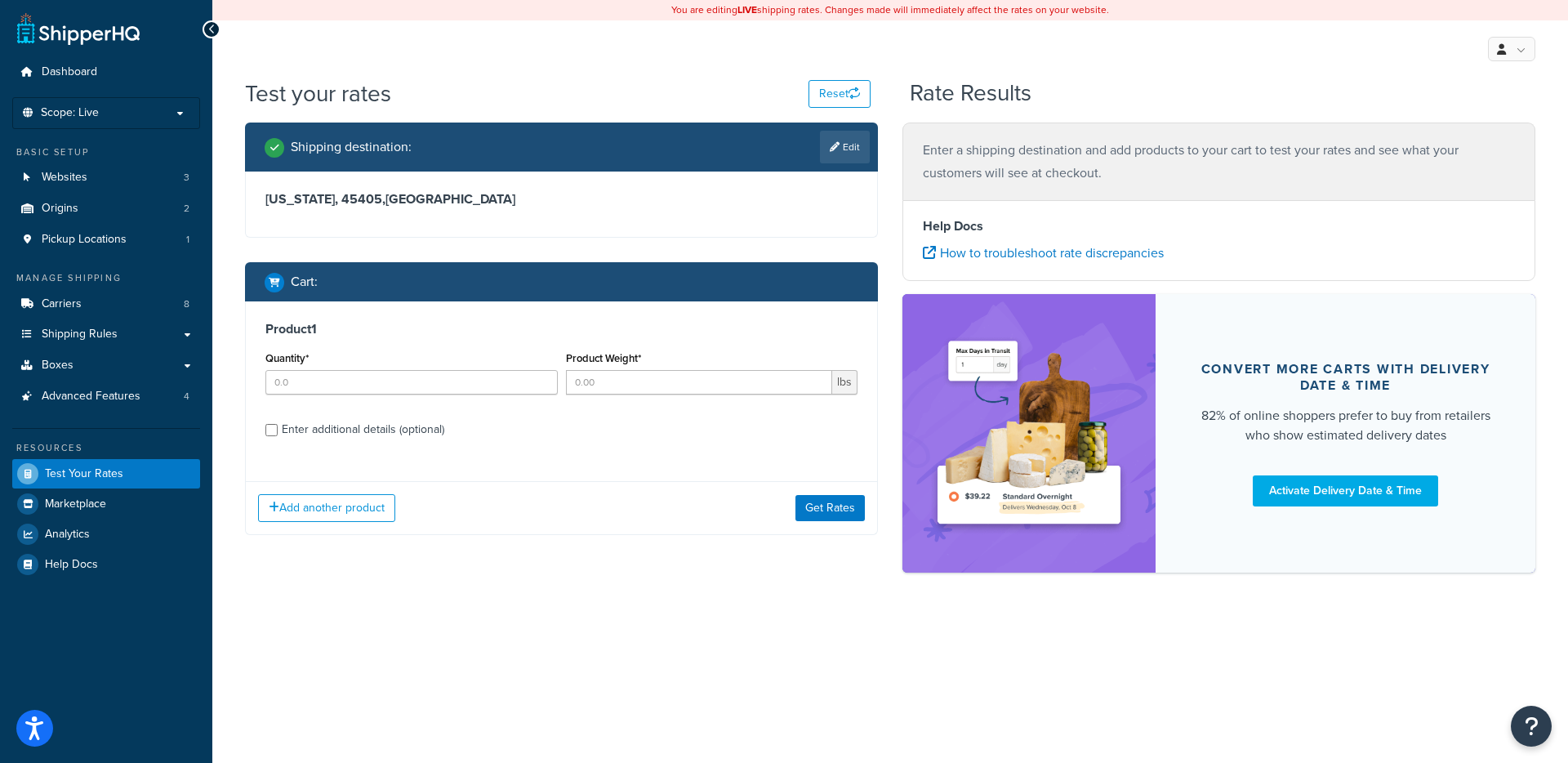
click at [360, 435] on div "Enter additional details (optional)" at bounding box center [363, 430] width 162 height 23
click at [278, 435] on input "Enter additional details (optional)" at bounding box center [272, 430] width 12 height 12
checkbox input "true"
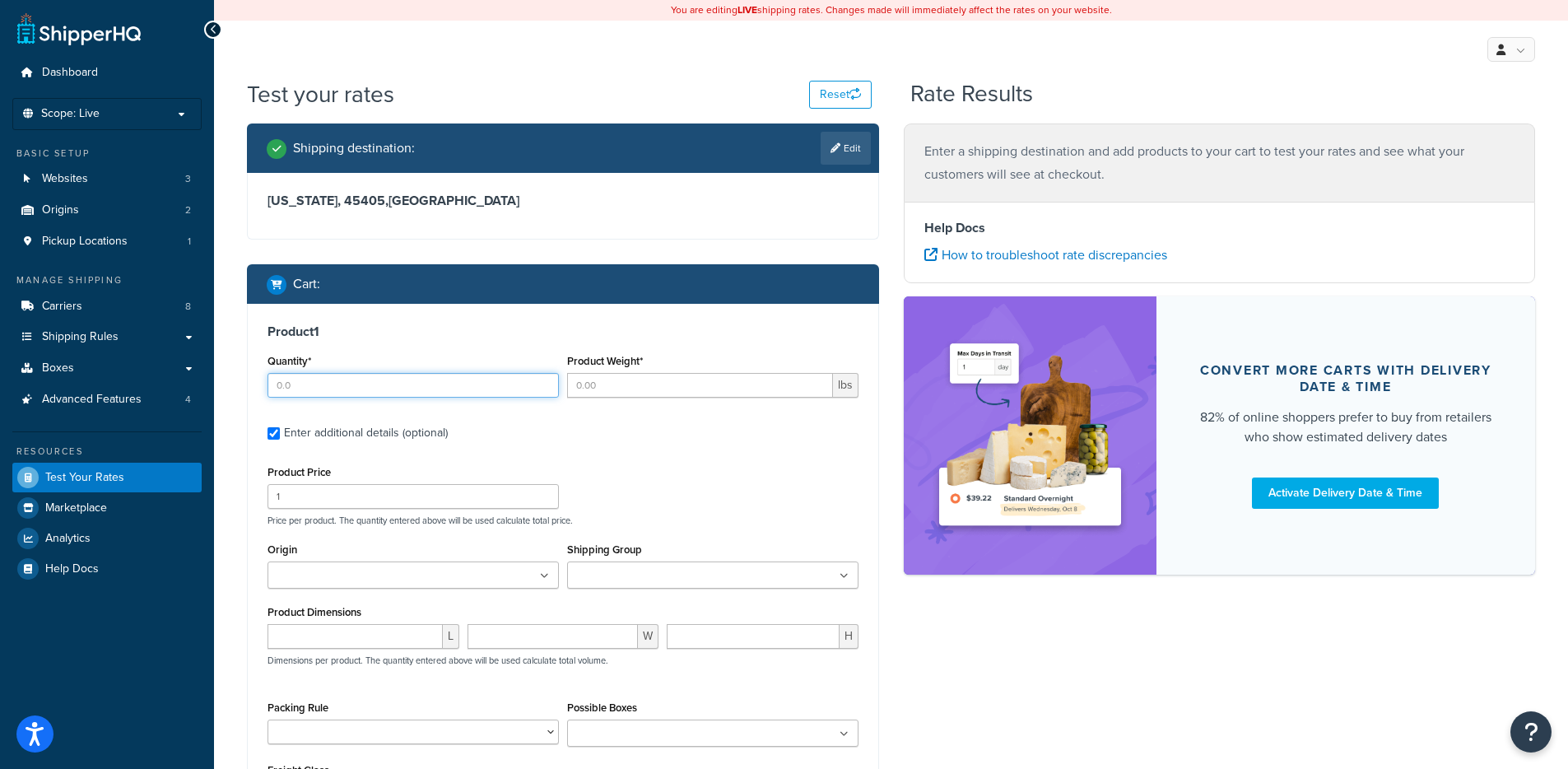
click at [365, 396] on input "Quantity*" at bounding box center [413, 385] width 291 height 24
type input "1"
type input "28"
type input "1250"
click at [1008, 649] on div "Shipping destination : Edit Ohio, 45405 , United States Cart : Product 1 Quanti…" at bounding box center [891, 527] width 1313 height 807
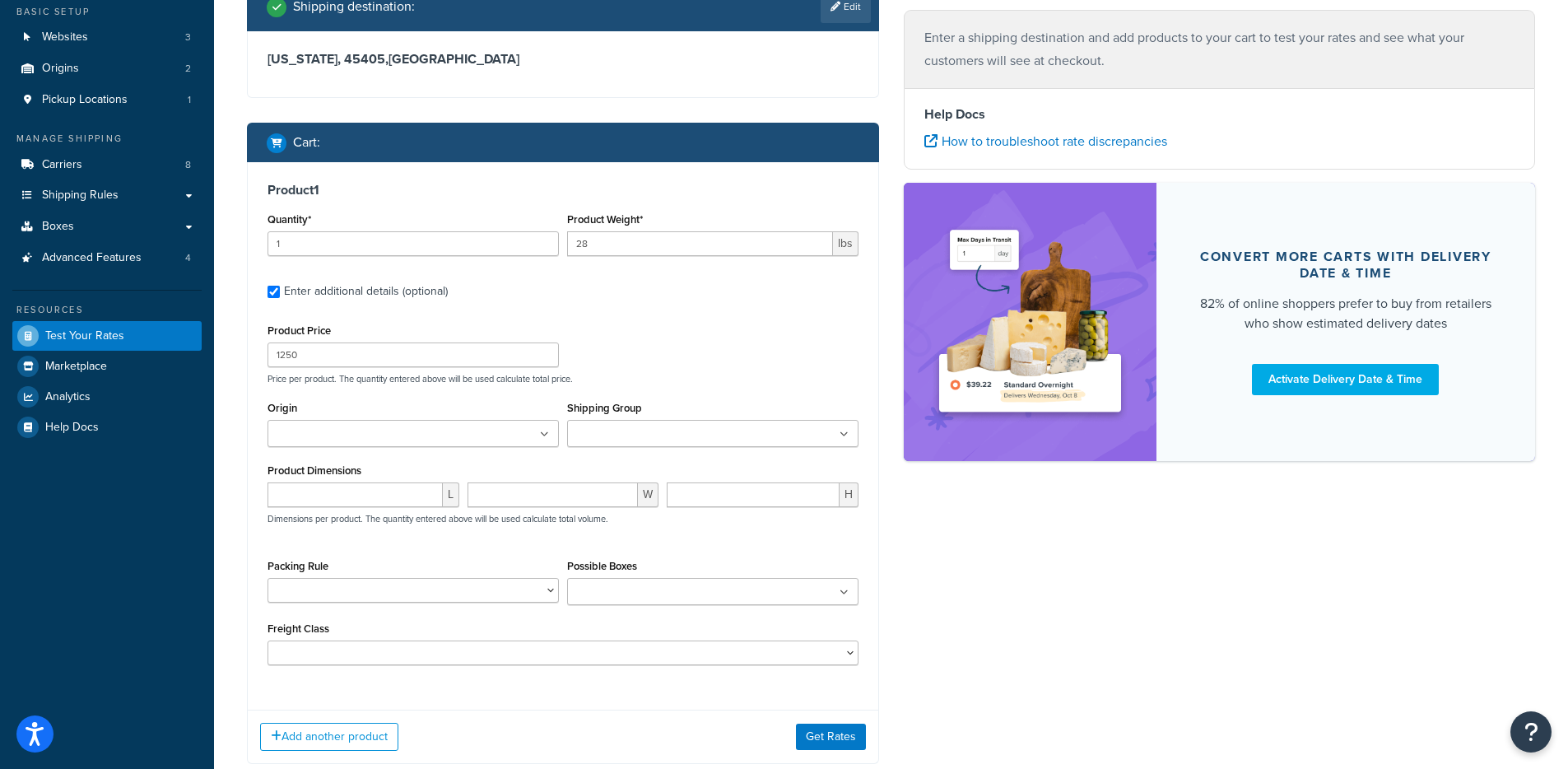
scroll to position [154, 0]
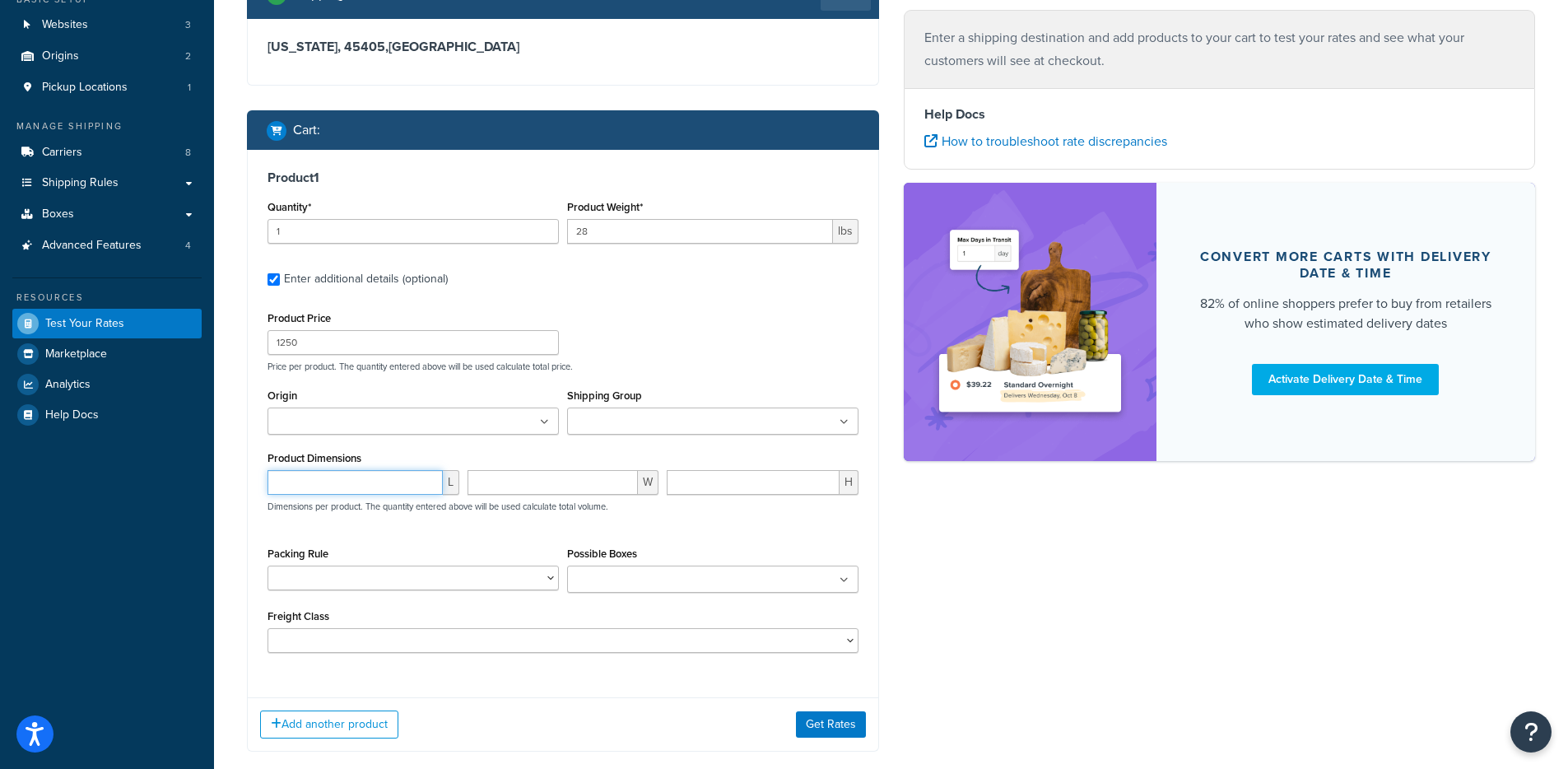
click at [313, 482] on input "number" at bounding box center [355, 482] width 175 height 24
type input "21.65"
type input "15"
type input "38.75"
click at [830, 719] on button "Get Rates" at bounding box center [831, 724] width 70 height 26
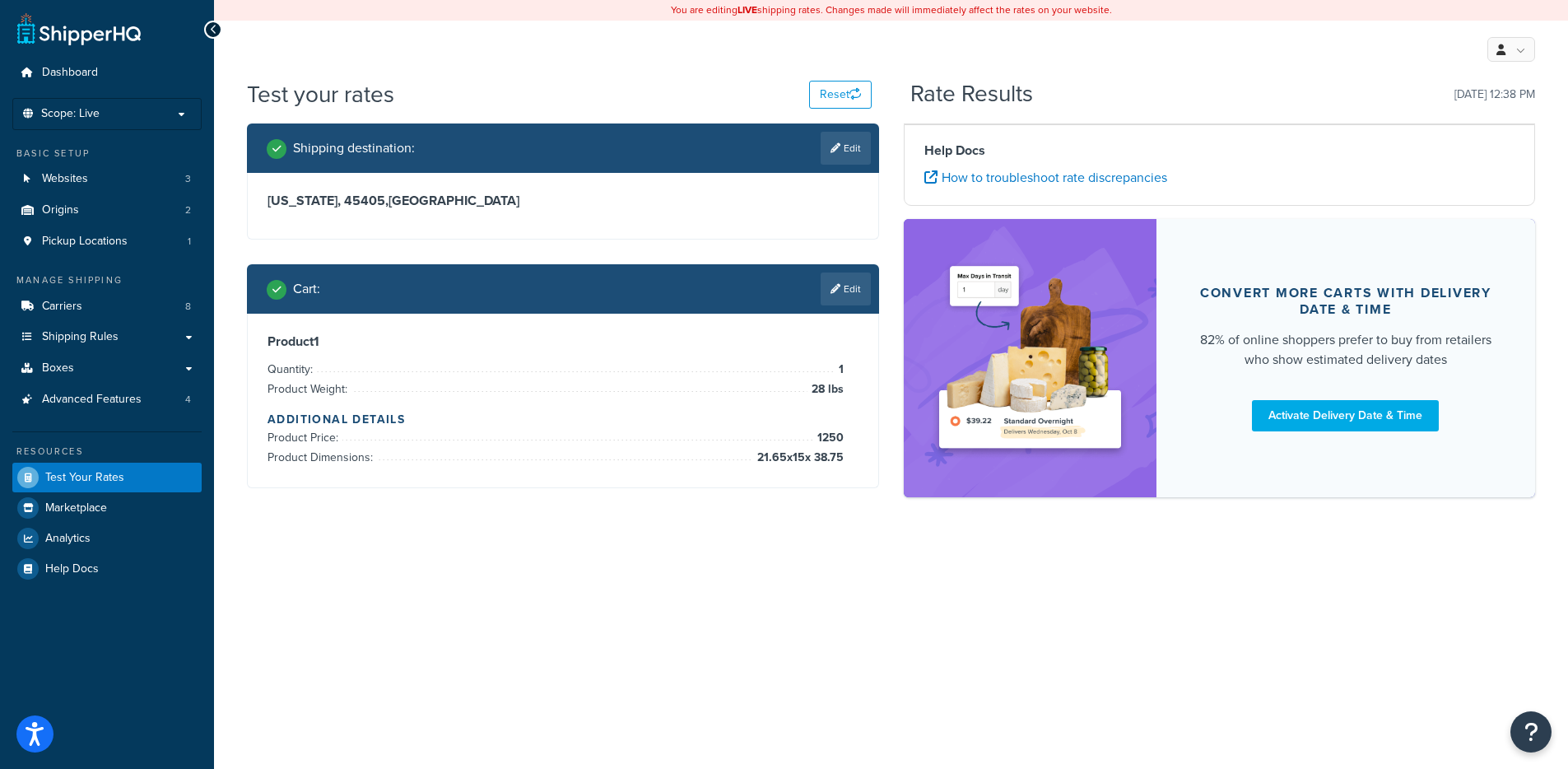
scroll to position [0, 0]
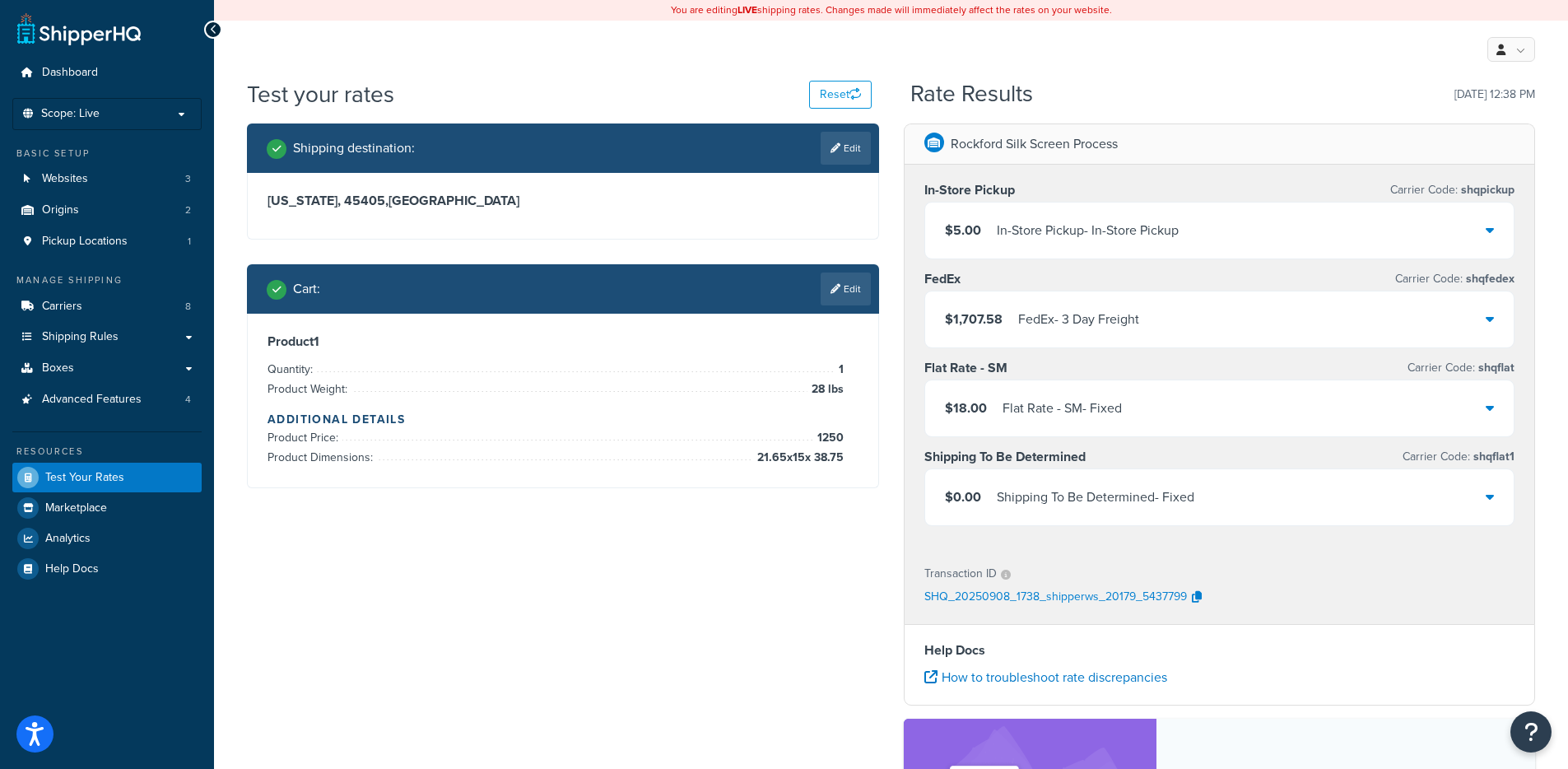
drag, startPoint x: 753, startPoint y: 455, endPoint x: 845, endPoint y: 457, distance: 92.0
click at [845, 457] on div "Product 1 Quantity: 1 Product Weight: 28 lbs Additional Details Product Price: …" at bounding box center [563, 400] width 591 height 134
drag, startPoint x: 750, startPoint y: 456, endPoint x: 844, endPoint y: 458, distance: 94.0
click at [844, 458] on div "Product 1 Quantity: 1 Product Weight: 28 lbs Additional Details Product Price: …" at bounding box center [563, 400] width 591 height 134
click at [837, 456] on span "21.65 x 15 x 38.75" at bounding box center [798, 458] width 90 height 20
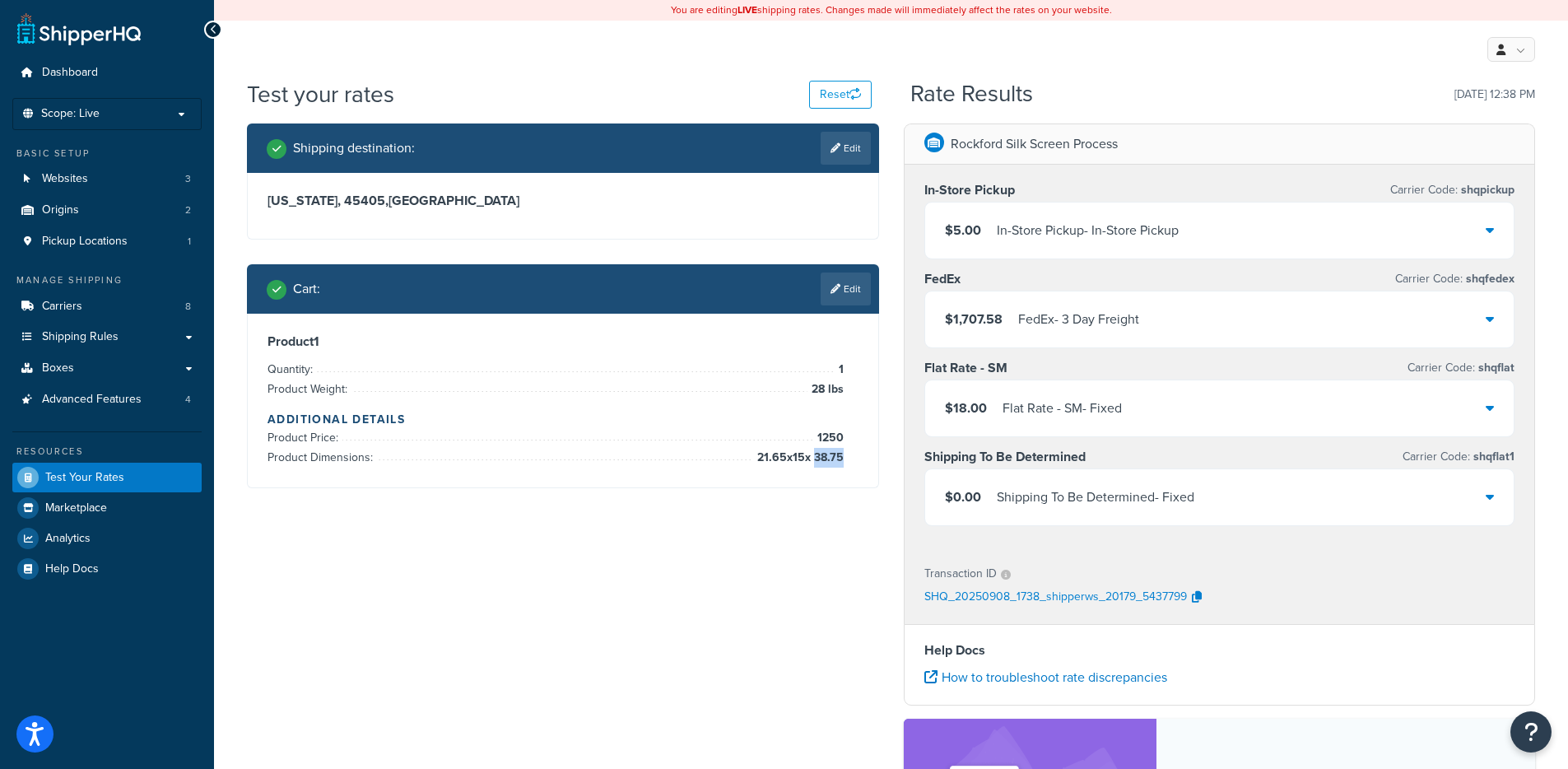
click at [837, 456] on span "21.65 x 15 x 38.75" at bounding box center [798, 458] width 90 height 20
copy div "21.65 x 15 x 38.75"
click at [1196, 599] on icon "button" at bounding box center [1196, 596] width 10 height 11
click at [1495, 281] on span "shqfedex" at bounding box center [1488, 279] width 52 height 17
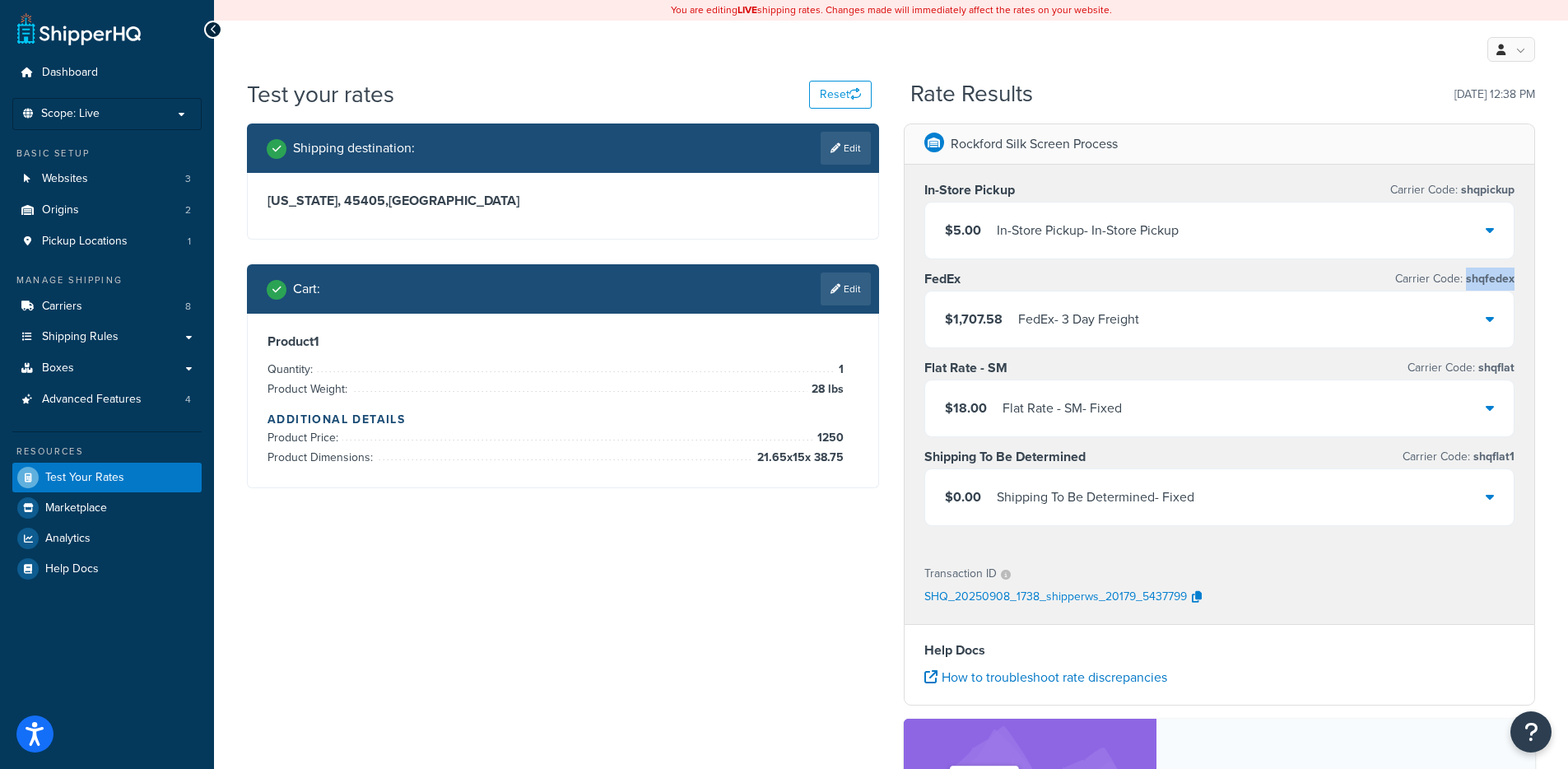
click at [1495, 281] on span "shqfedex" at bounding box center [1488, 279] width 52 height 17
copy span "shqfedex"
click at [844, 301] on link "Edit" at bounding box center [845, 289] width 50 height 33
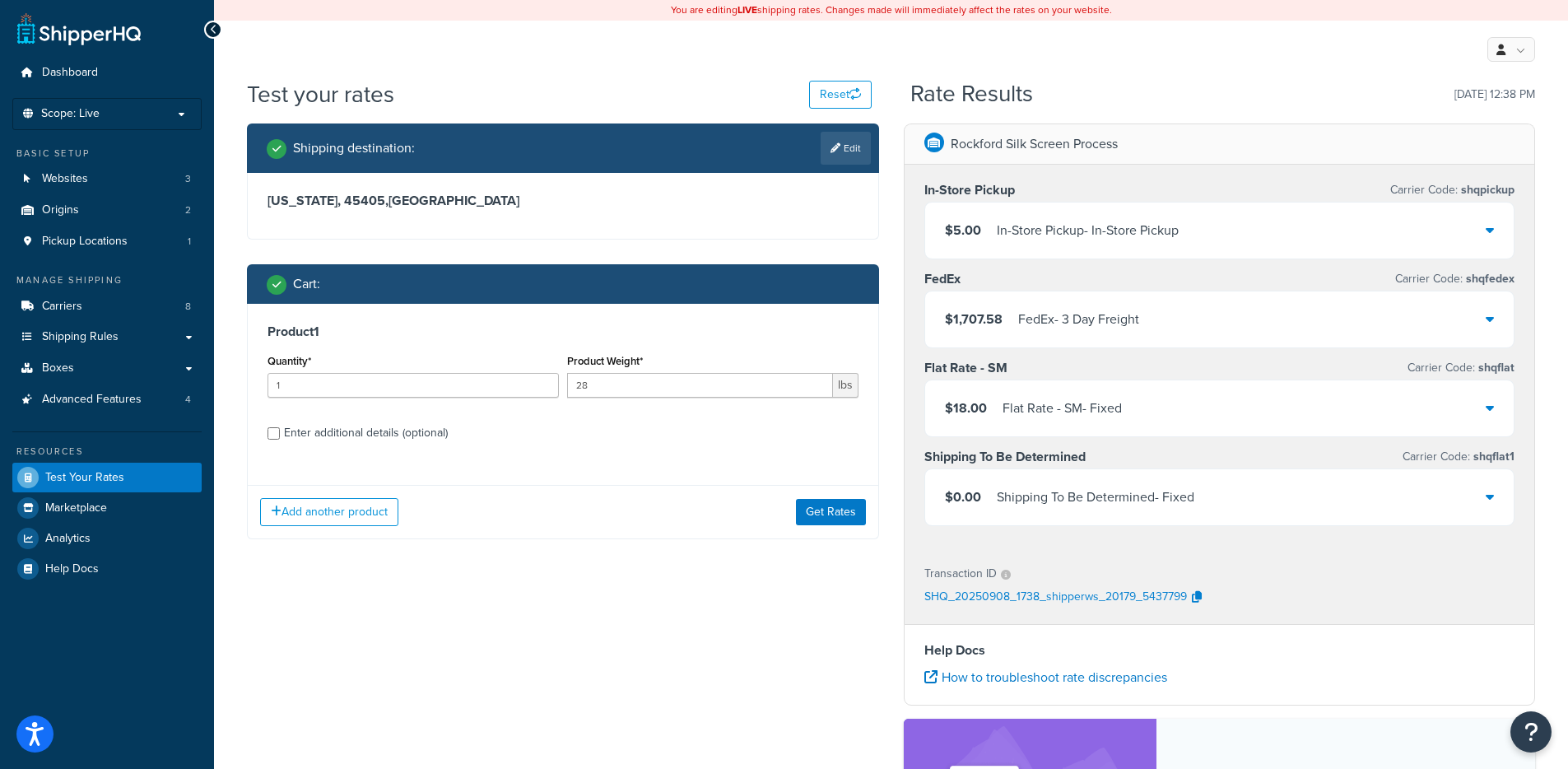
click at [418, 430] on div "Enter additional details (optional)" at bounding box center [366, 433] width 164 height 23
click at [280, 430] on input "Enter additional details (optional)" at bounding box center [274, 433] width 12 height 12
checkbox input "true"
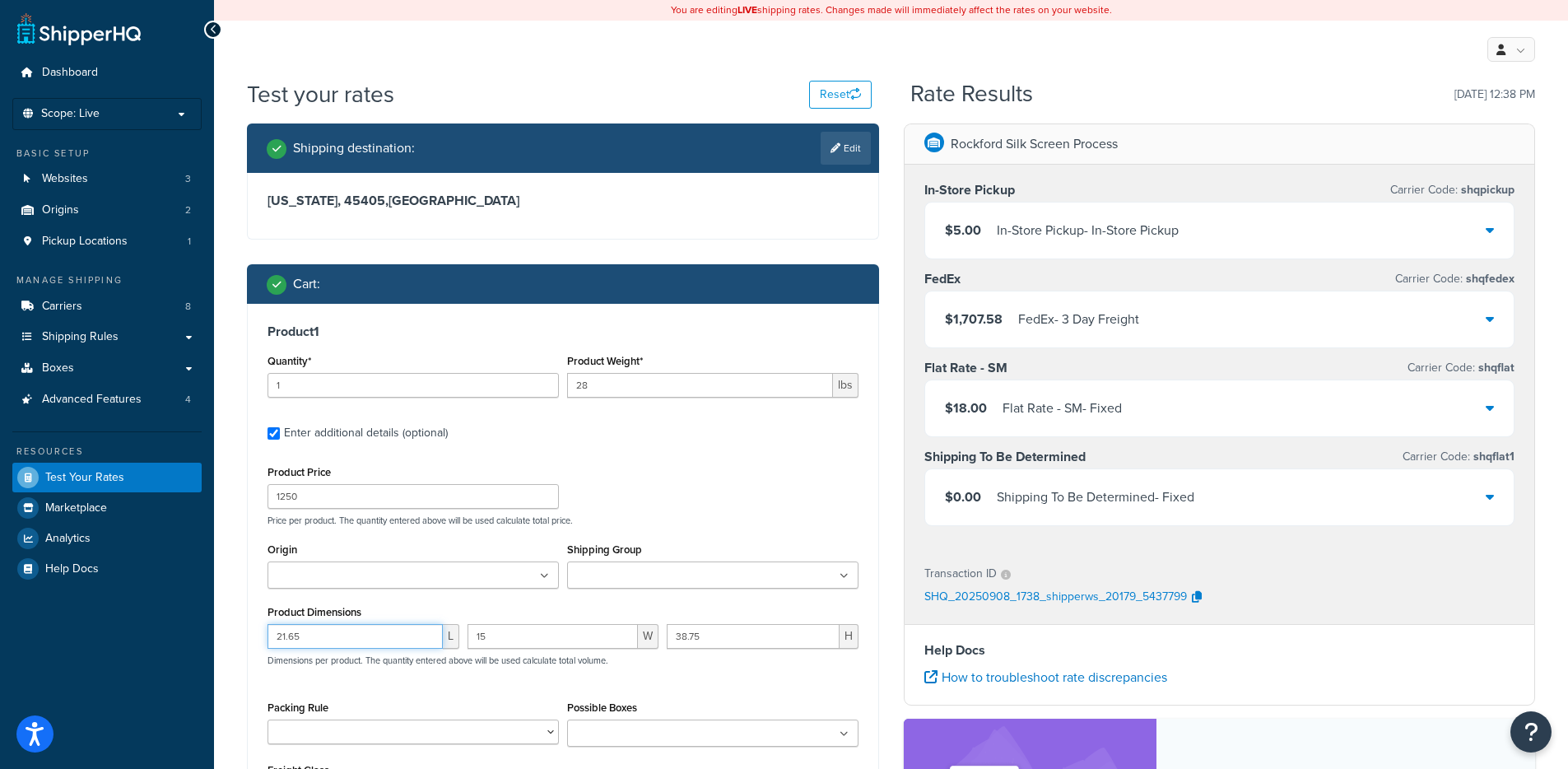
drag, startPoint x: 333, startPoint y: 633, endPoint x: 212, endPoint y: 632, distance: 121.0
click at [213, 632] on div "Dashboard Scope: Live Basic Setup Websites 3 Origins 2 Pickup Locations 1 Manag…" at bounding box center [784, 548] width 1568 height 1095
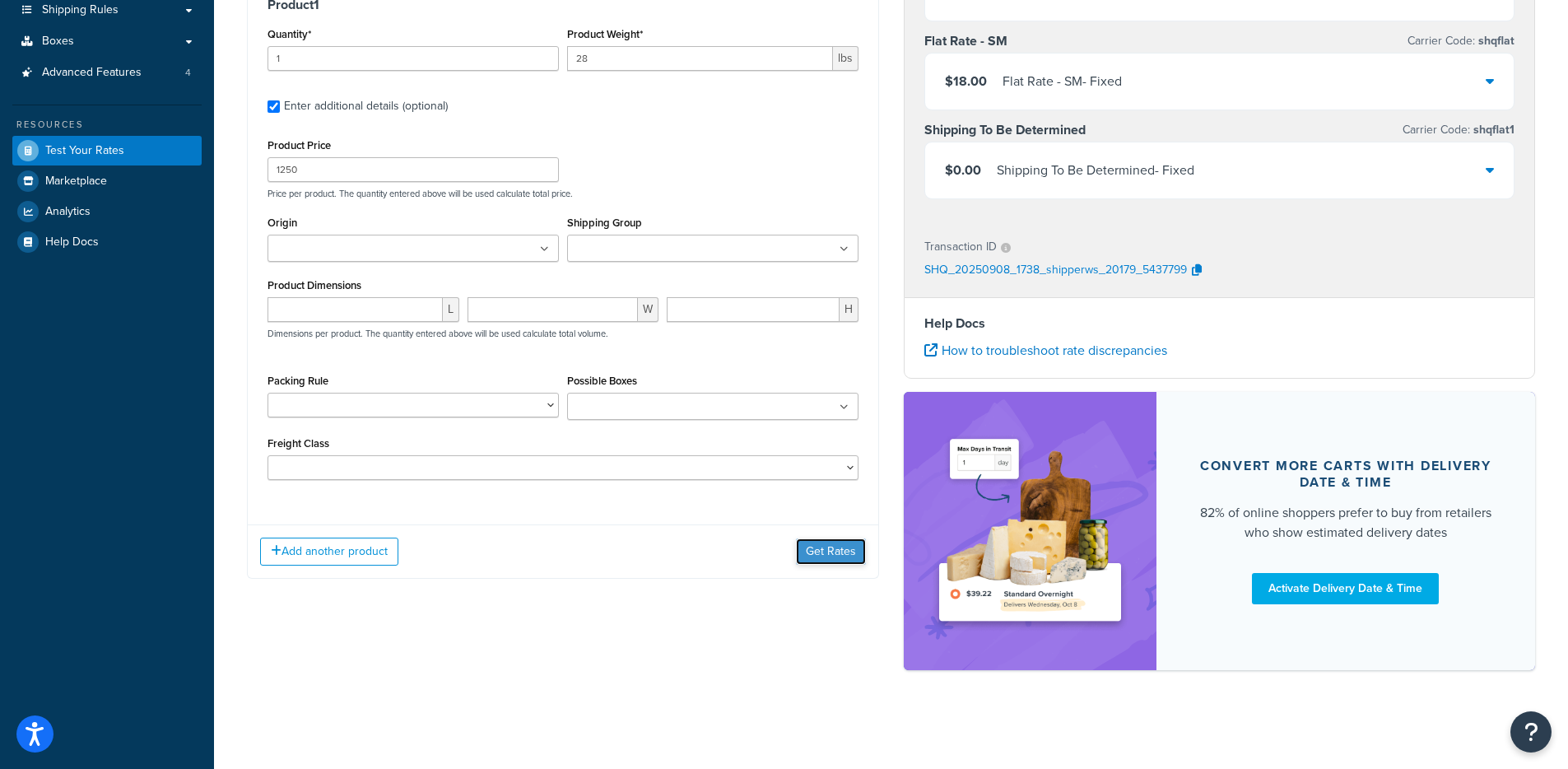
click at [836, 556] on button "Get Rates" at bounding box center [831, 551] width 70 height 26
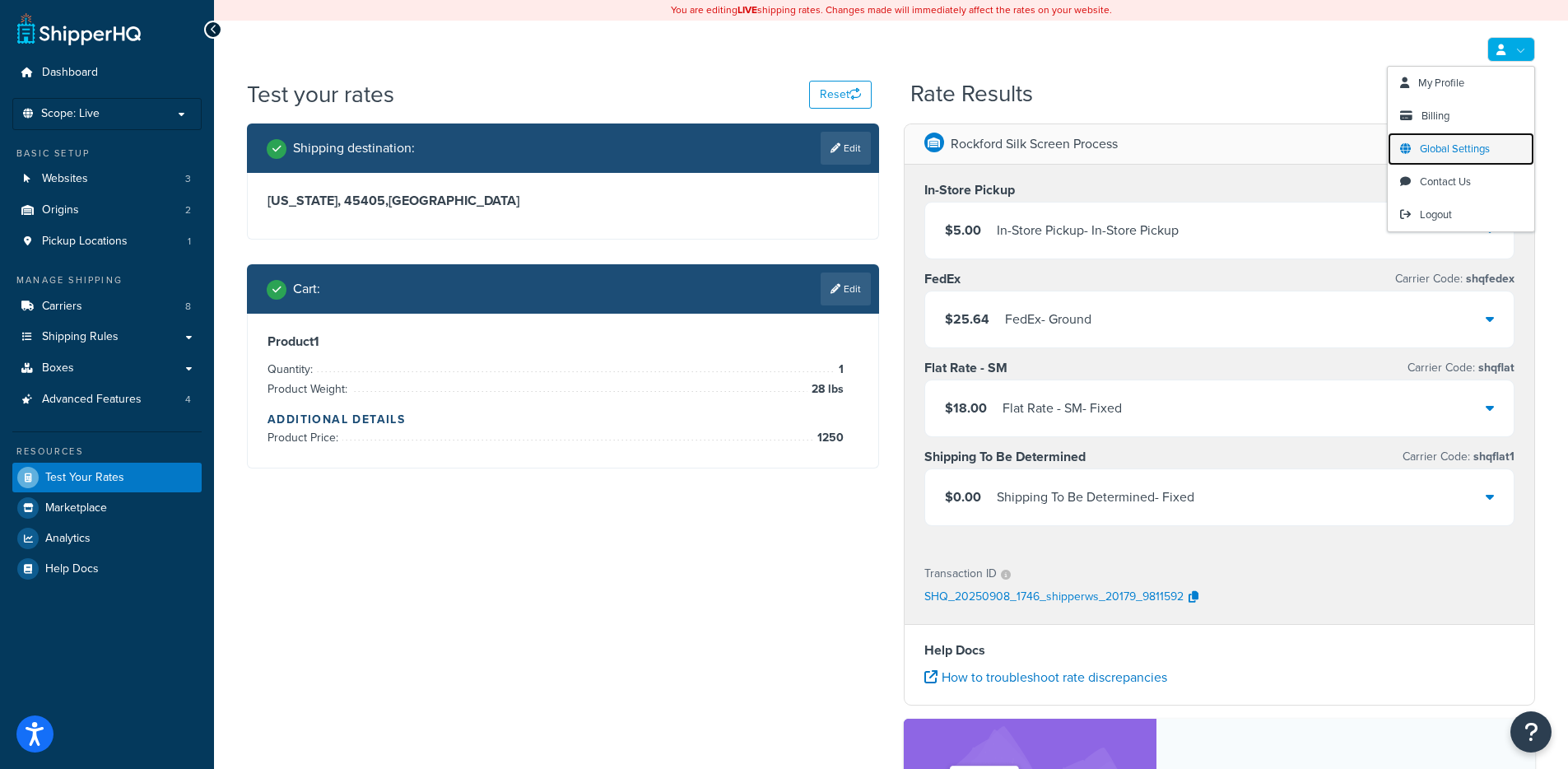
click at [1436, 158] on link "Global Settings" at bounding box center [1460, 149] width 146 height 33
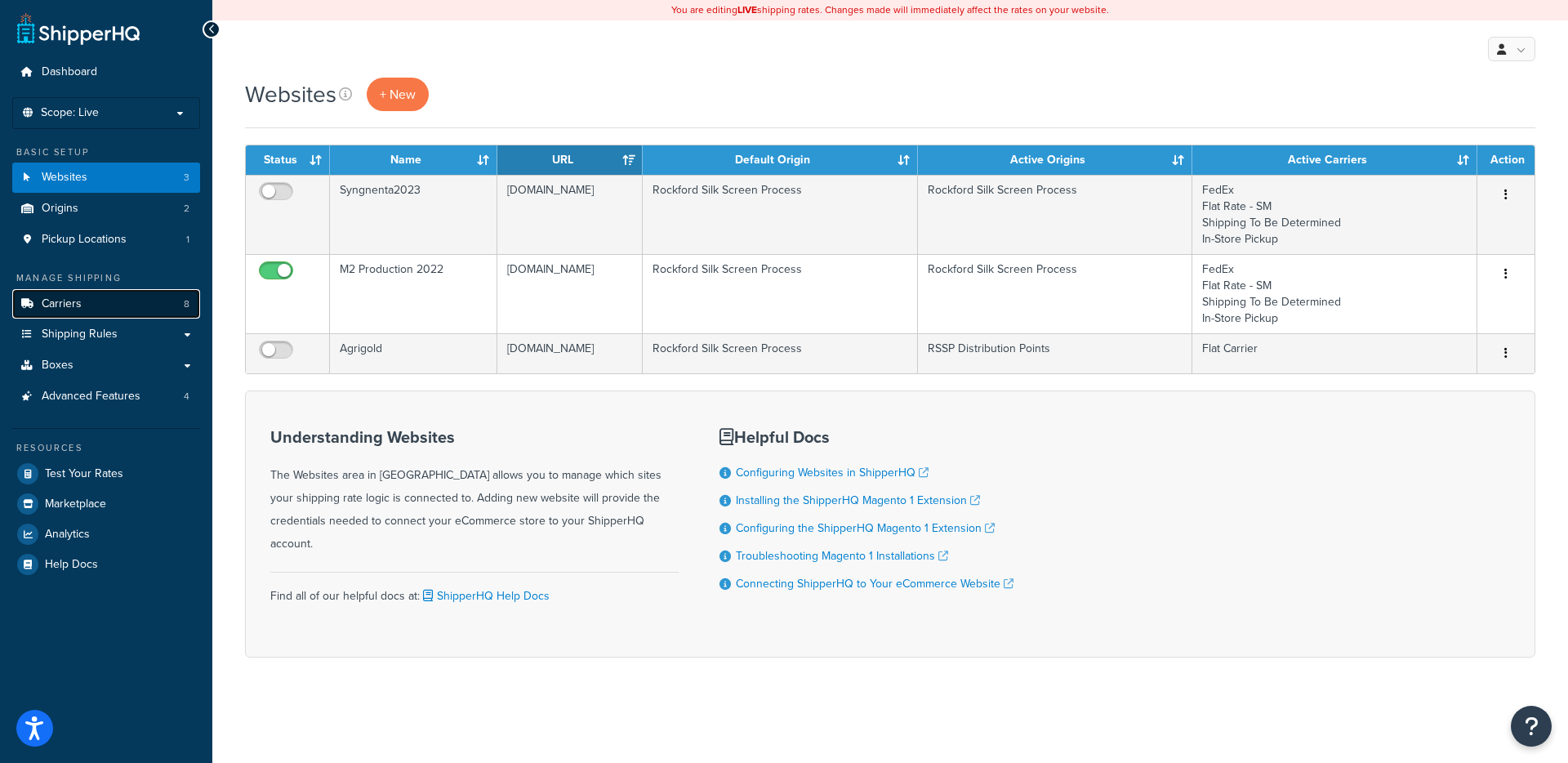
click at [138, 296] on link "Carriers 8" at bounding box center [106, 304] width 188 height 30
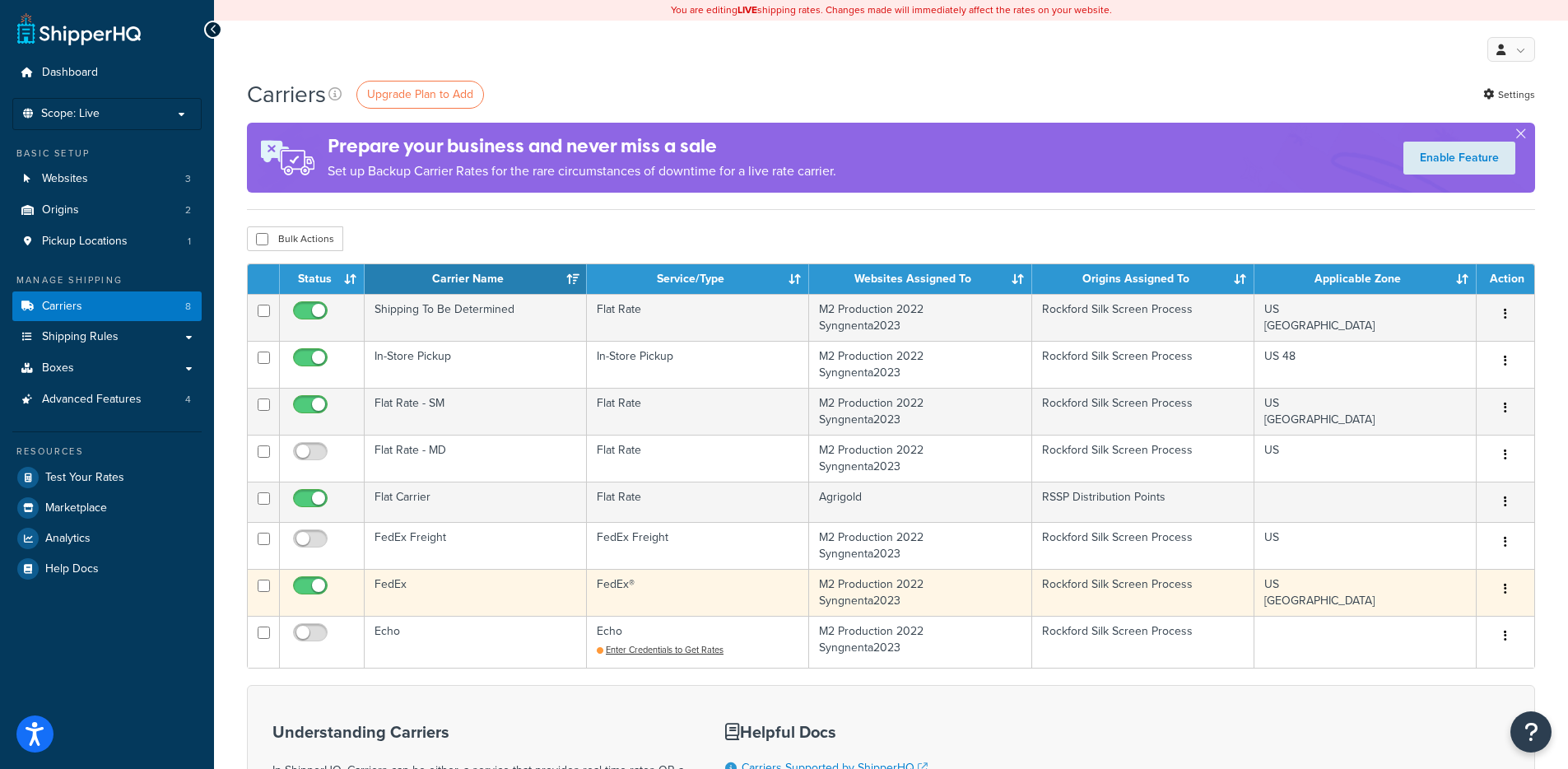
click at [533, 598] on td "FedEx" at bounding box center [476, 592] width 222 height 47
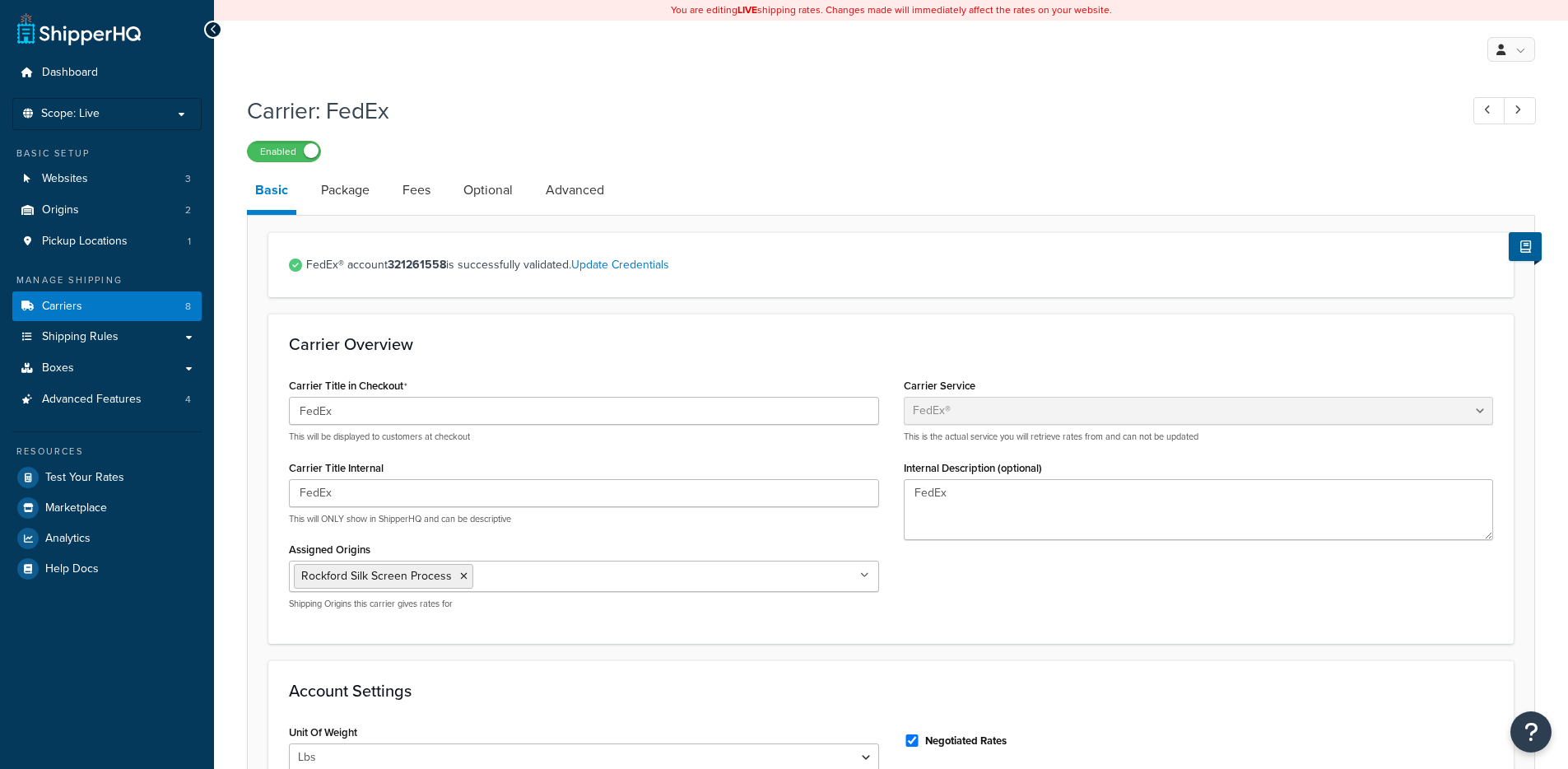
select select "fedEx"
select select "REGULAR_PICKUP"
select select "YOUR_PACKAGING"
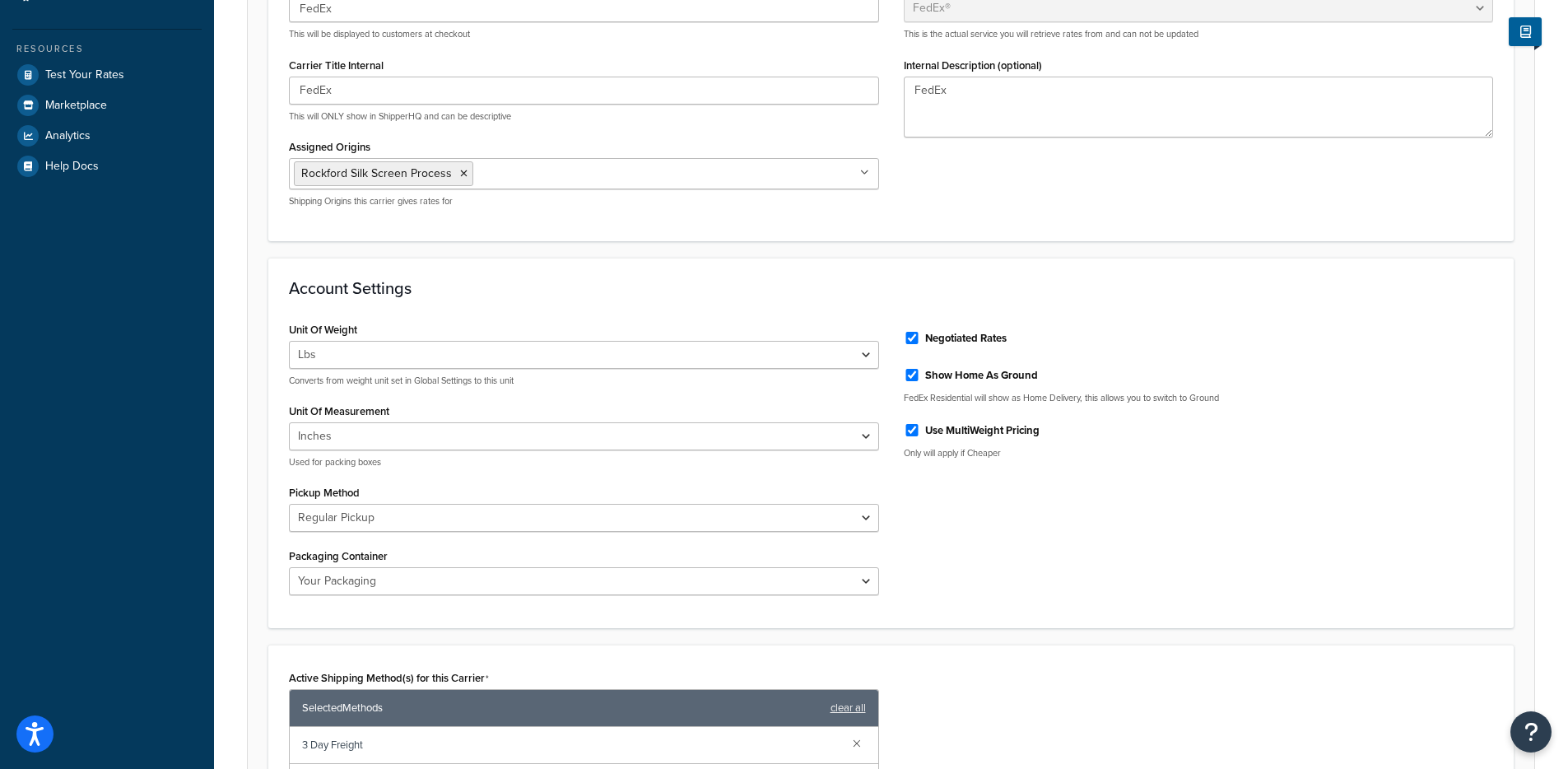
scroll to position [45, 0]
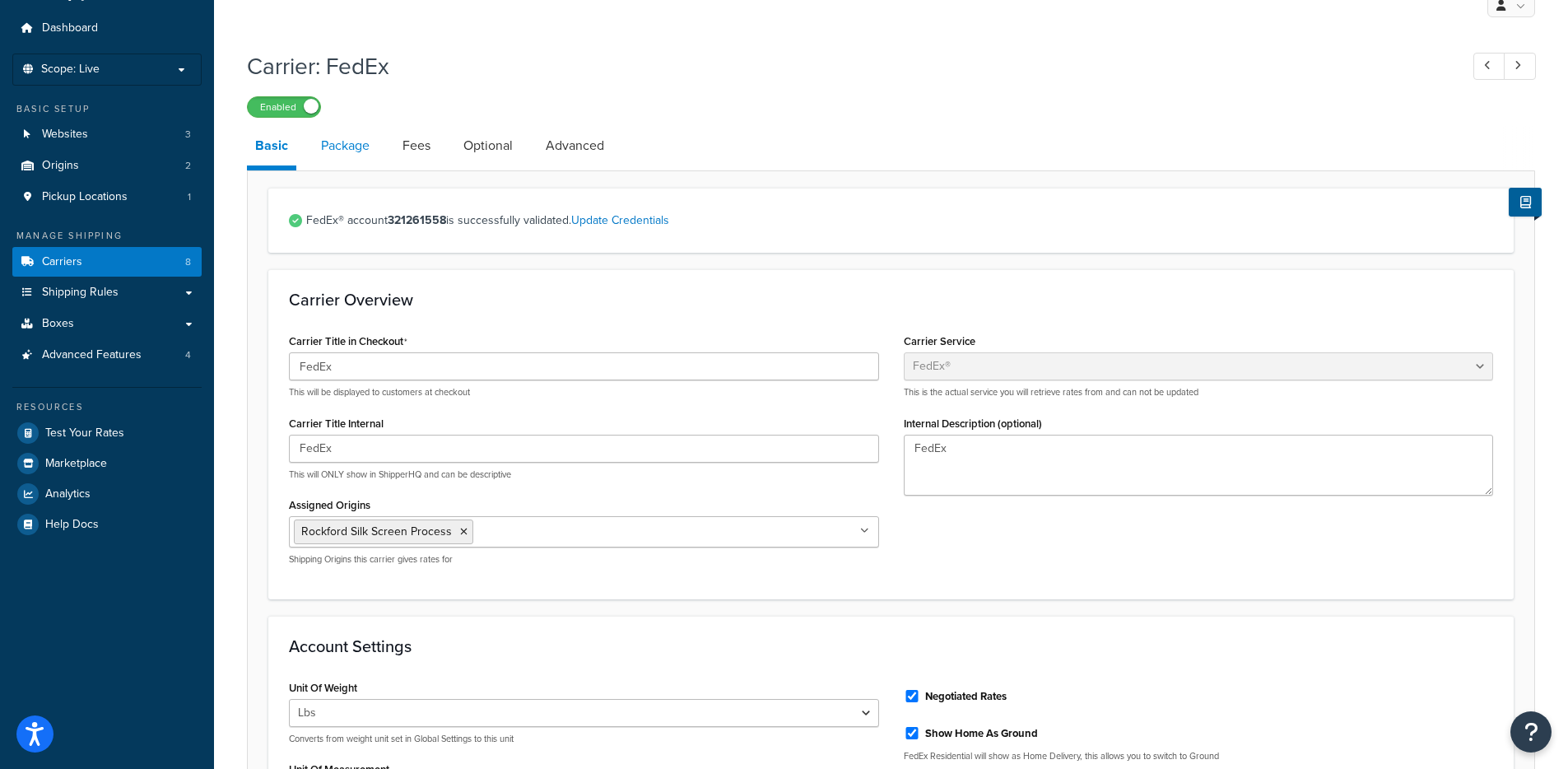
click at [369, 163] on link "Package" at bounding box center [346, 145] width 65 height 39
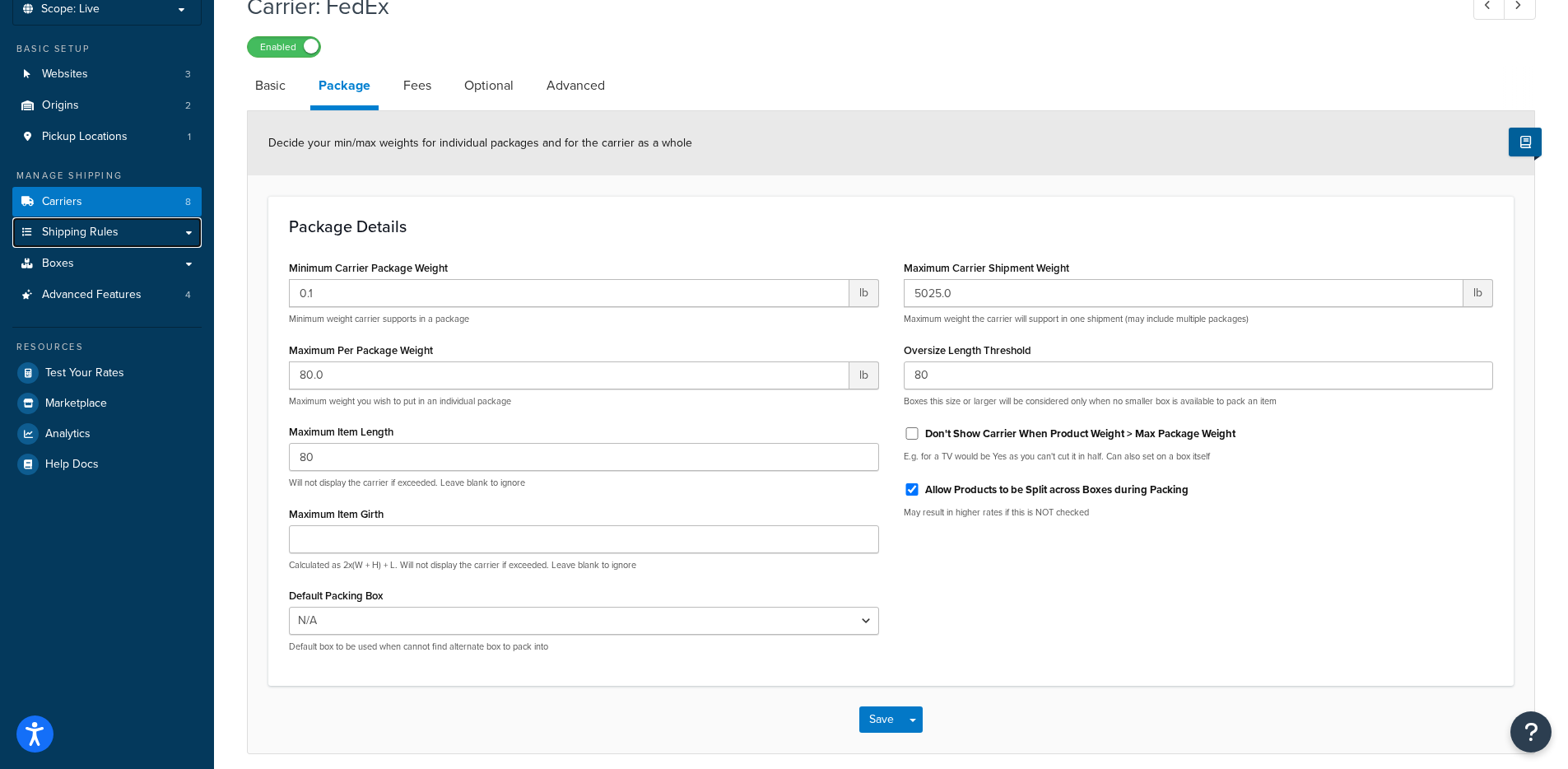
scroll to position [172, 0]
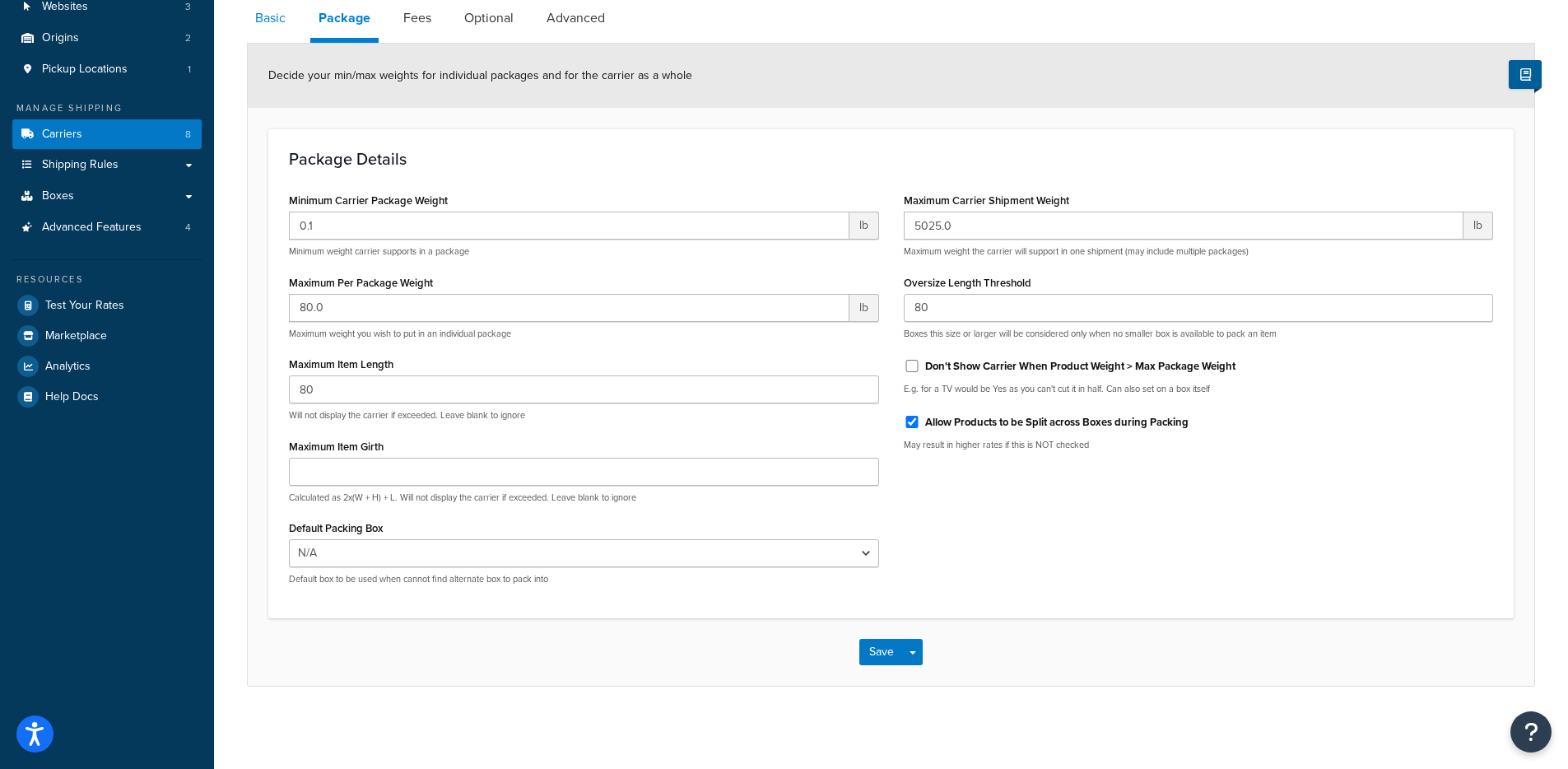
click at [261, 16] on link "Basic" at bounding box center [270, 17] width 47 height 39
select select "fedEx"
select select "REGULAR_PICKUP"
select select "YOUR_PACKAGING"
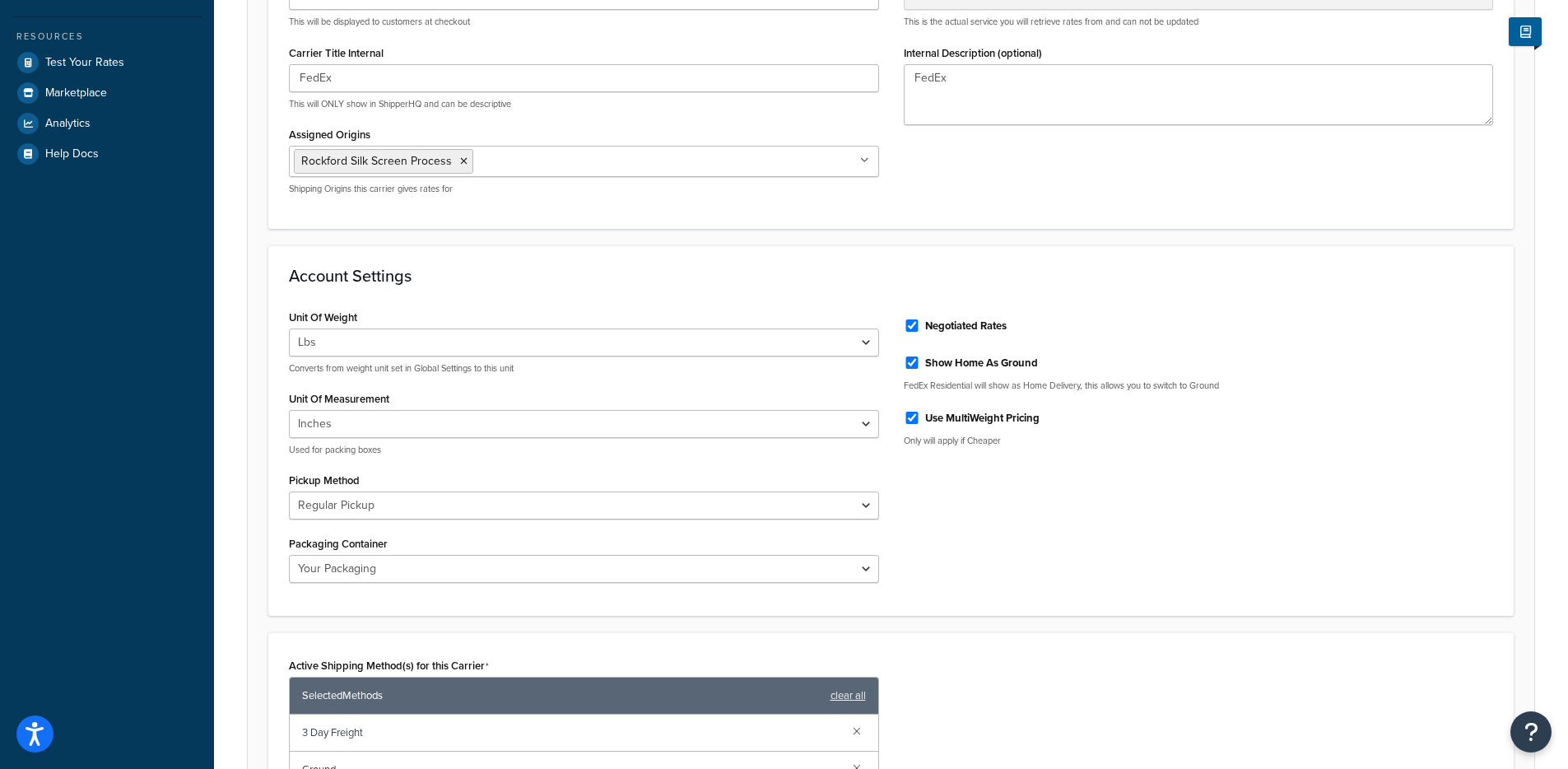
scroll to position [697, 0]
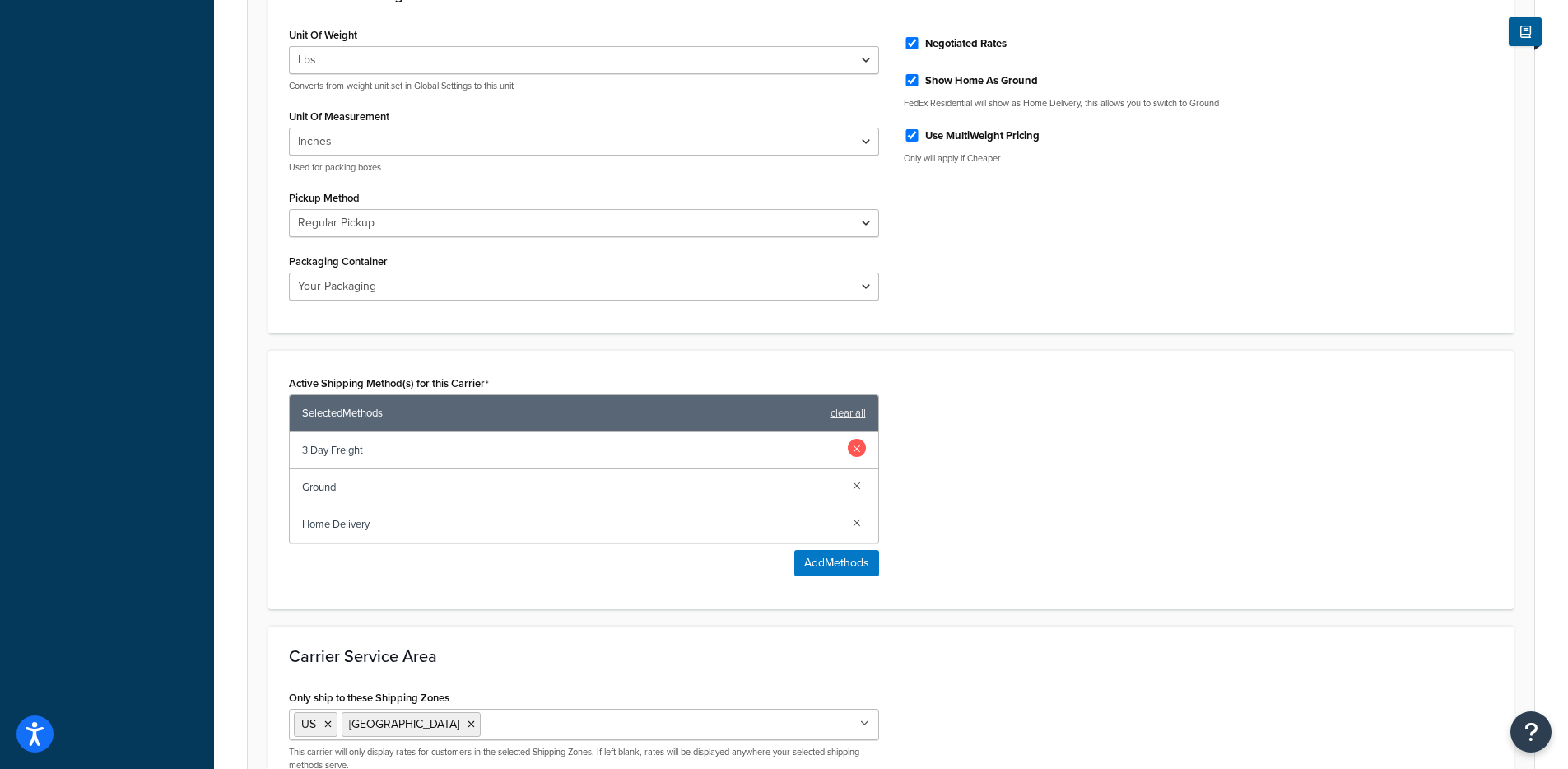
click at [855, 447] on link at bounding box center [857, 447] width 18 height 18
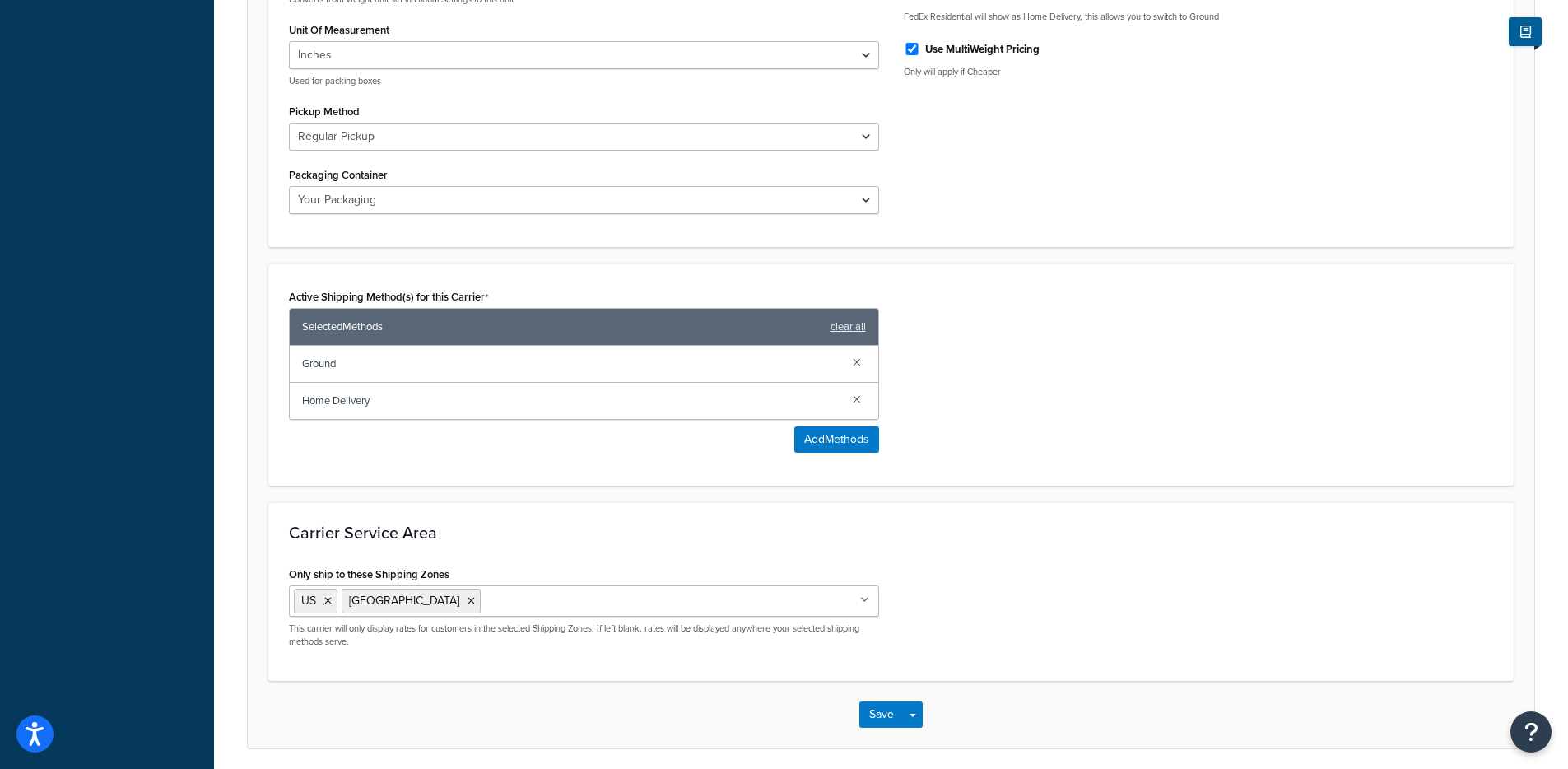
scroll to position [846, 0]
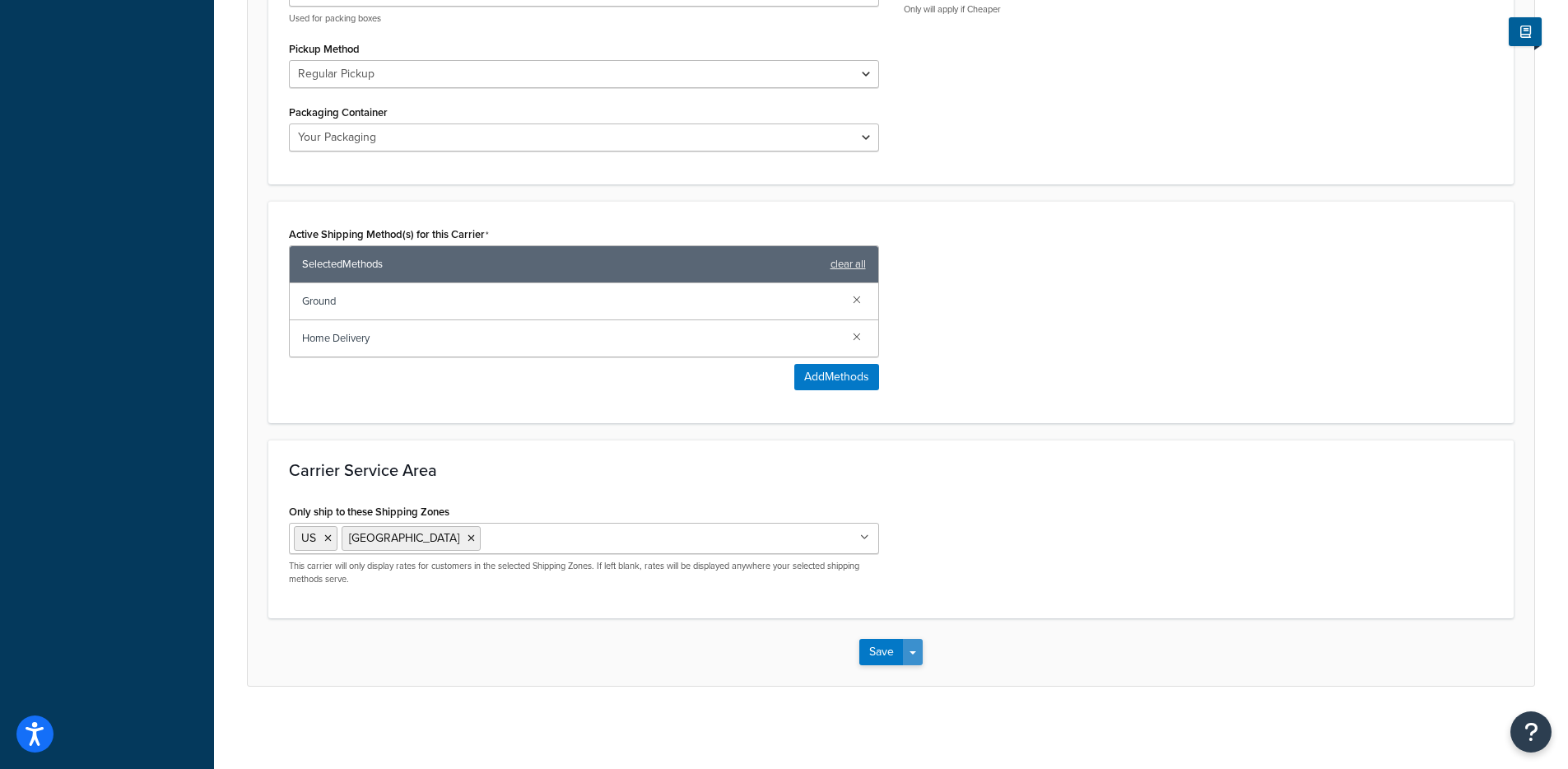
click at [915, 652] on span "button" at bounding box center [914, 653] width 7 height 3
click at [915, 672] on button "Save and Edit" at bounding box center [919, 682] width 120 height 35
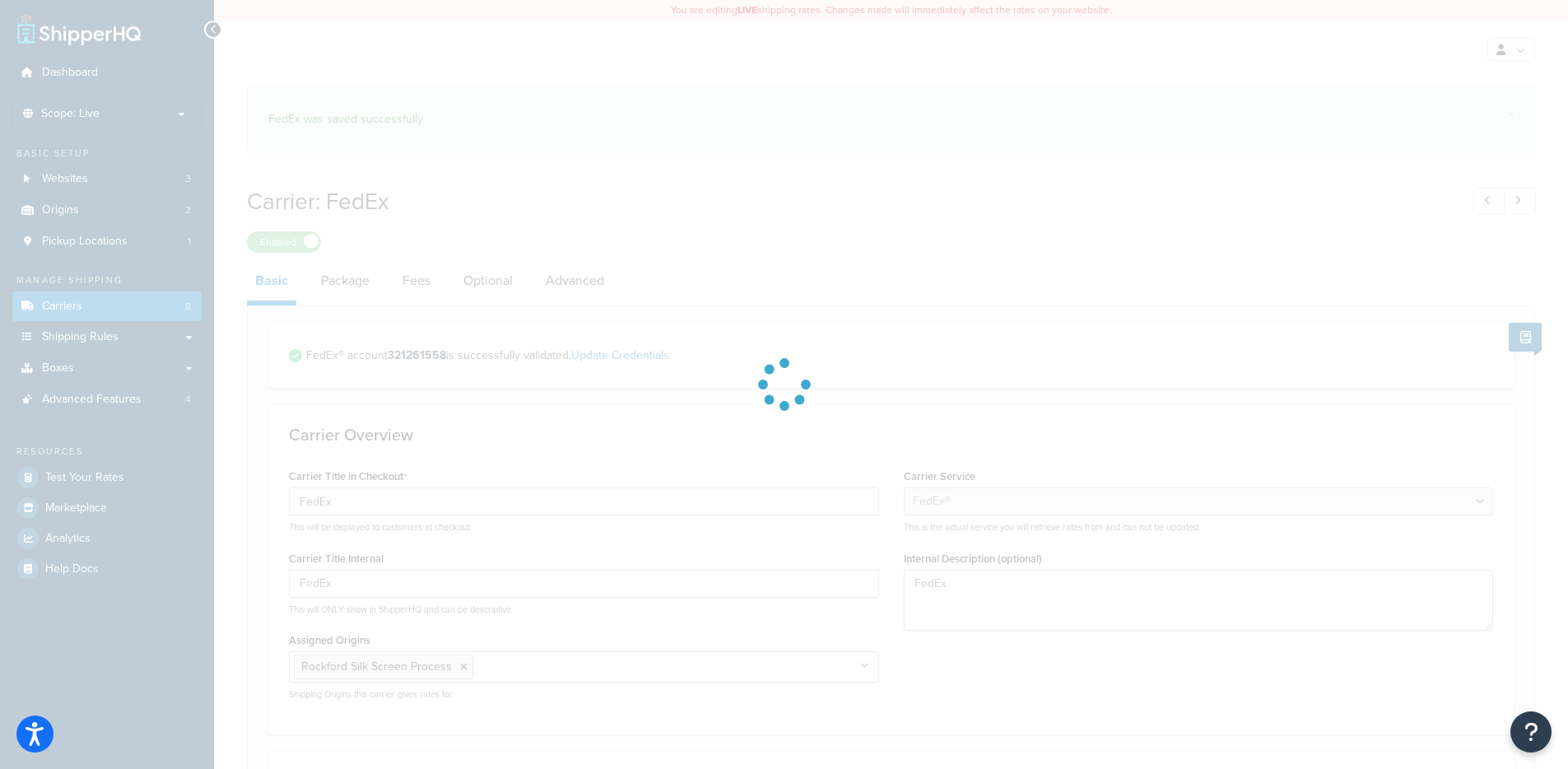
select select "fedEx"
select select "REGULAR_PICKUP"
select select "YOUR_PACKAGING"
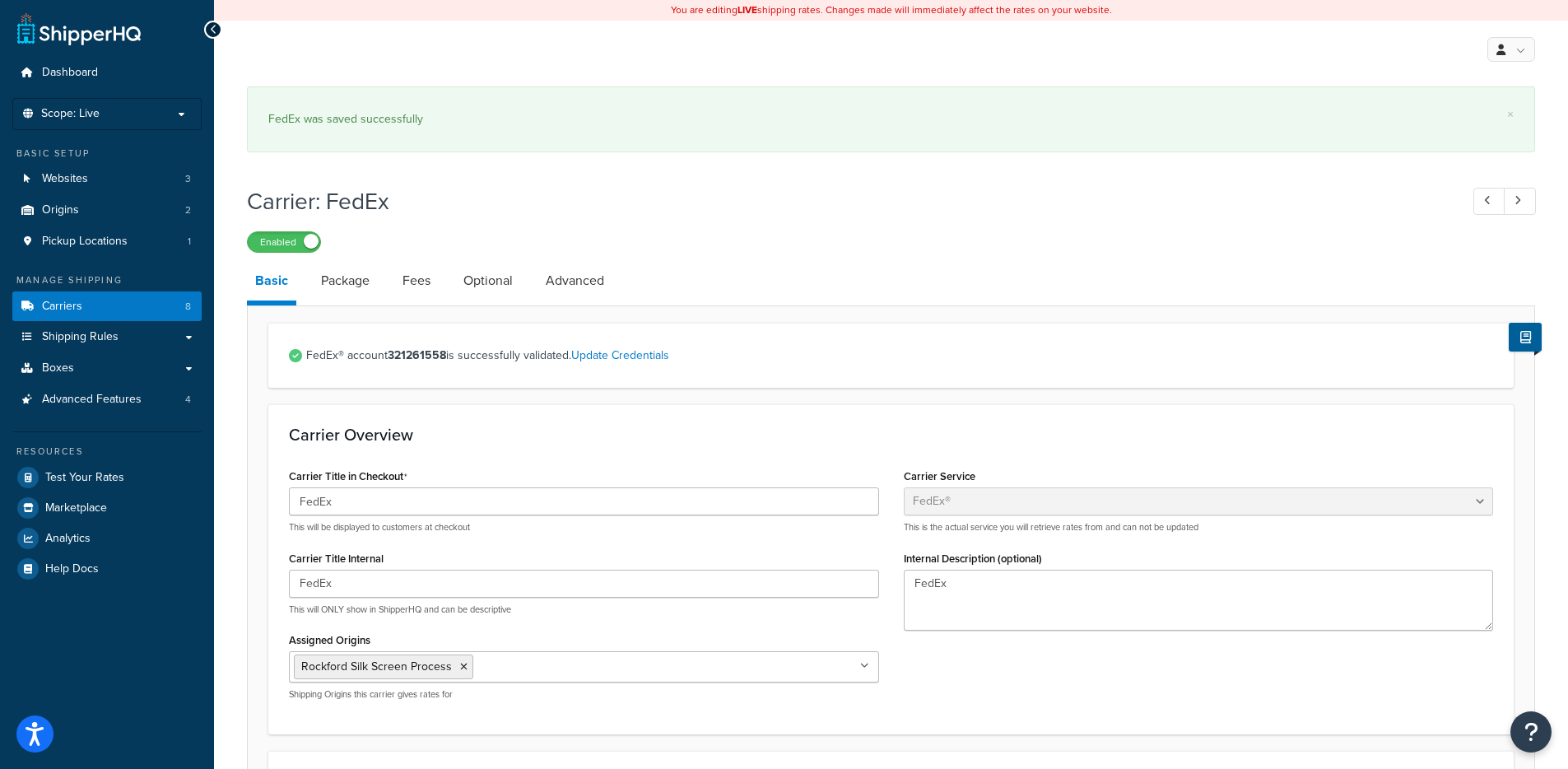
scroll to position [796, 0]
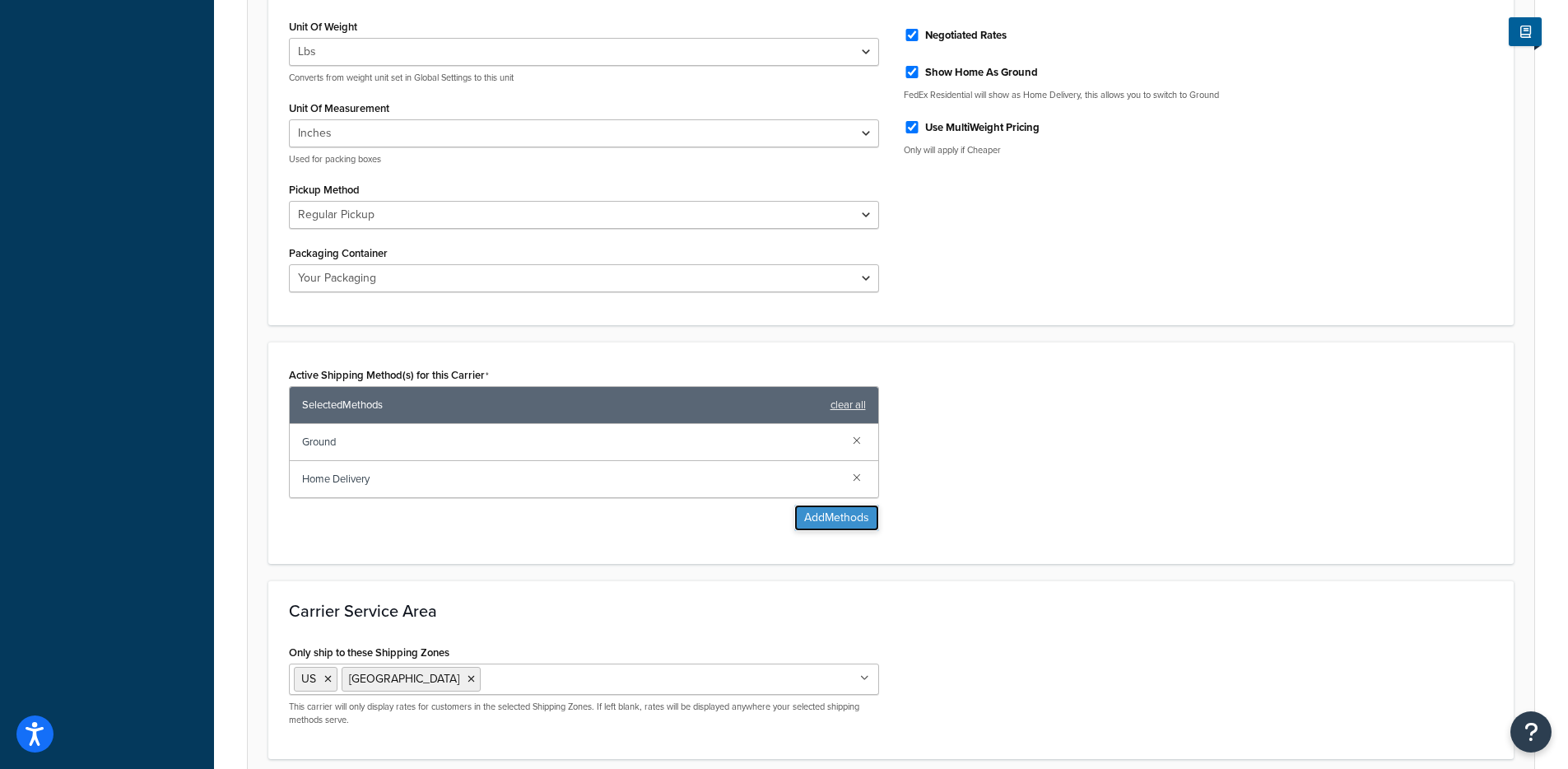
click at [822, 522] on button "Add Methods" at bounding box center [836, 518] width 85 height 26
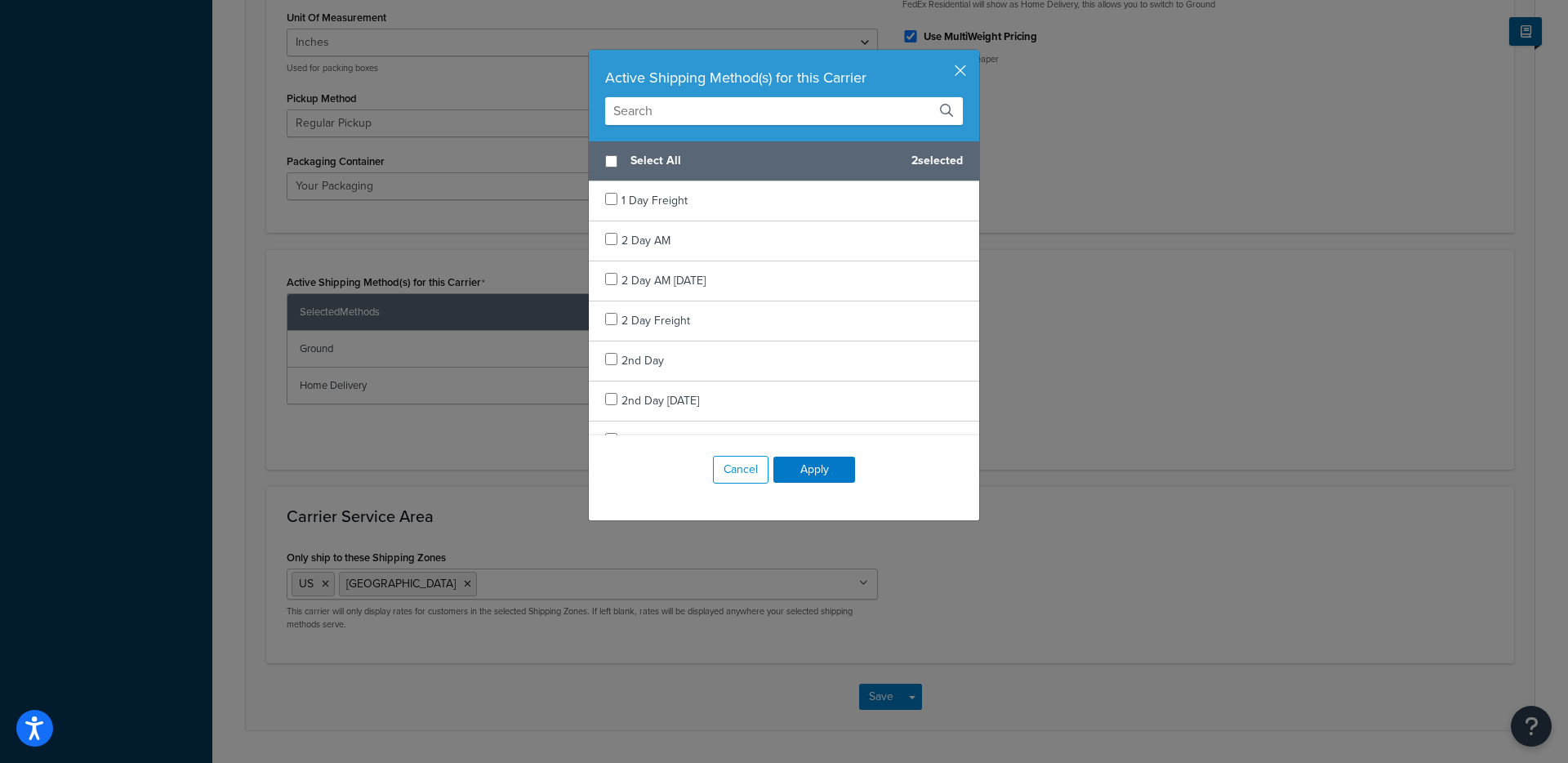
click at [673, 114] on input "text" at bounding box center [784, 111] width 358 height 28
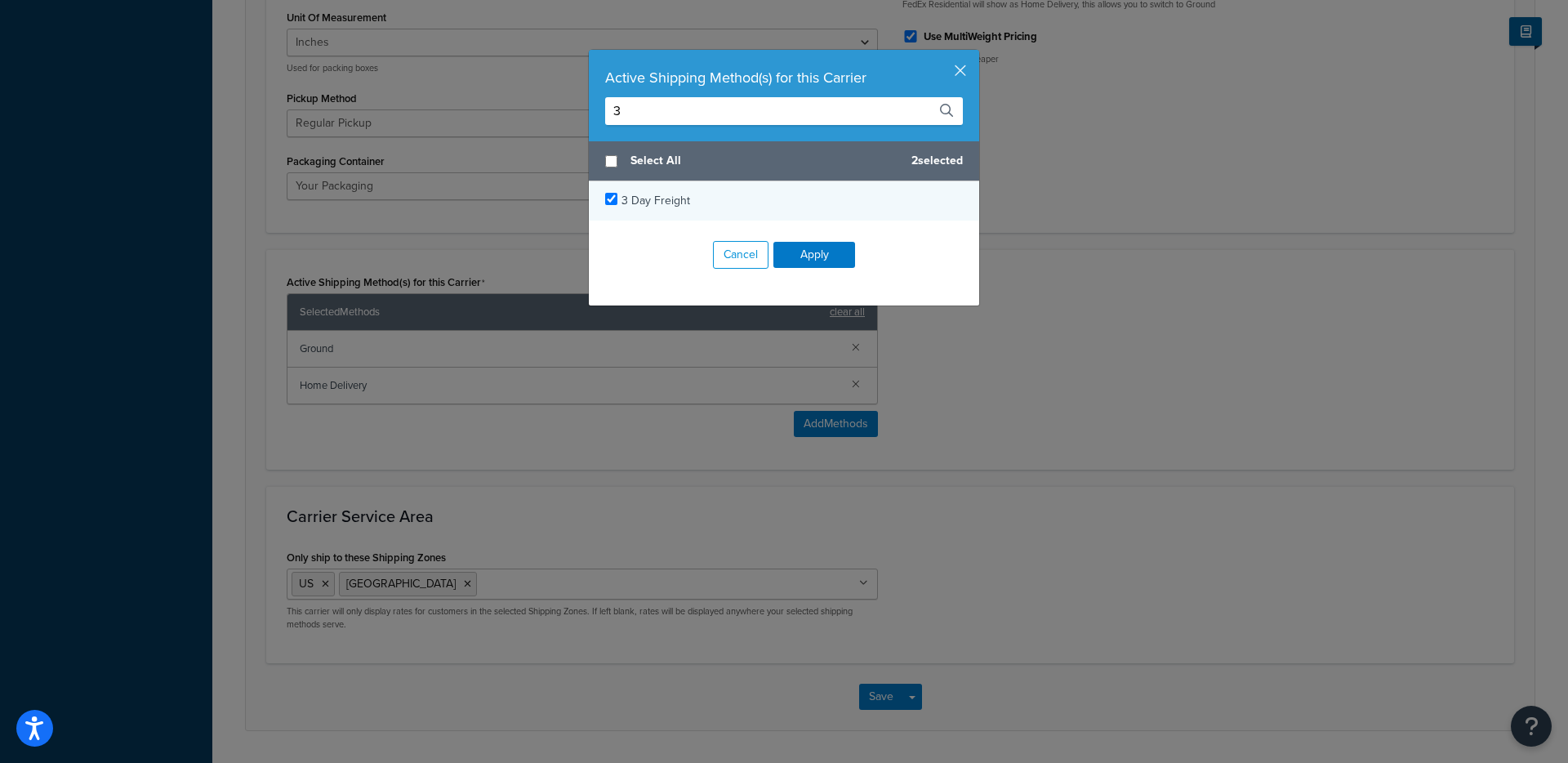
type input "3"
checkbox input "true"
click at [653, 200] on span "3 Day Freight" at bounding box center [656, 201] width 69 height 17
click at [791, 247] on button "Apply" at bounding box center [814, 254] width 82 height 26
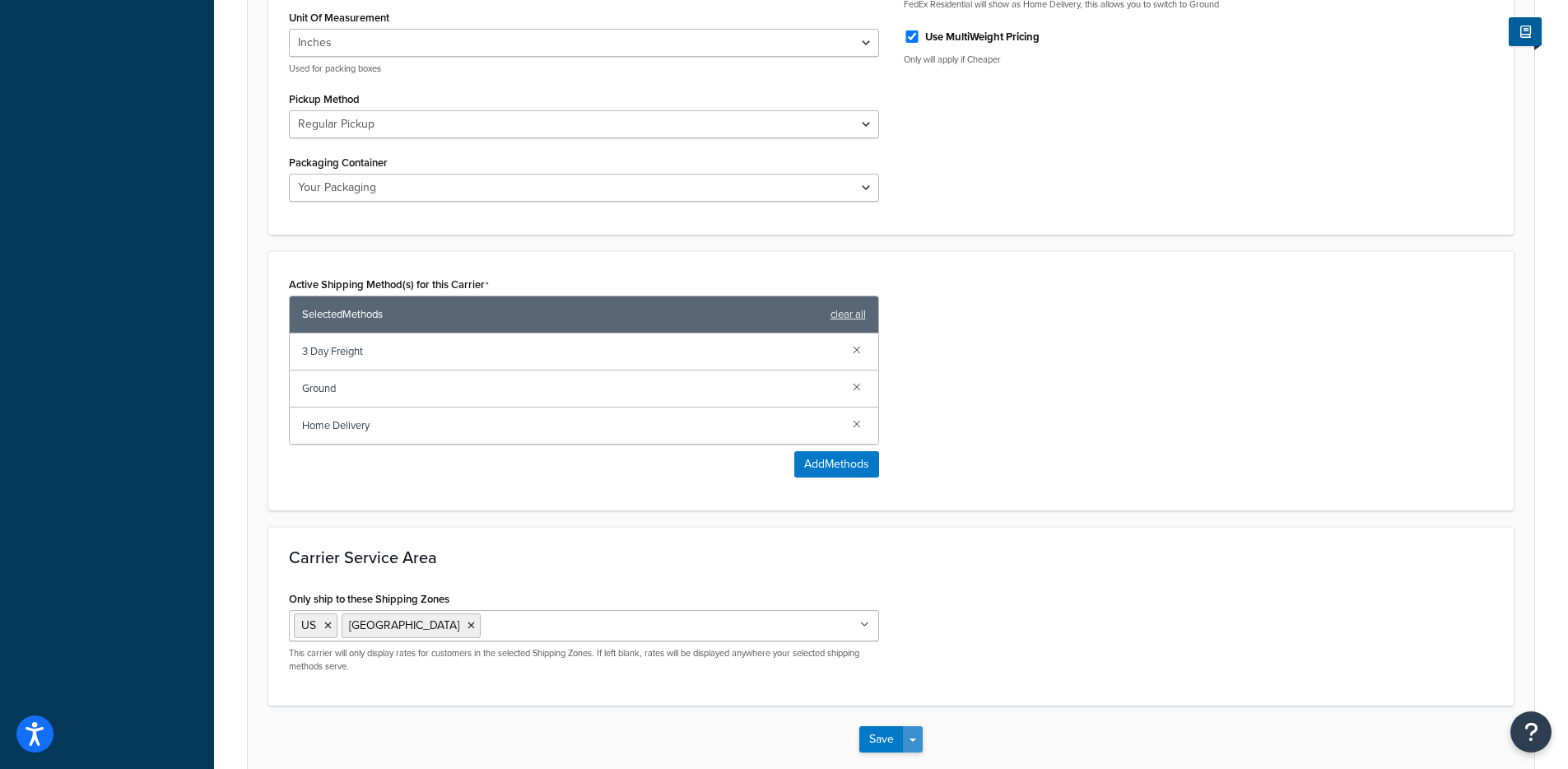
click at [920, 743] on button "Save Dropdown" at bounding box center [913, 739] width 20 height 26
click at [916, 760] on button "Save and Edit" at bounding box center [919, 770] width 120 height 35
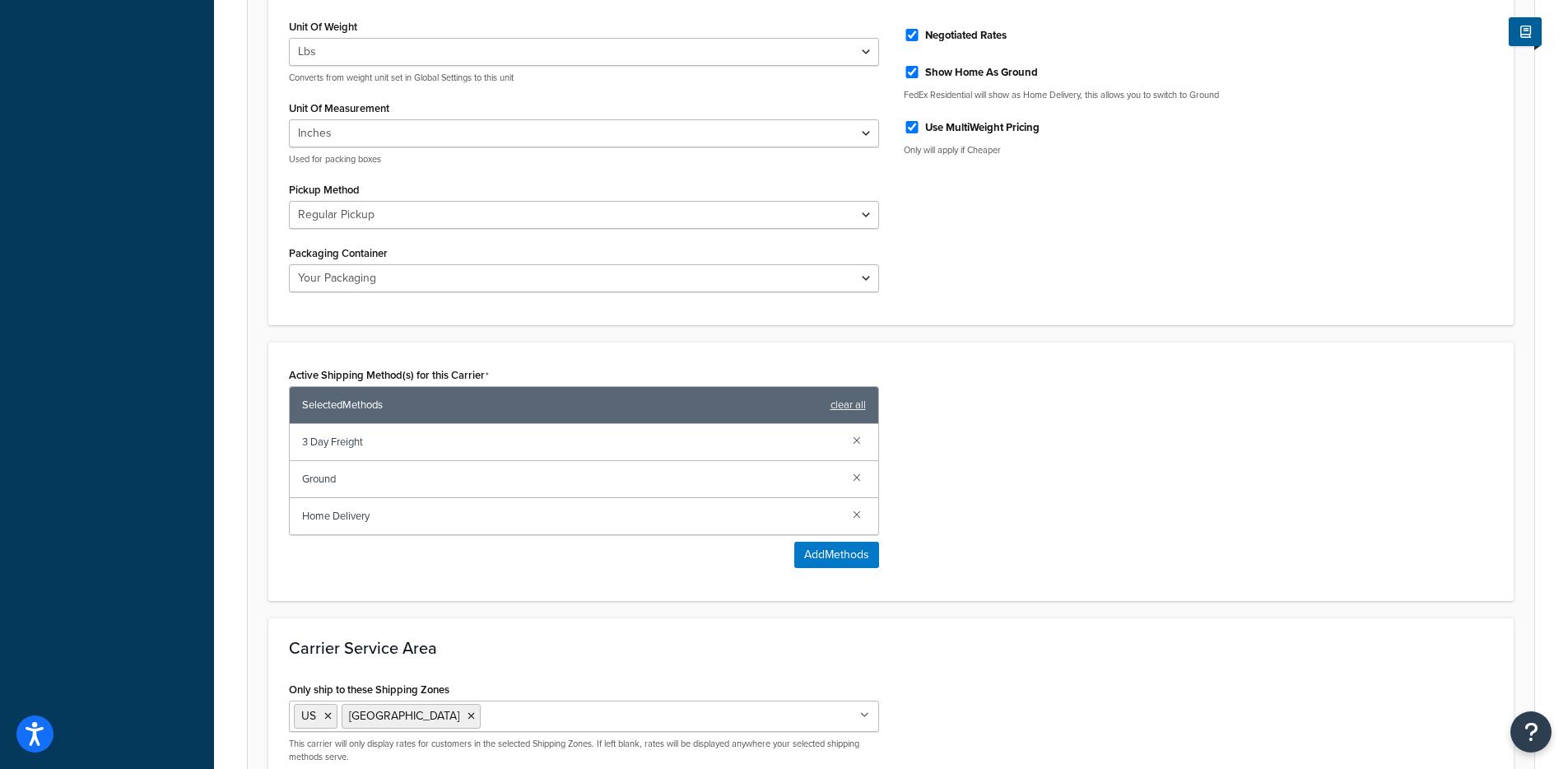
scroll to position [0, 0]
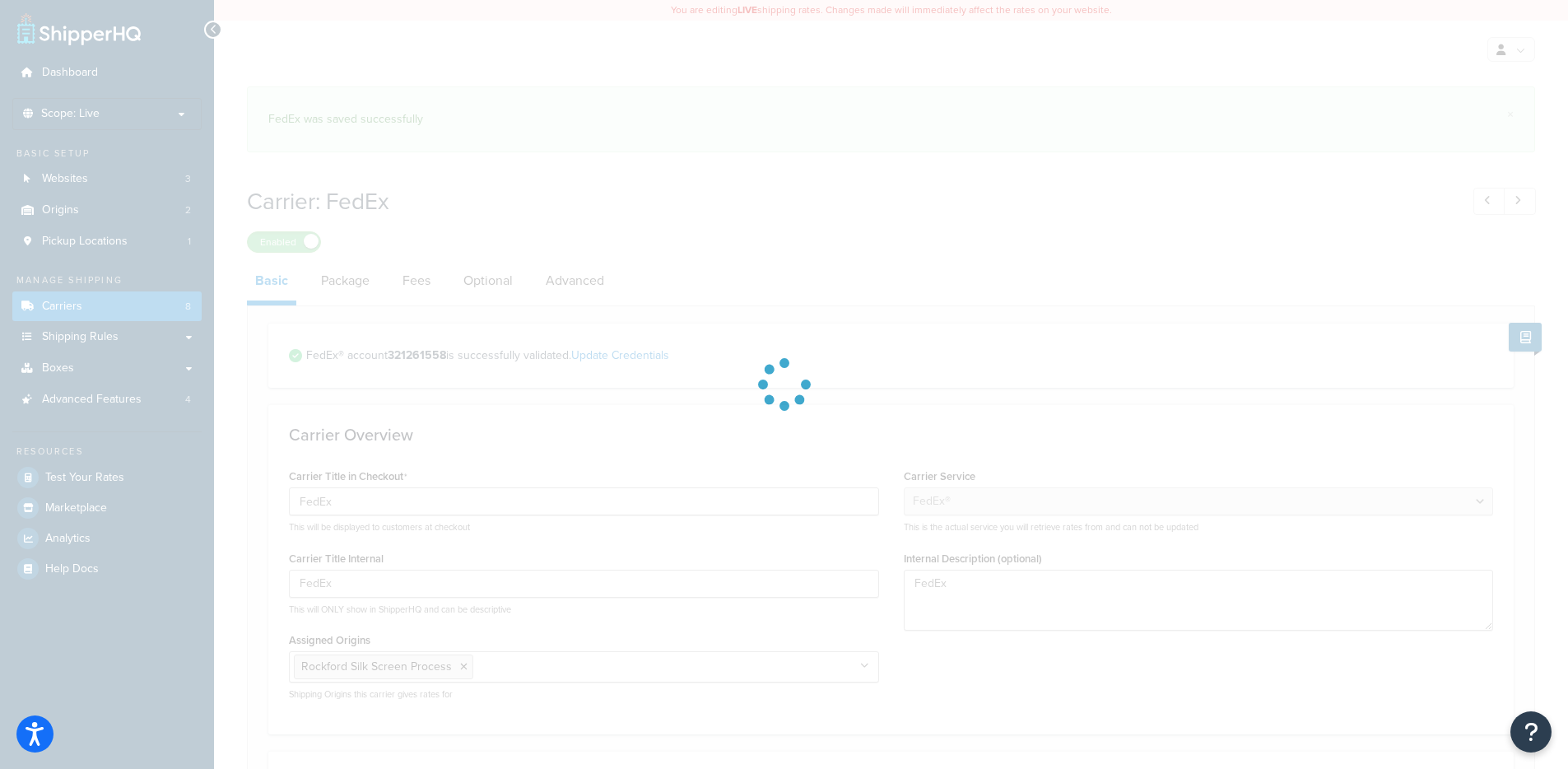
select select "fedEx"
select select "REGULAR_PICKUP"
select select "YOUR_PACKAGING"
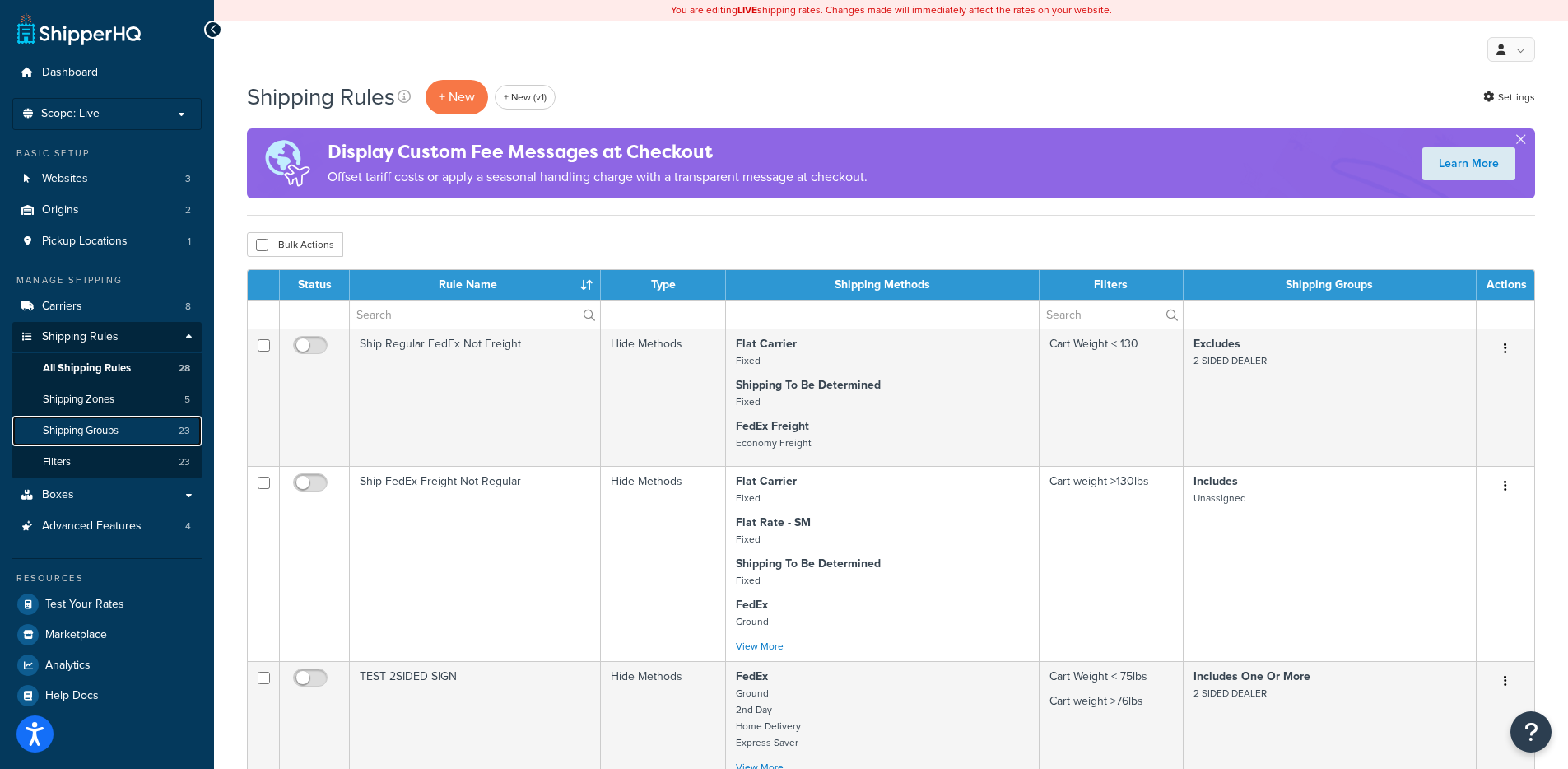
click at [135, 425] on link "Shipping Groups 23" at bounding box center [107, 430] width 189 height 31
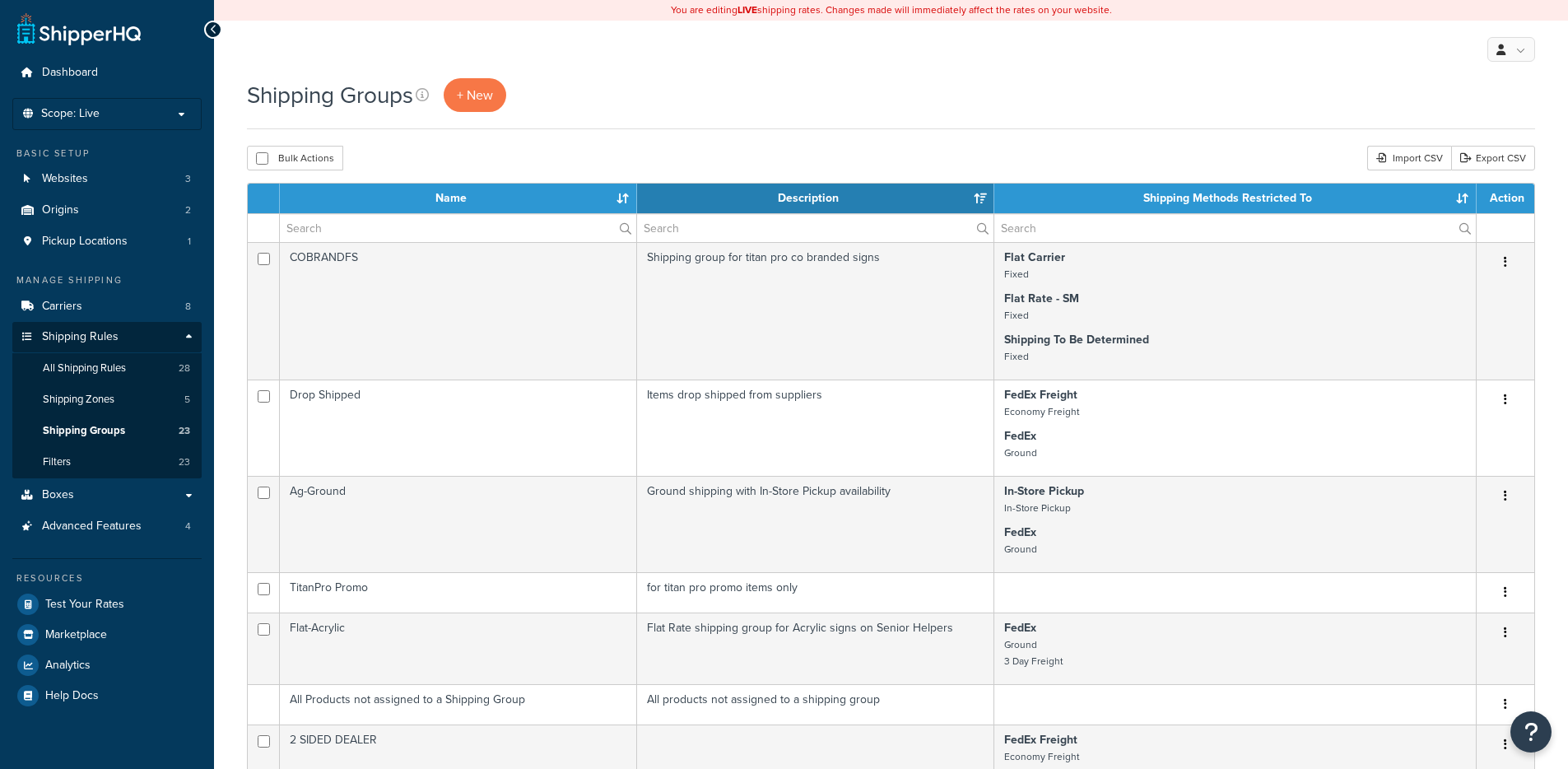
select select "15"
click at [409, 233] on input "text" at bounding box center [458, 228] width 356 height 28
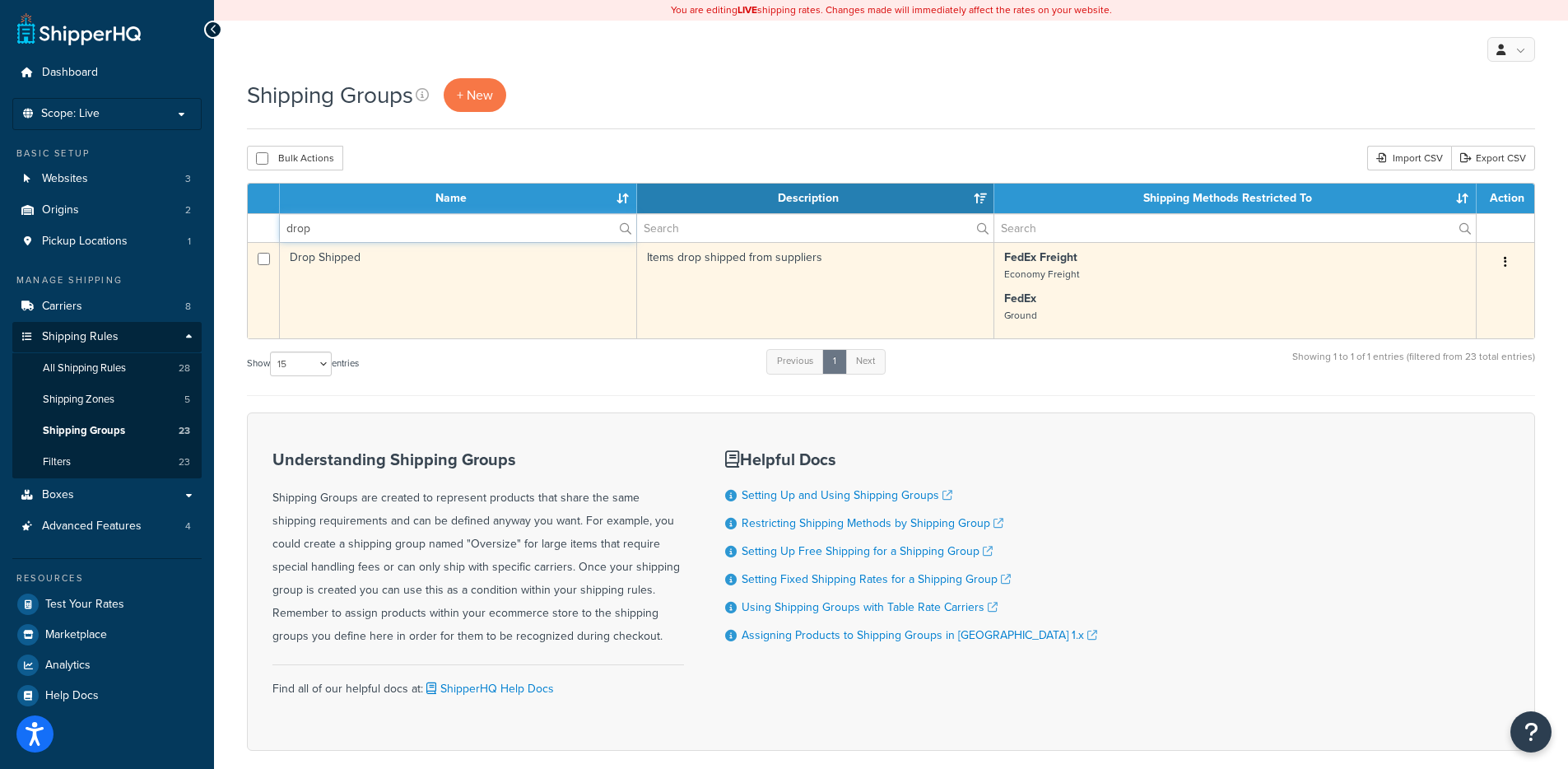
type input "drop"
click at [464, 284] on td "Drop Shipped" at bounding box center [458, 290] width 357 height 96
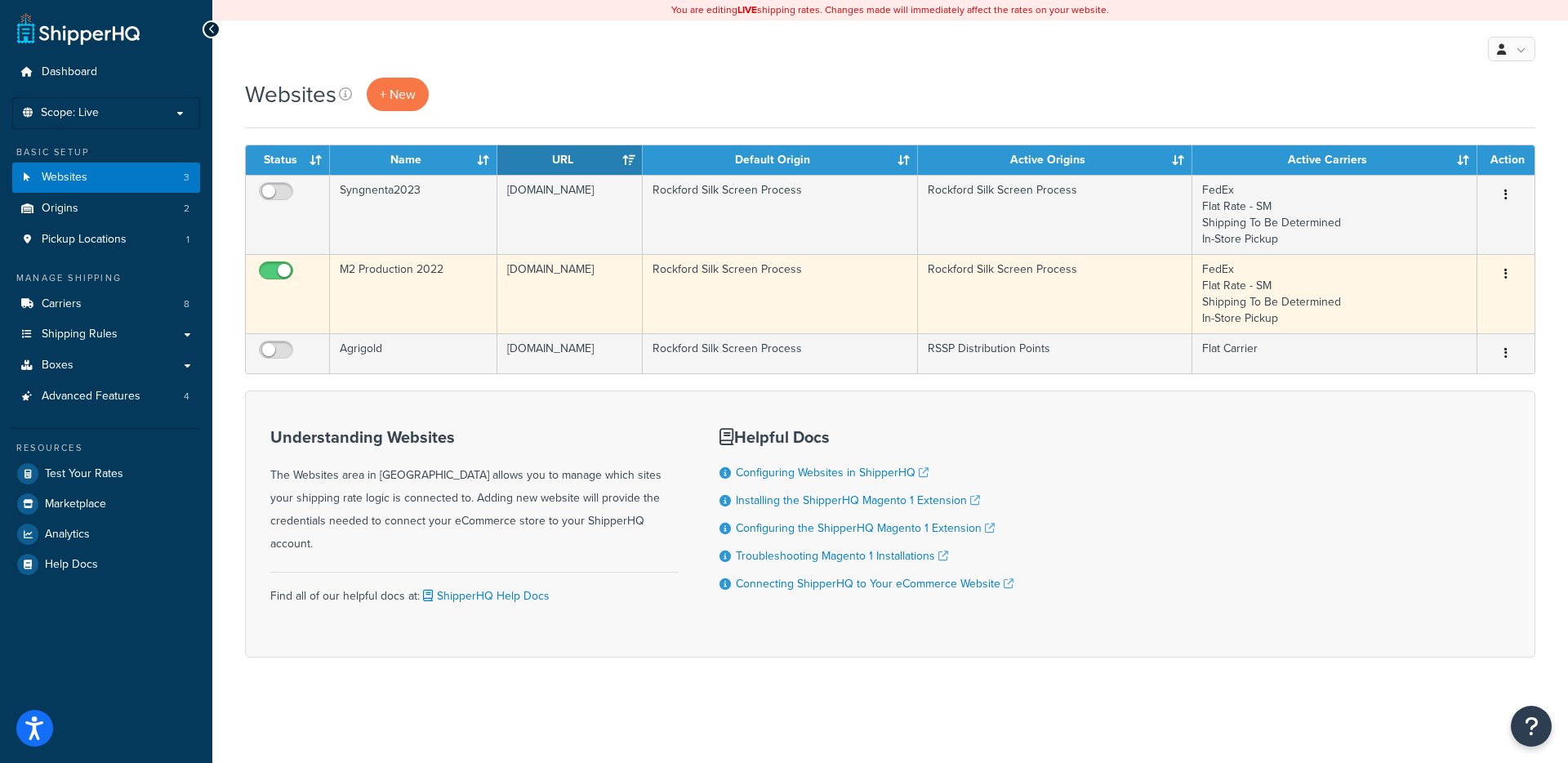
click at [458, 281] on td "M2 Production 2022" at bounding box center [413, 293] width 168 height 79
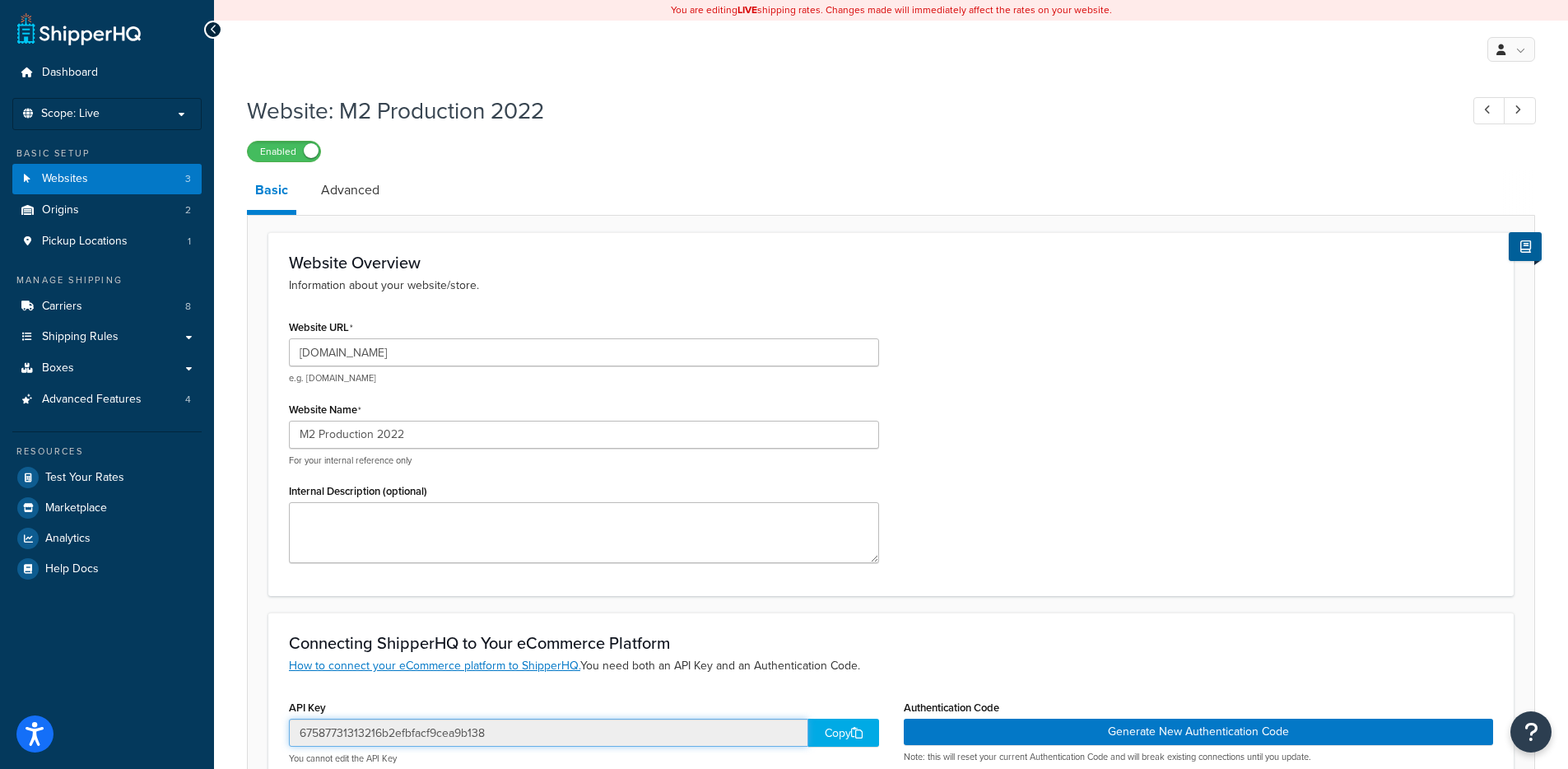
click at [332, 727] on input "67587731313216b2efbfacf9cea9b138" at bounding box center [549, 732] width 520 height 28
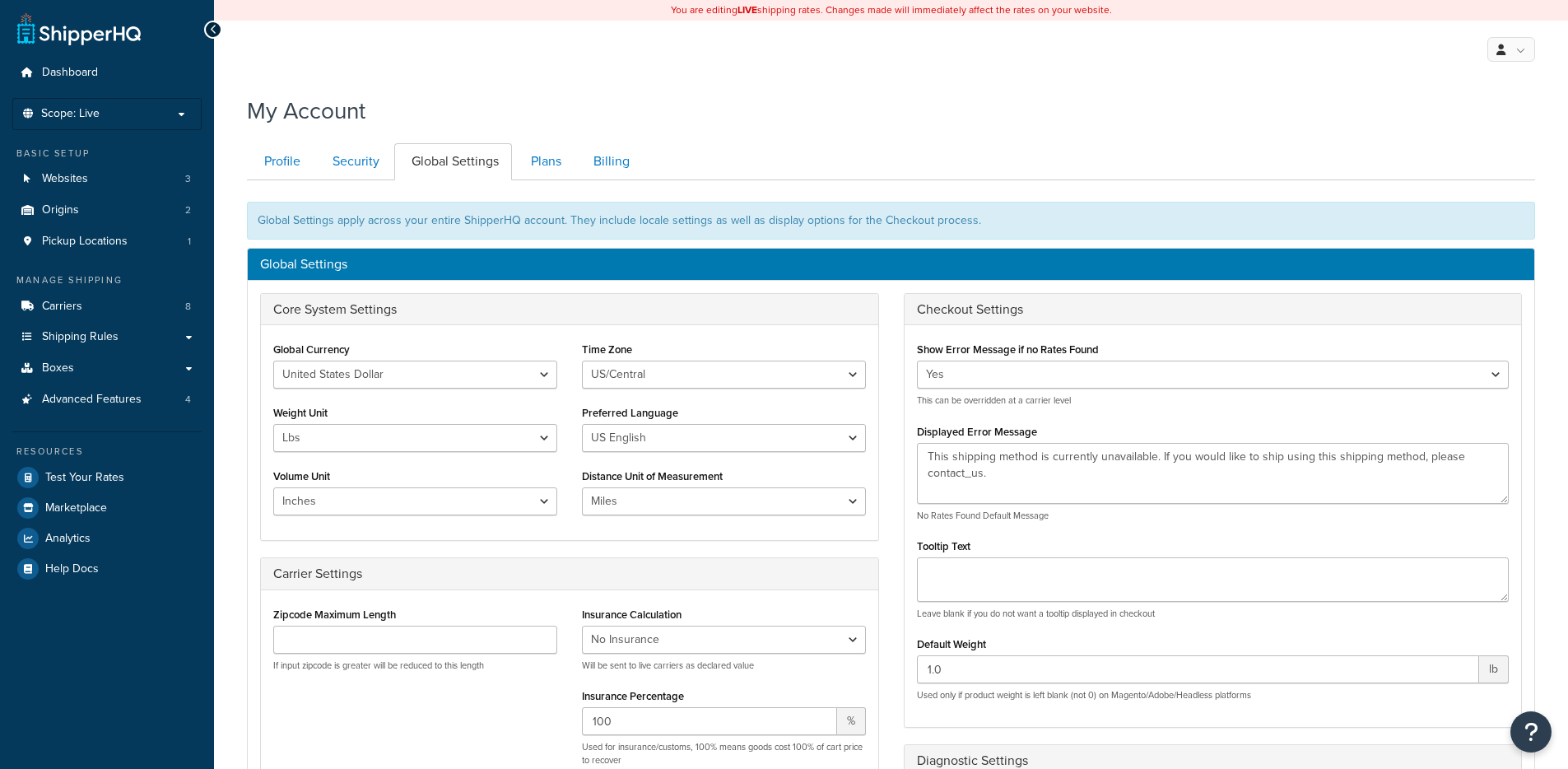
scroll to position [257, 0]
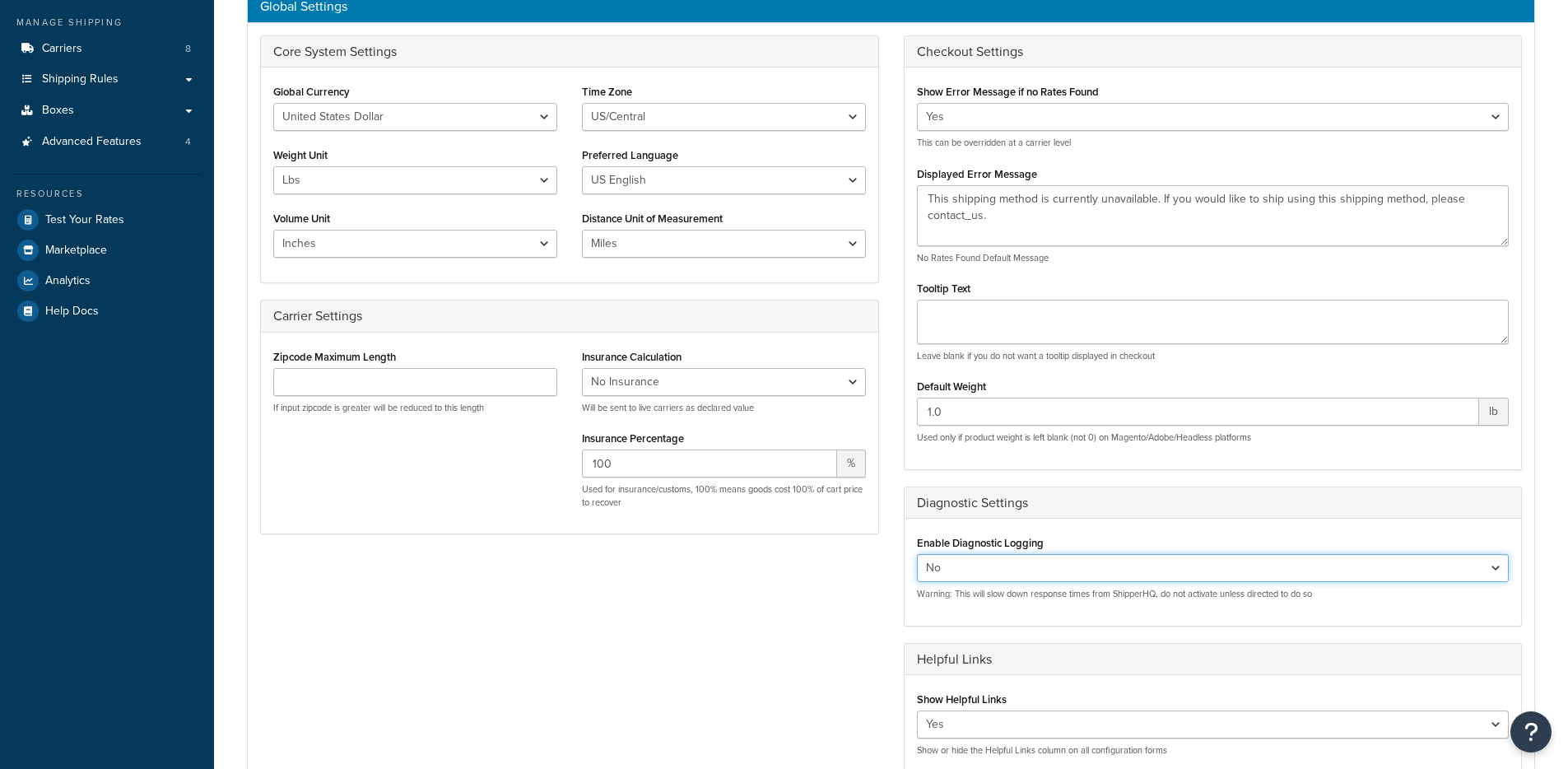
click at [1018, 556] on select "Yes No" at bounding box center [1213, 568] width 592 height 28
select select "true"
click at [917, 554] on select "Yes No" at bounding box center [1213, 568] width 592 height 28
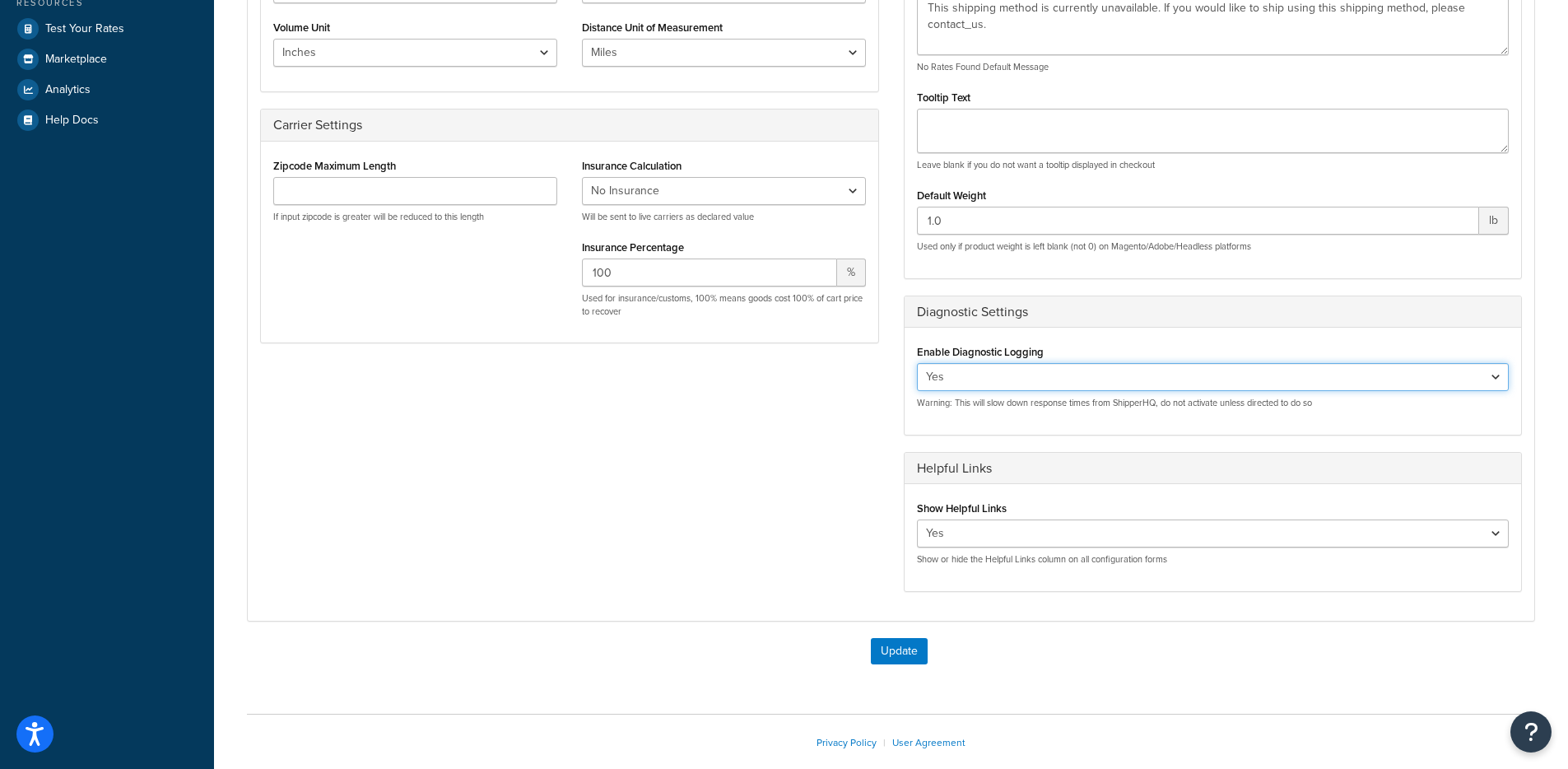
scroll to position [533, 0]
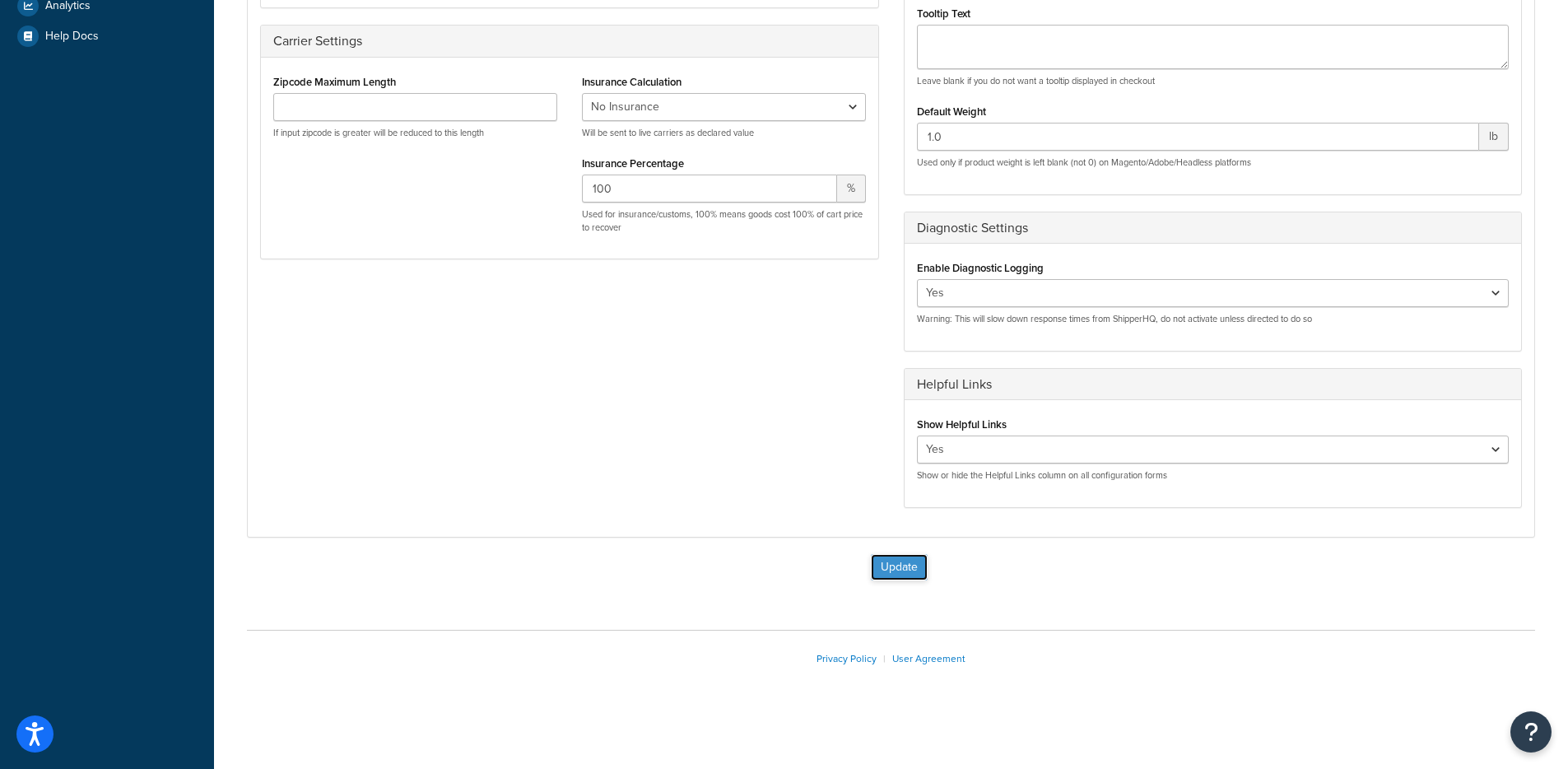
click at [916, 567] on button "Update" at bounding box center [899, 567] width 57 height 26
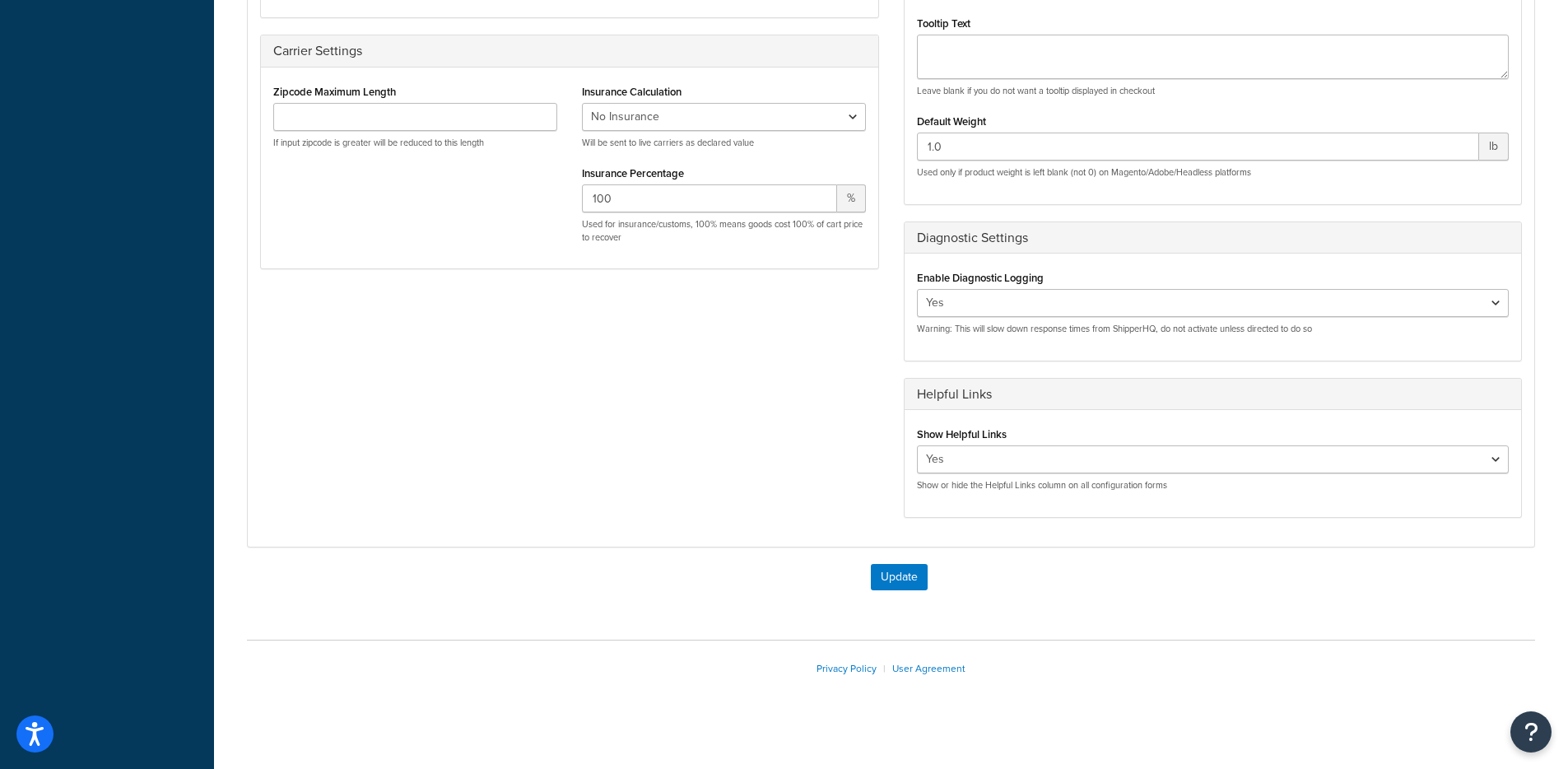
scroll to position [615, 0]
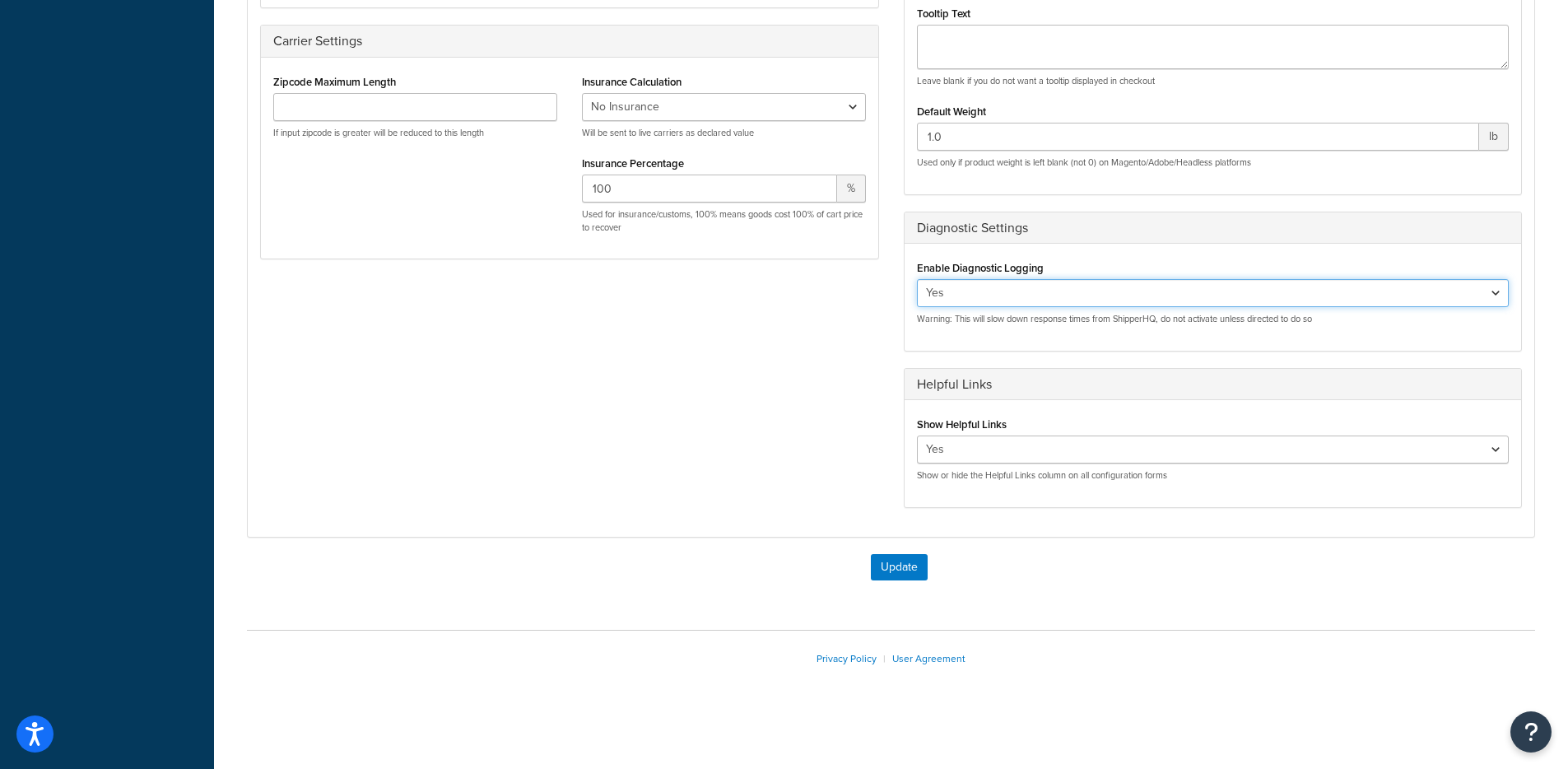
click at [947, 295] on select "Yes No" at bounding box center [1213, 293] width 592 height 28
select select "false"
click at [917, 279] on select "Yes No" at bounding box center [1213, 293] width 592 height 28
click at [900, 563] on button "Update" at bounding box center [899, 567] width 57 height 26
